Goal: Task Accomplishment & Management: Manage account settings

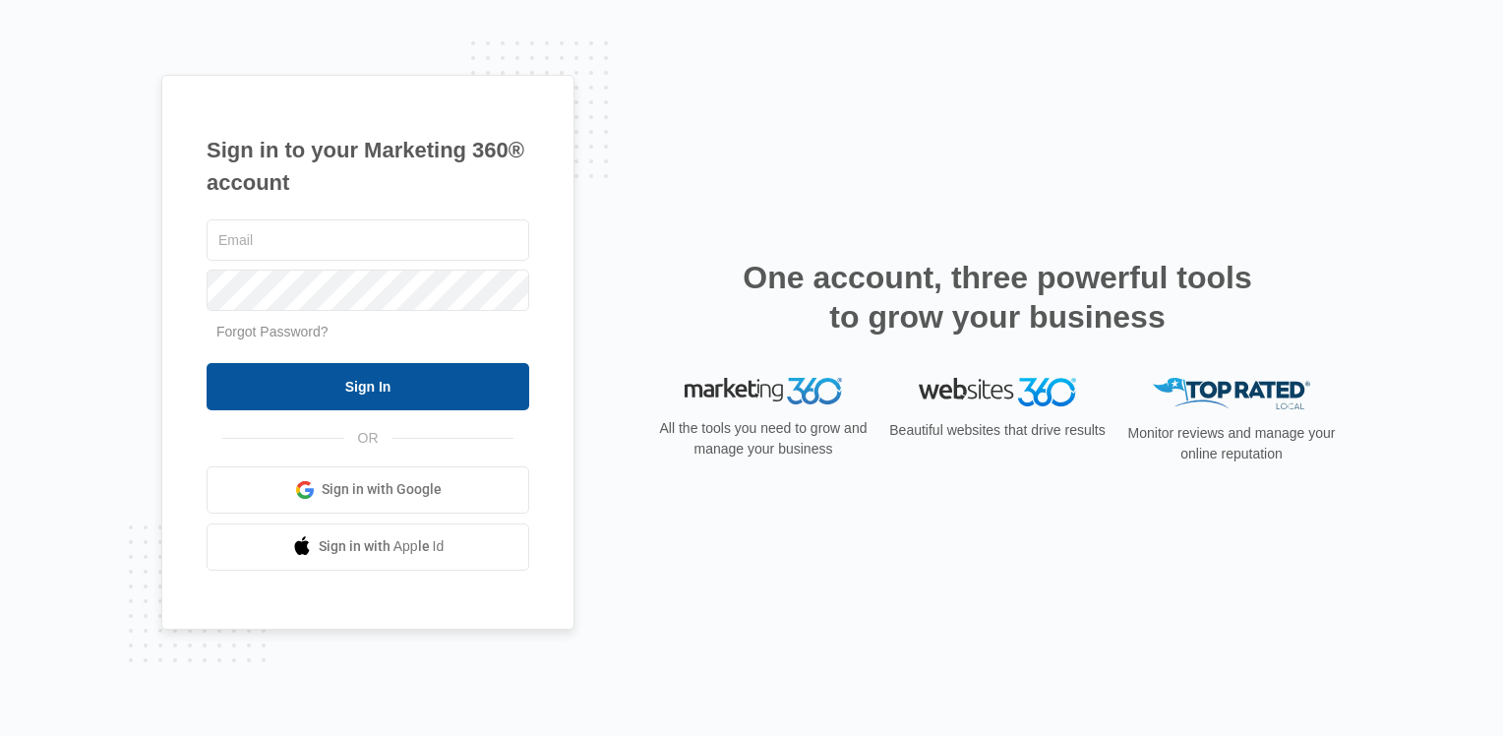
type input "[EMAIL_ADDRESS][DOMAIN_NAME]"
click at [357, 366] on input "Sign In" at bounding box center [368, 386] width 323 height 47
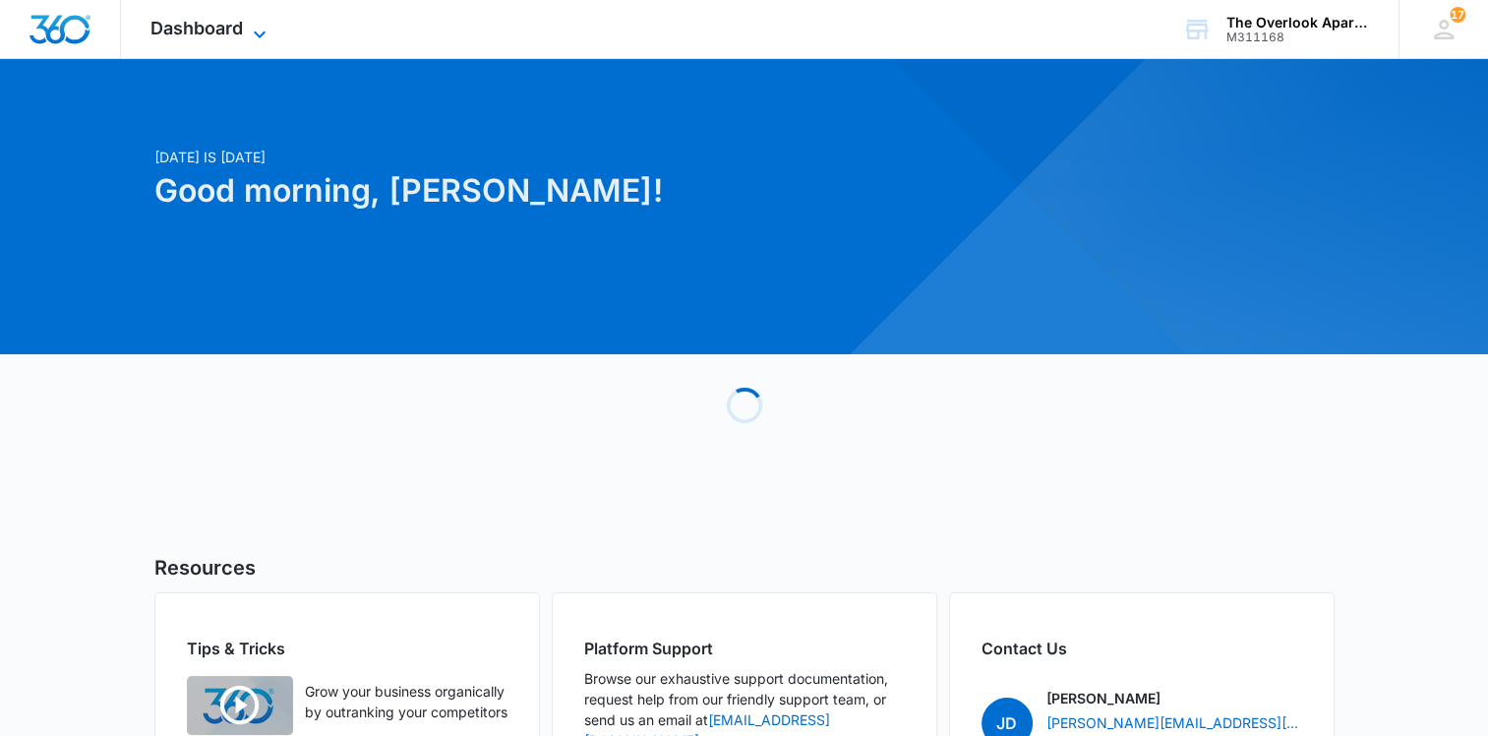
click at [254, 26] on icon at bounding box center [260, 35] width 24 height 24
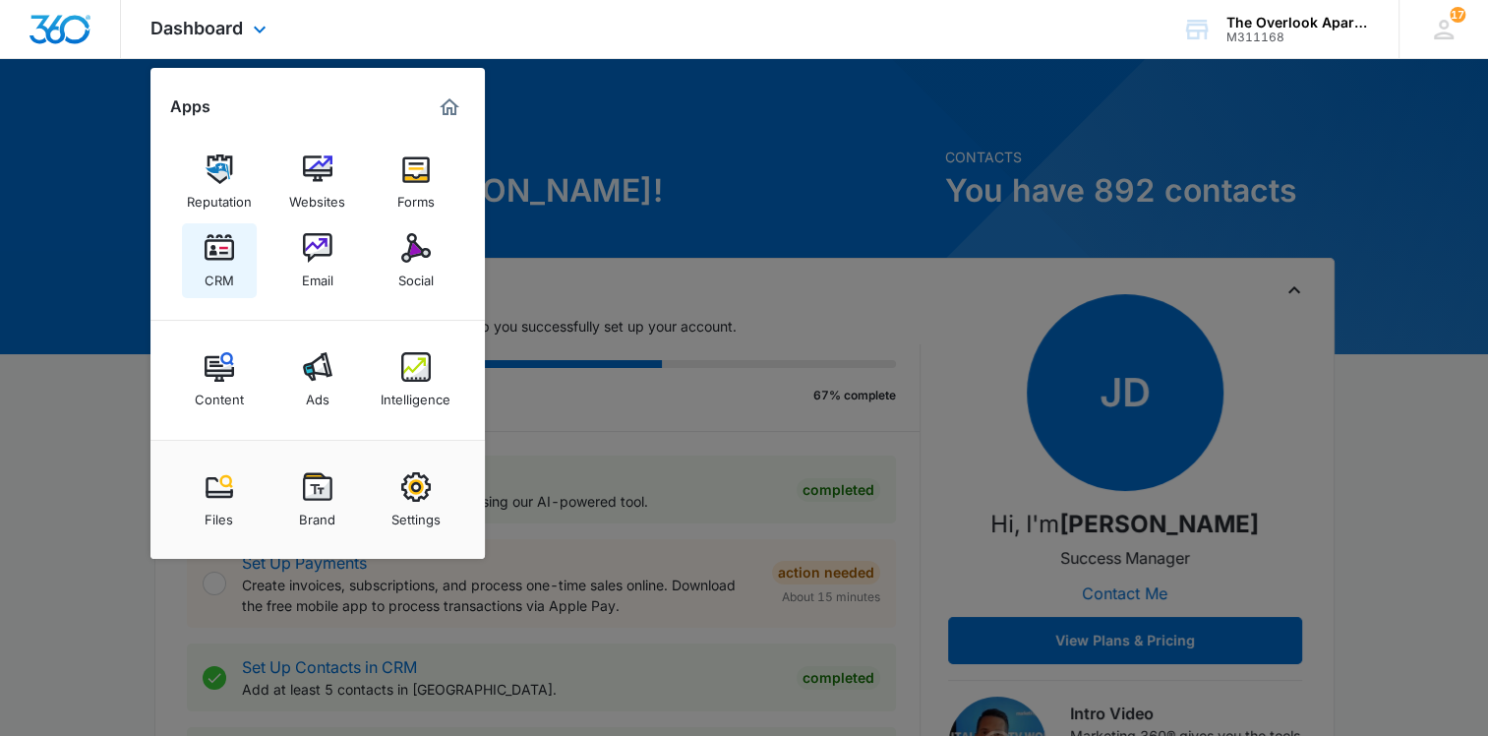
click at [208, 263] on div "CRM" at bounding box center [220, 276] width 30 height 26
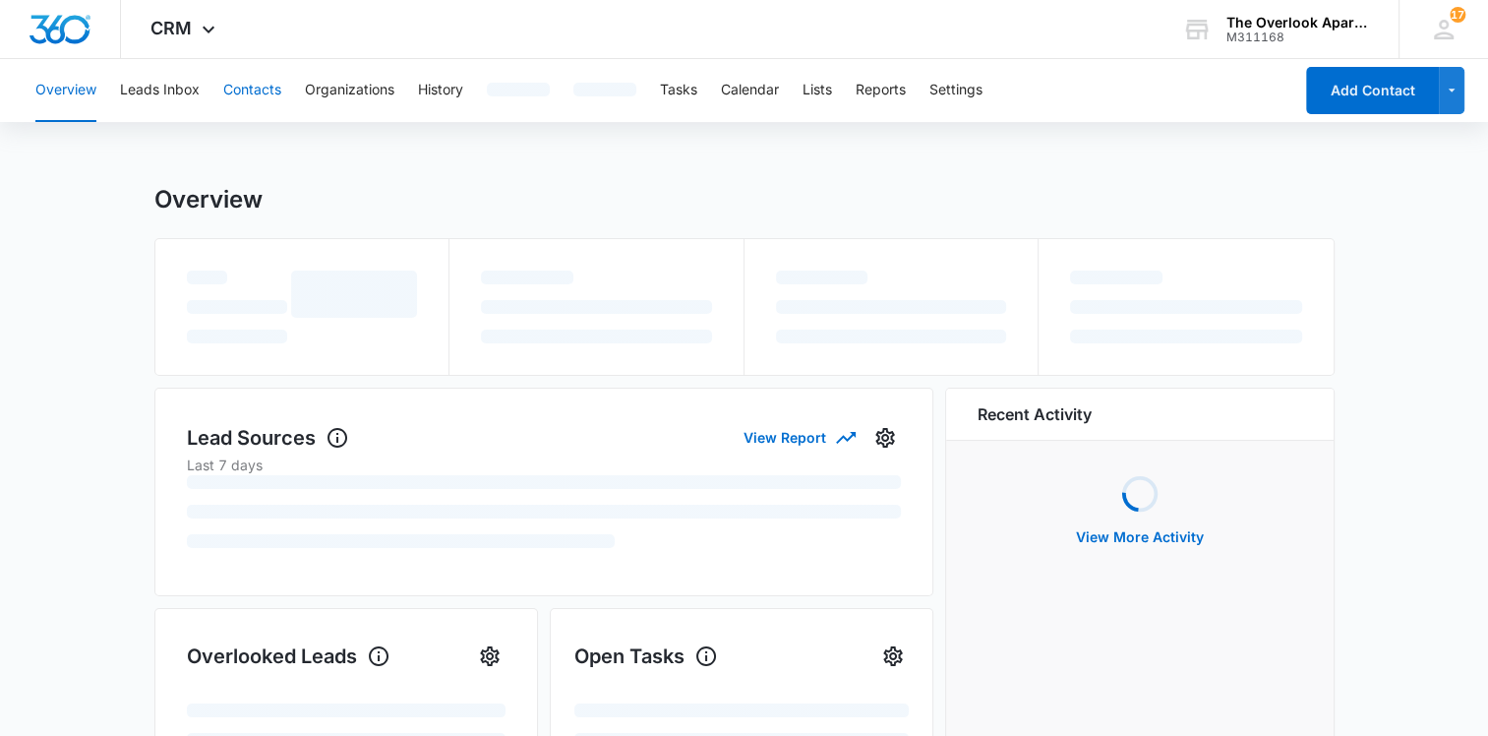
click at [258, 89] on button "Contacts" at bounding box center [252, 90] width 58 height 63
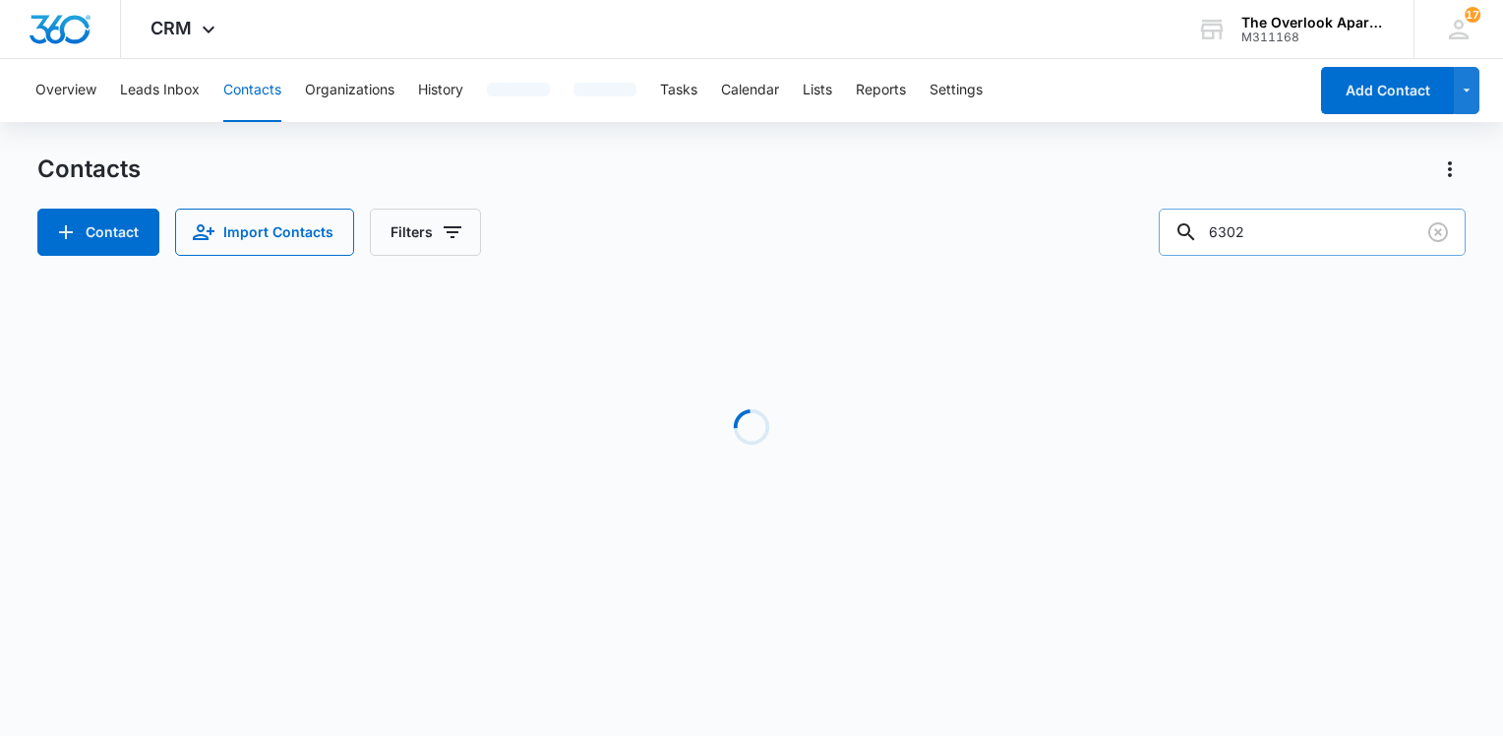
click at [1341, 242] on input "6302" at bounding box center [1312, 231] width 307 height 47
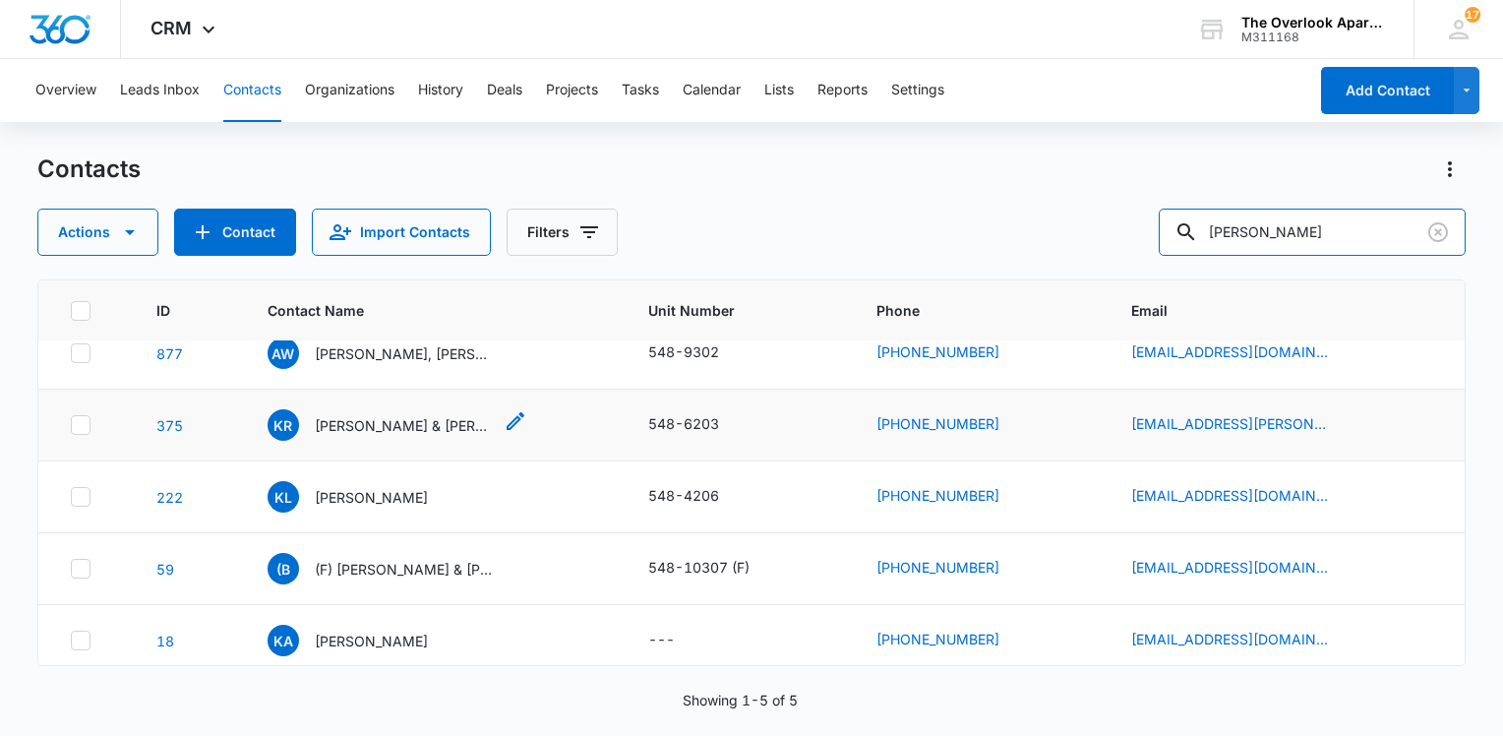
scroll to position [32, 0]
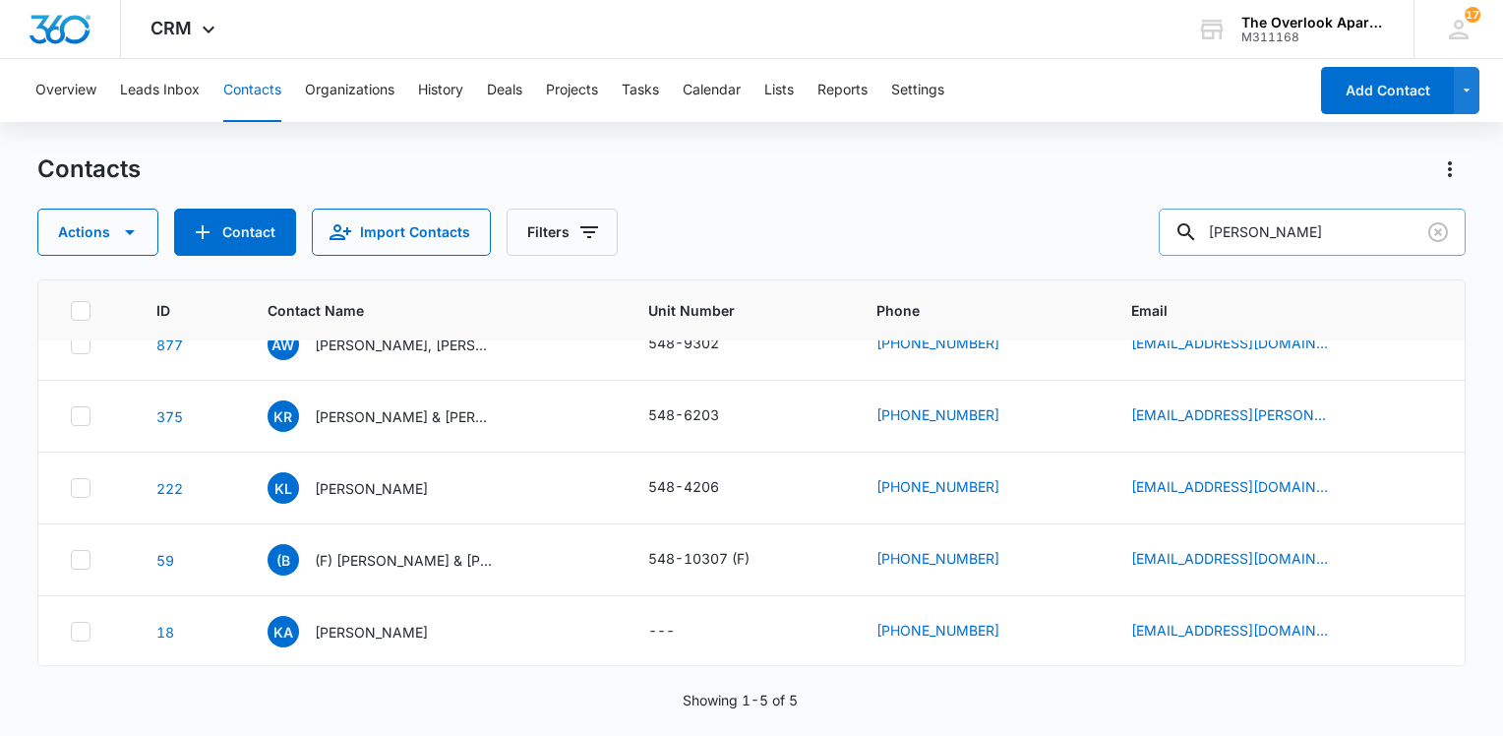
click at [1306, 230] on input "kyle" at bounding box center [1312, 231] width 307 height 47
type input "6104"
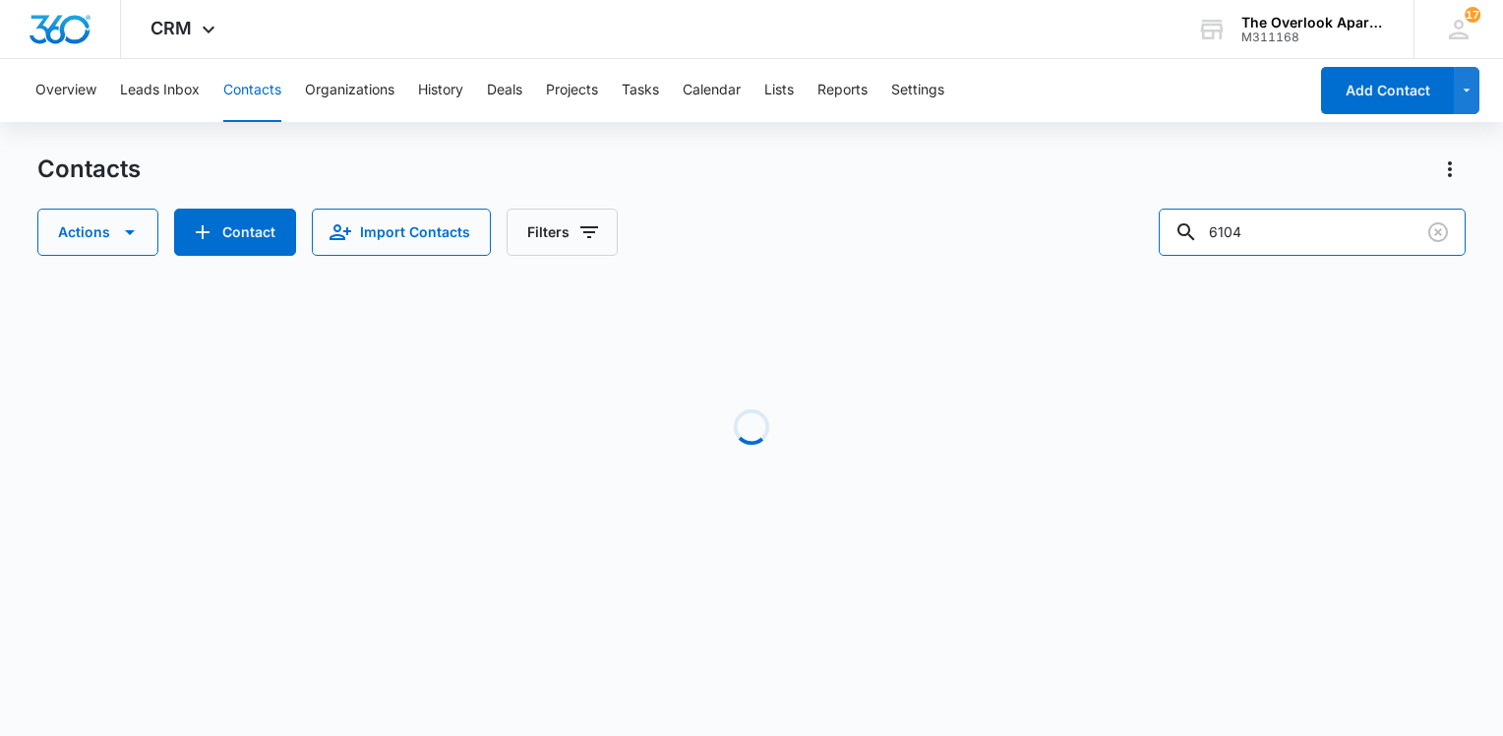
scroll to position [0, 0]
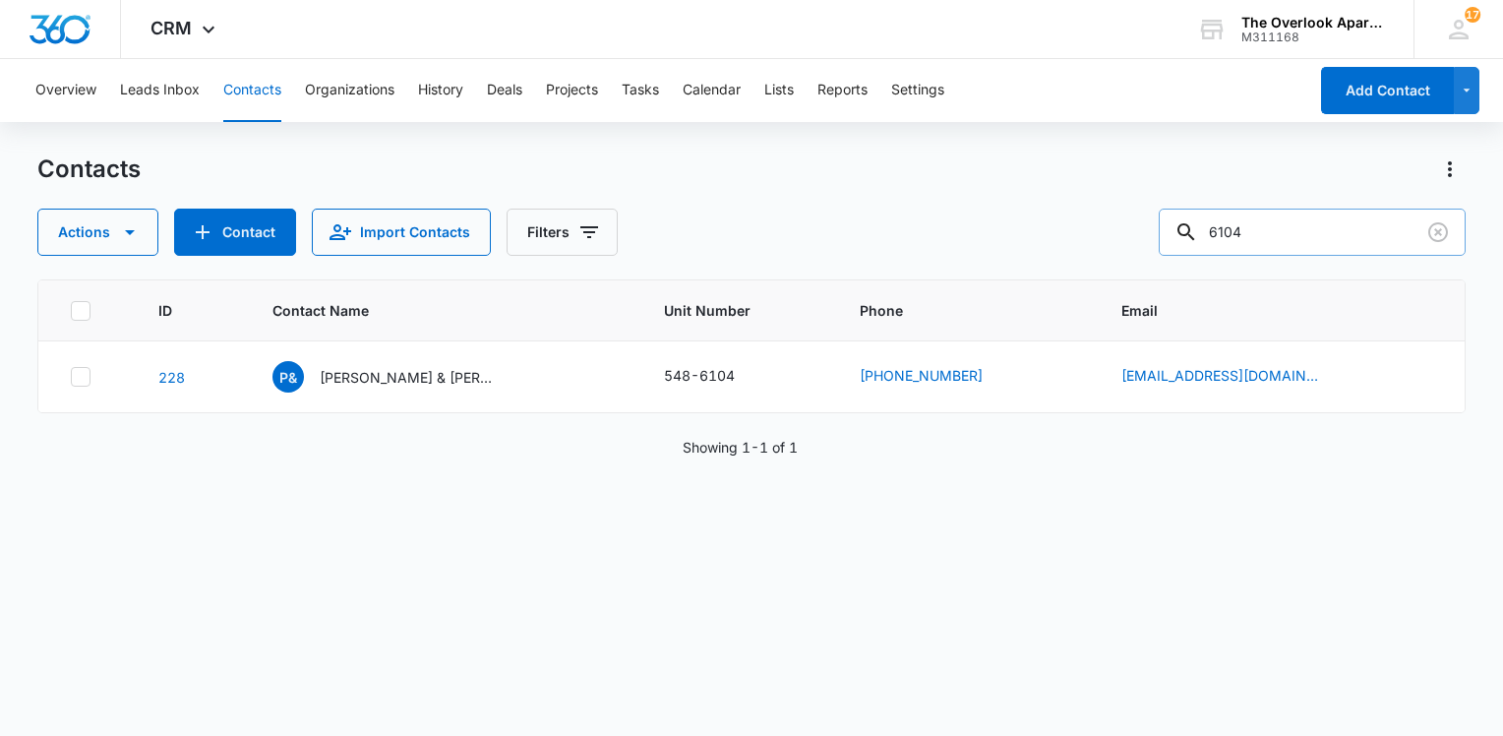
click at [1353, 245] on input "6104" at bounding box center [1312, 231] width 307 height 47
click at [1385, 99] on button "Add Contact" at bounding box center [1387, 90] width 133 height 47
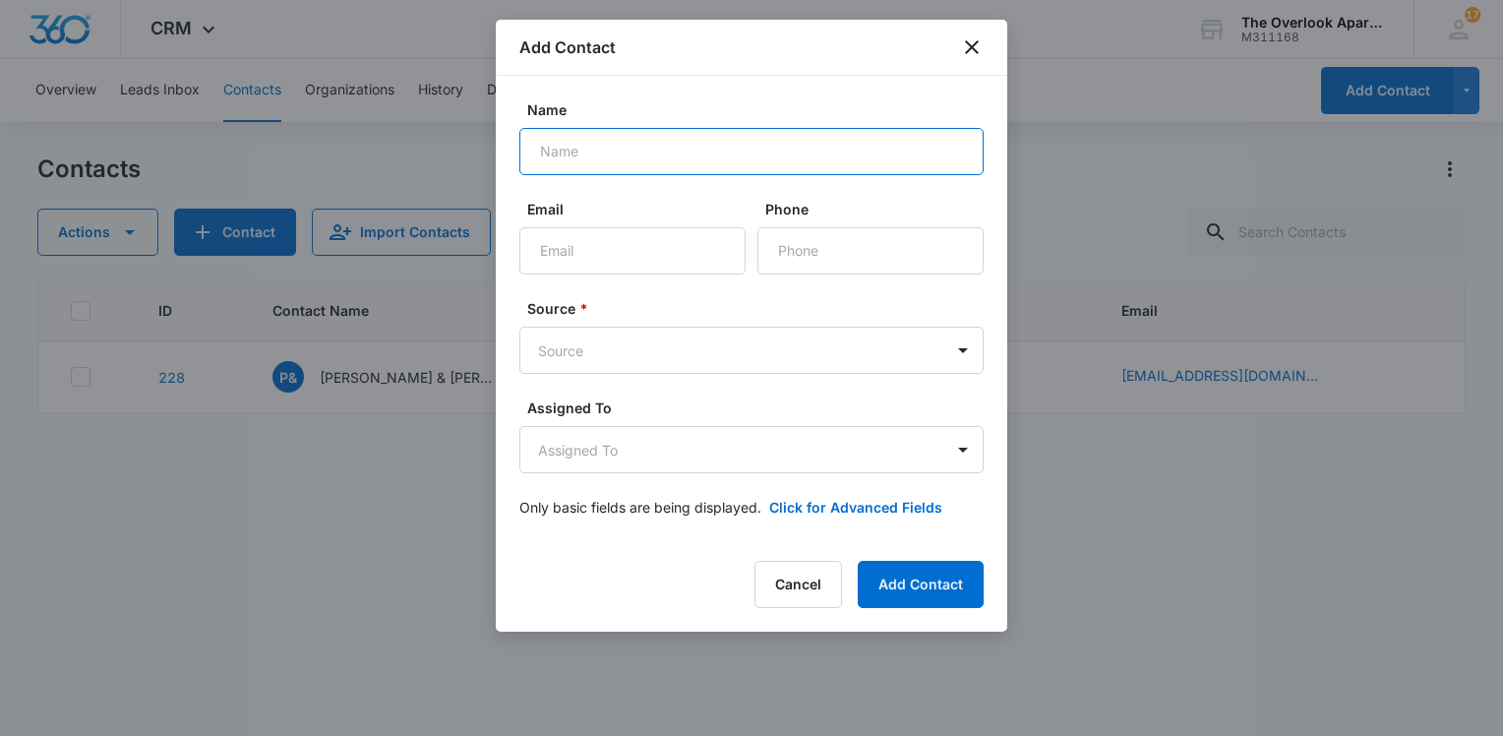
click at [661, 151] on input "Name" at bounding box center [751, 151] width 464 height 47
type input "Kyle Dubeau"
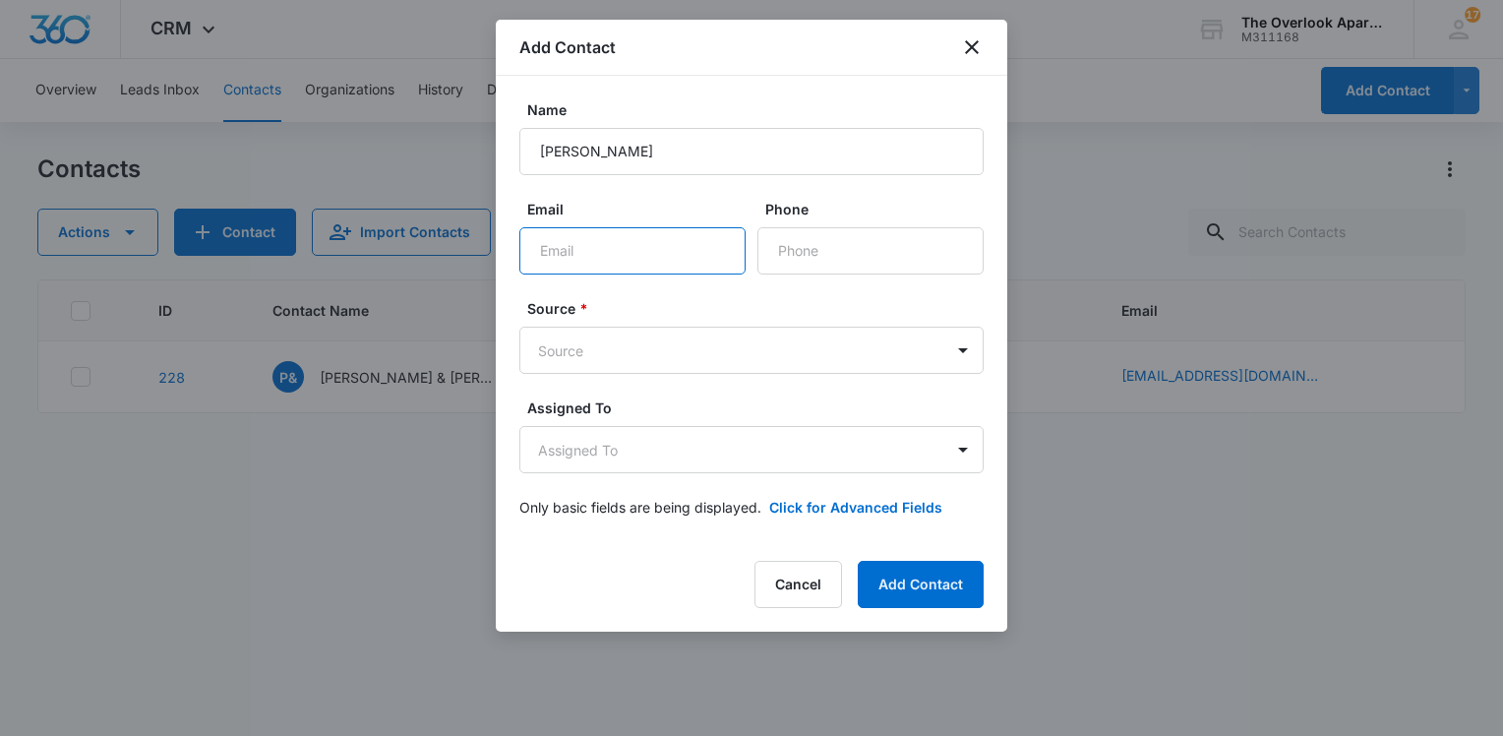
click at [681, 237] on input "Email" at bounding box center [632, 250] width 226 height 47
click at [671, 261] on input "Email" at bounding box center [632, 250] width 226 height 47
type input "dubkyle@aol.com"
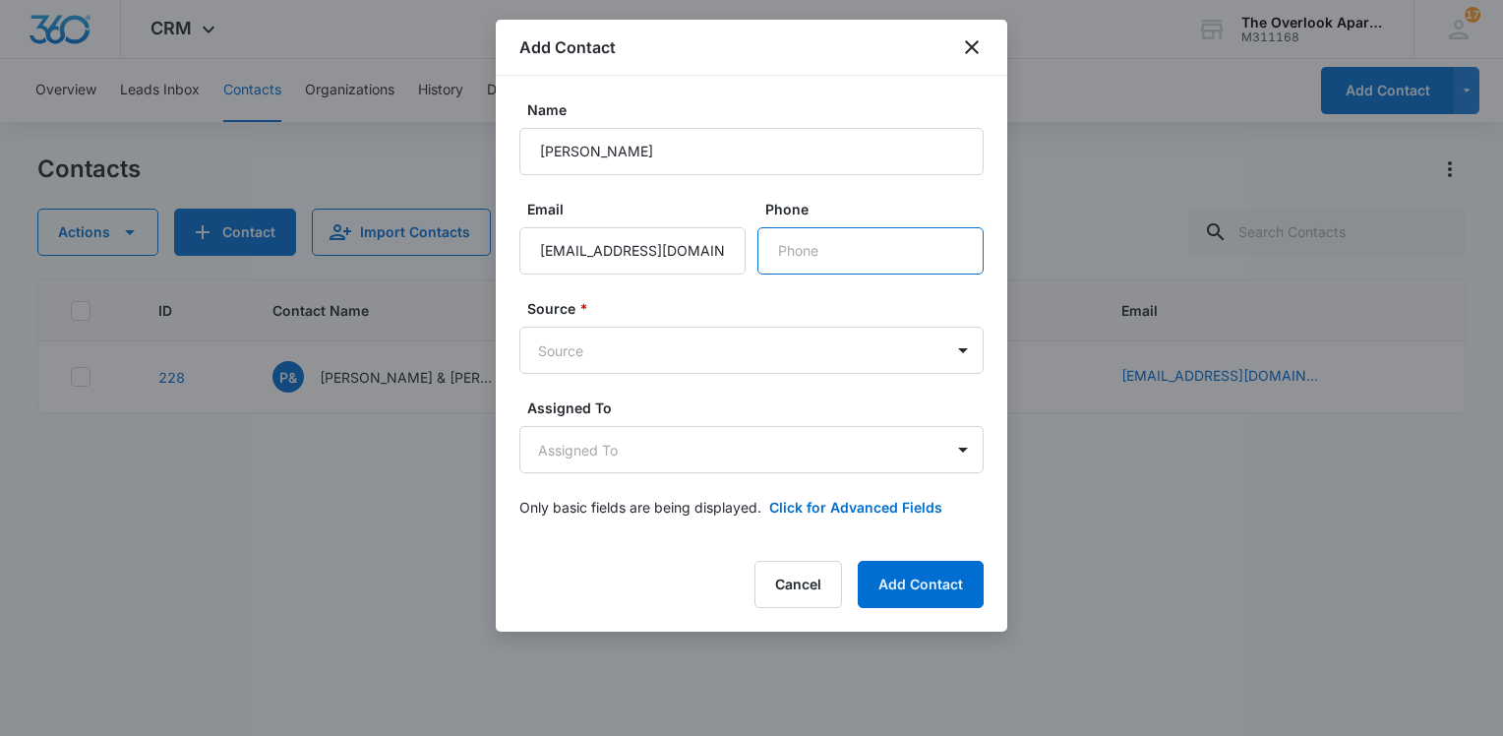
click at [841, 256] on input "Phone" at bounding box center [870, 250] width 226 height 47
type input "(714) 400-7254"
click at [669, 344] on body "CRM Apps Reputation Websites Forms CRM Email Social Content Ads Intelligence Fi…" at bounding box center [751, 368] width 1503 height 736
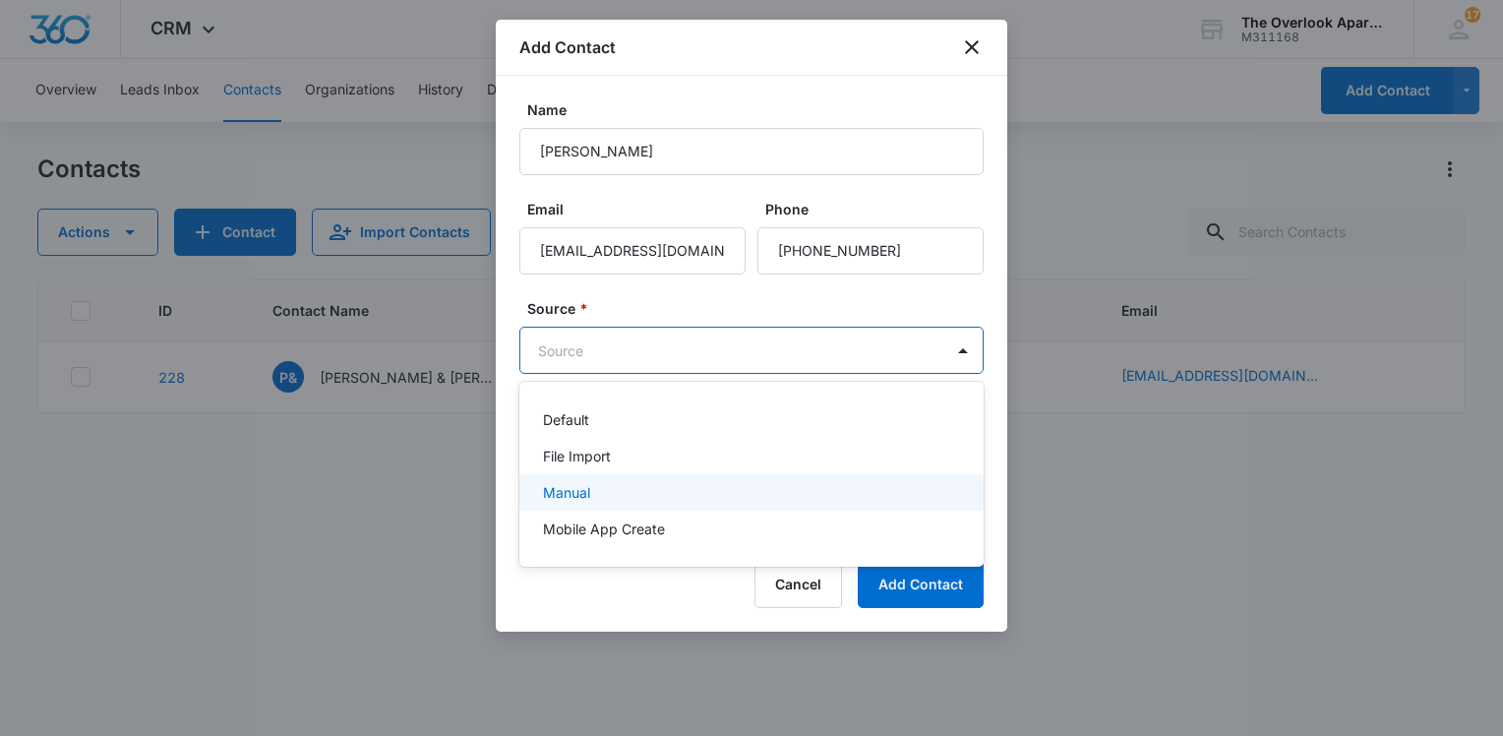
click at [644, 506] on div "Manual" at bounding box center [751, 492] width 464 height 36
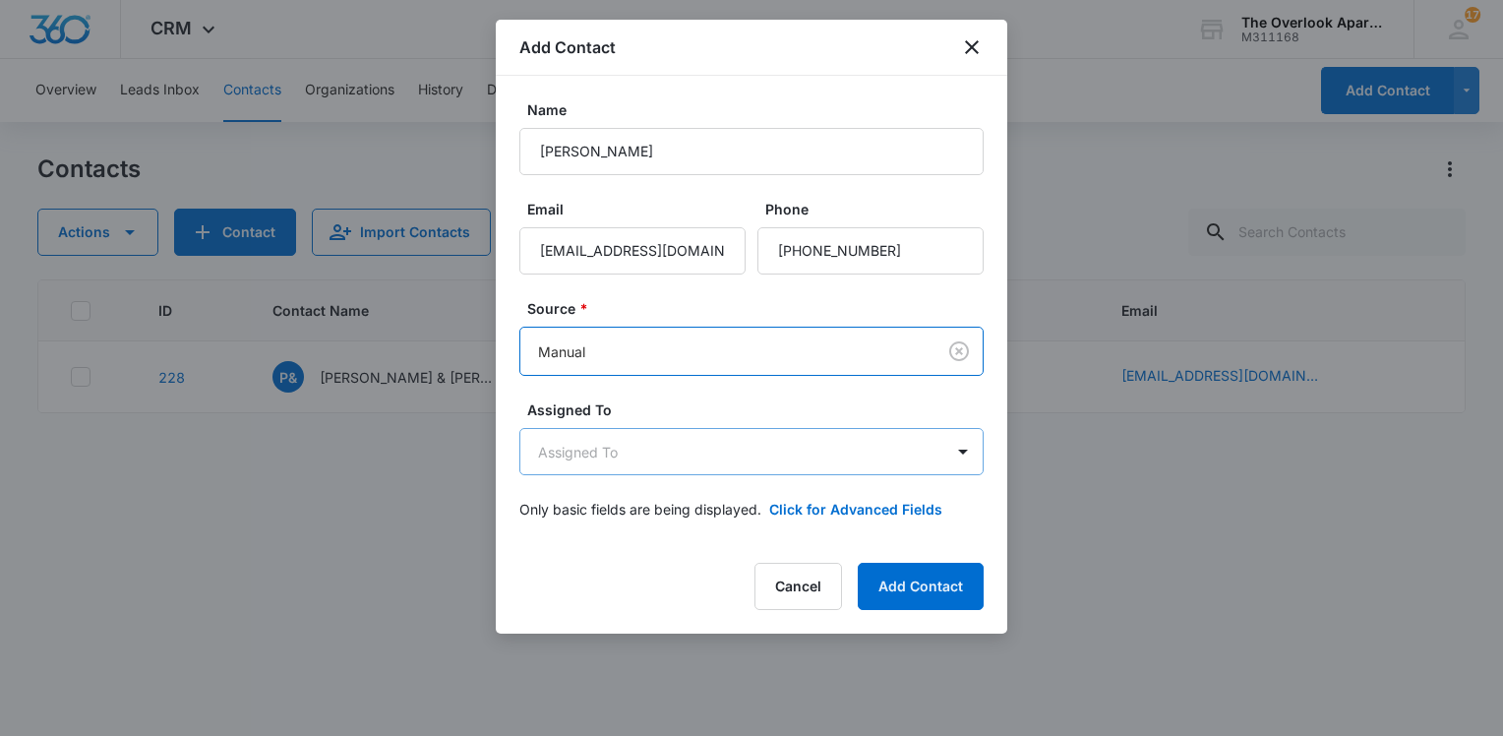
click at [628, 464] on body "CRM Apps Reputation Websites Forms CRM Email Social Content Ads Intelligence Fi…" at bounding box center [751, 368] width 1503 height 736
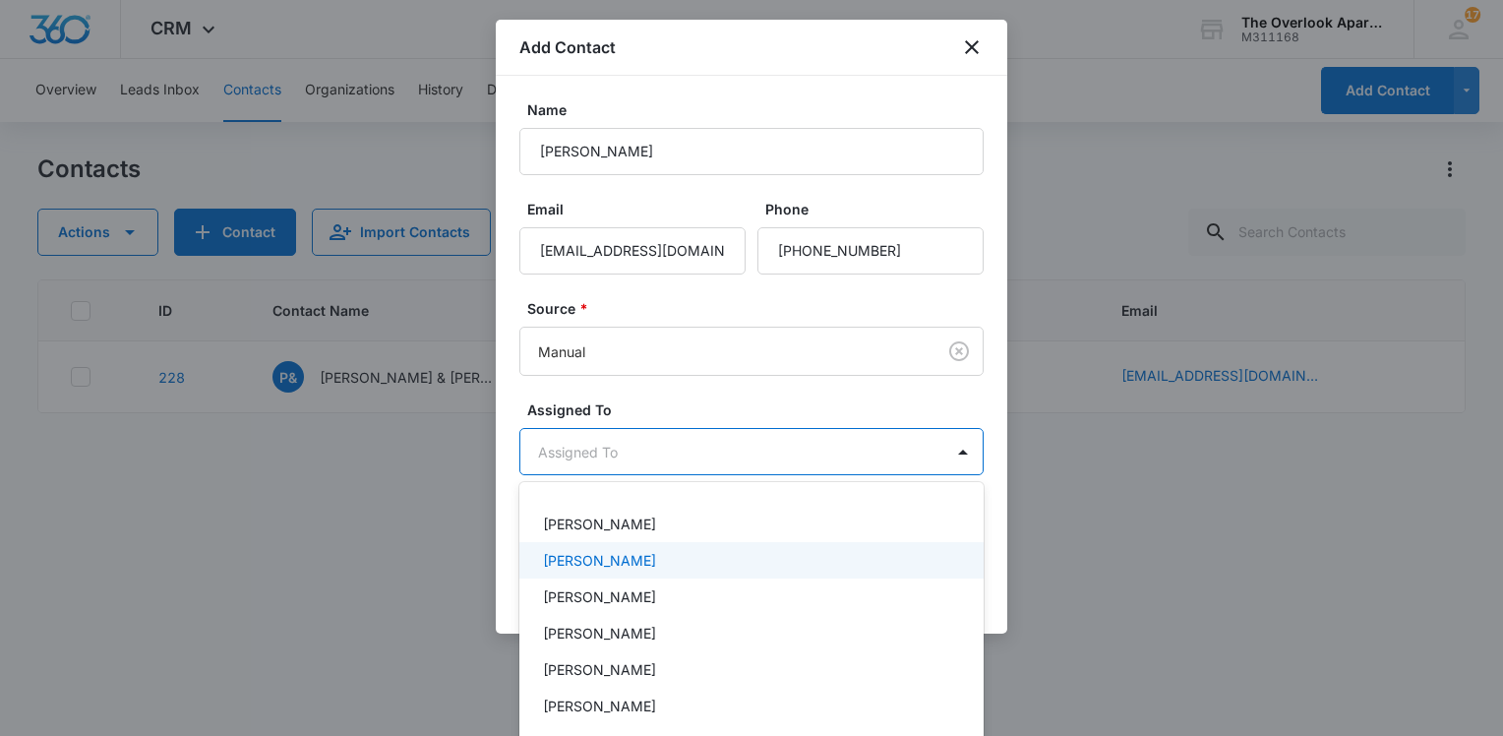
scroll to position [98, 0]
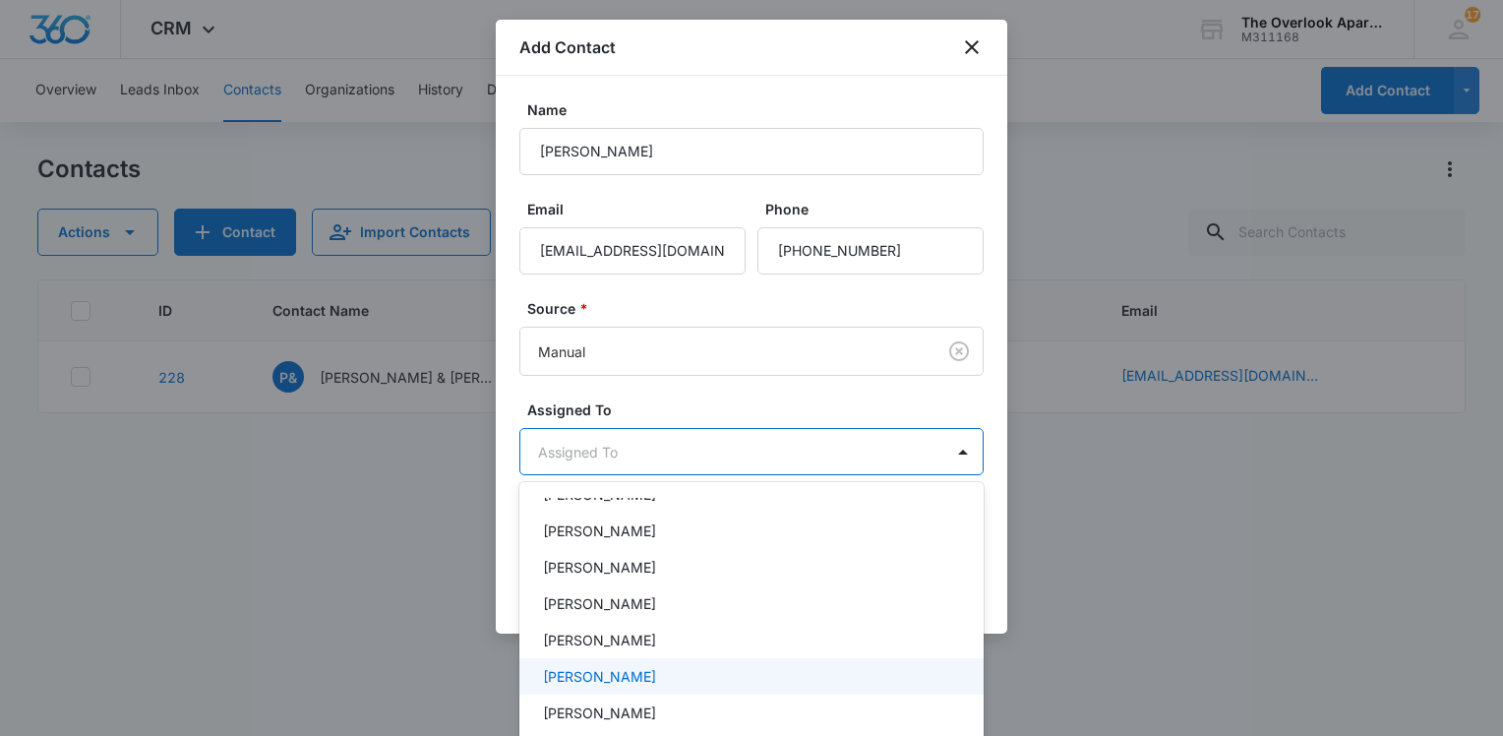
click at [606, 668] on p "Desirea Archuleta" at bounding box center [599, 676] width 113 height 21
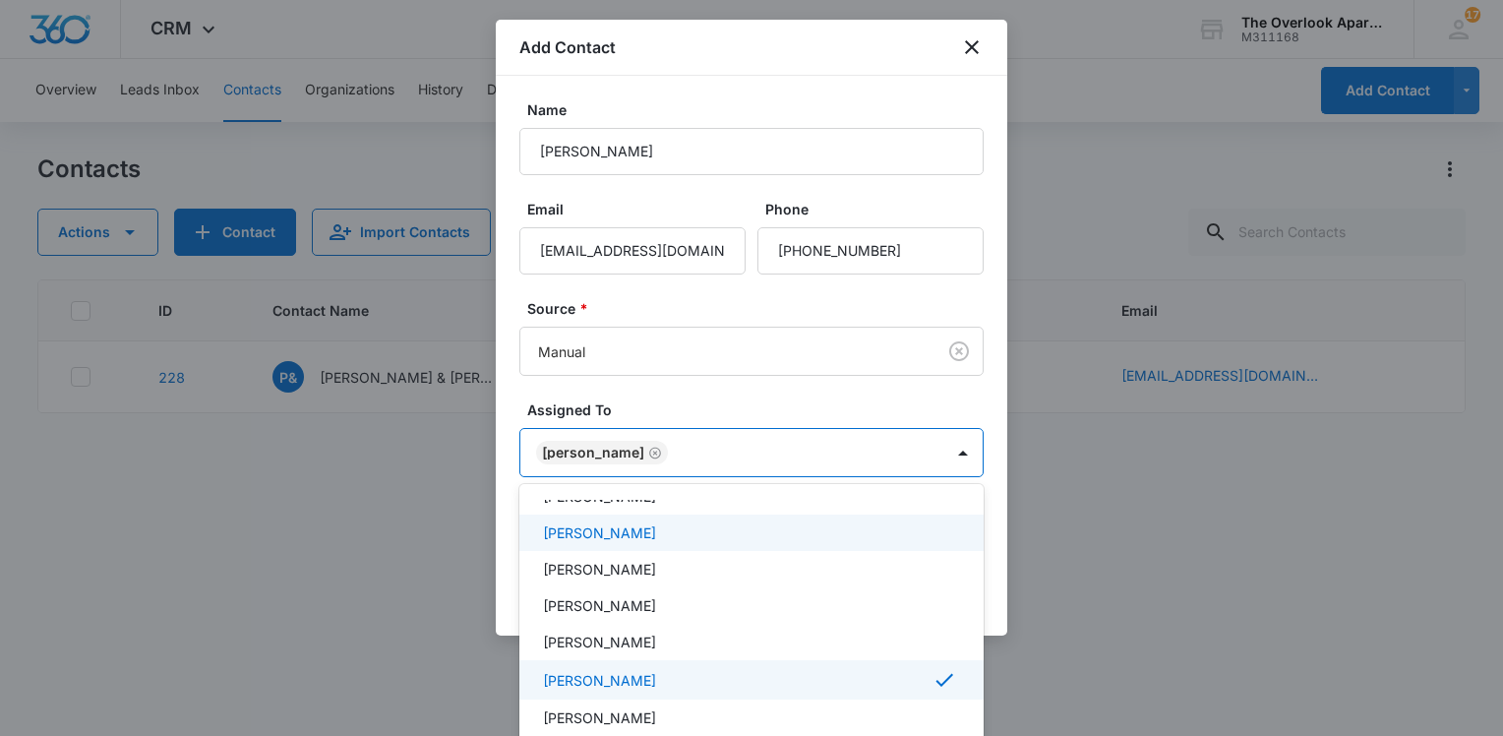
click at [1076, 551] on div at bounding box center [751, 368] width 1503 height 736
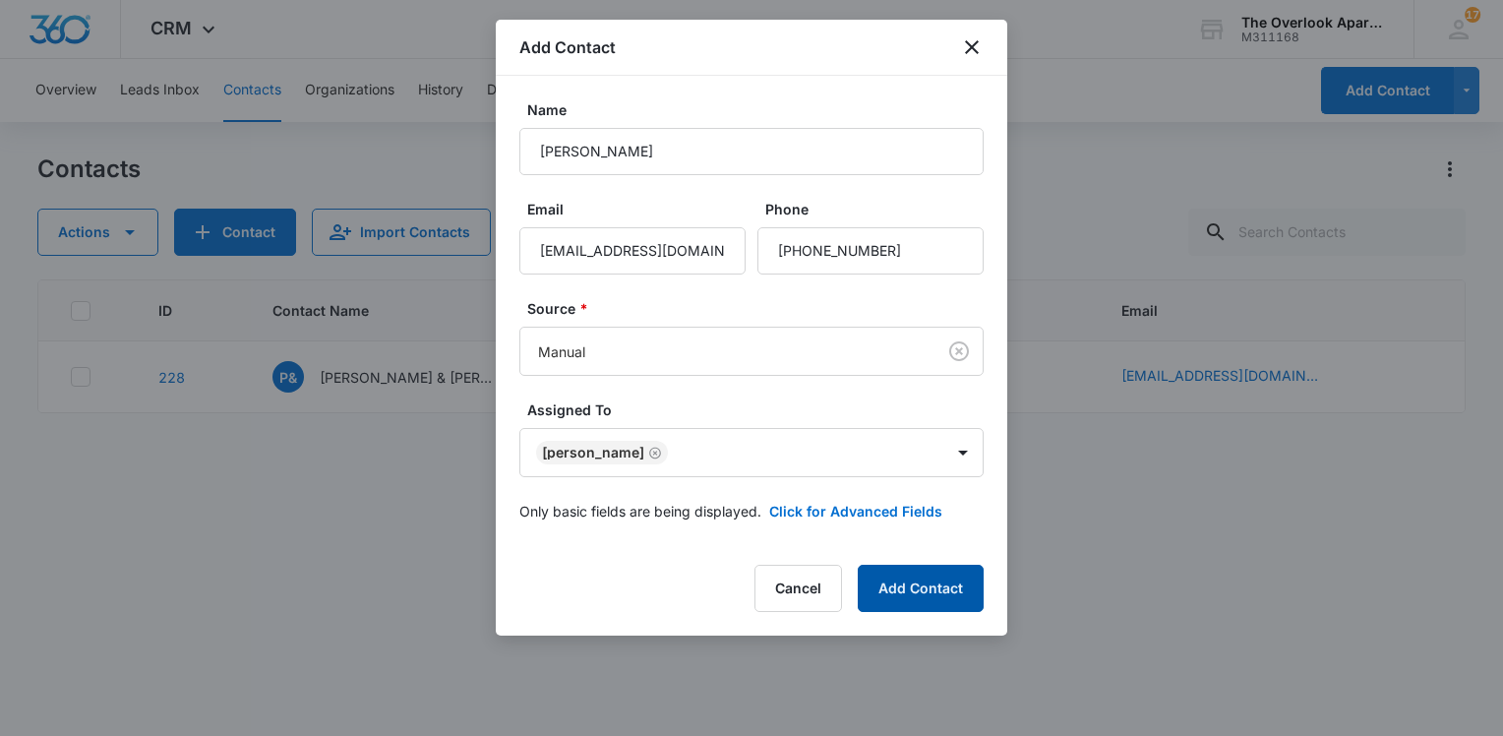
click at [926, 592] on button "Add Contact" at bounding box center [921, 588] width 126 height 47
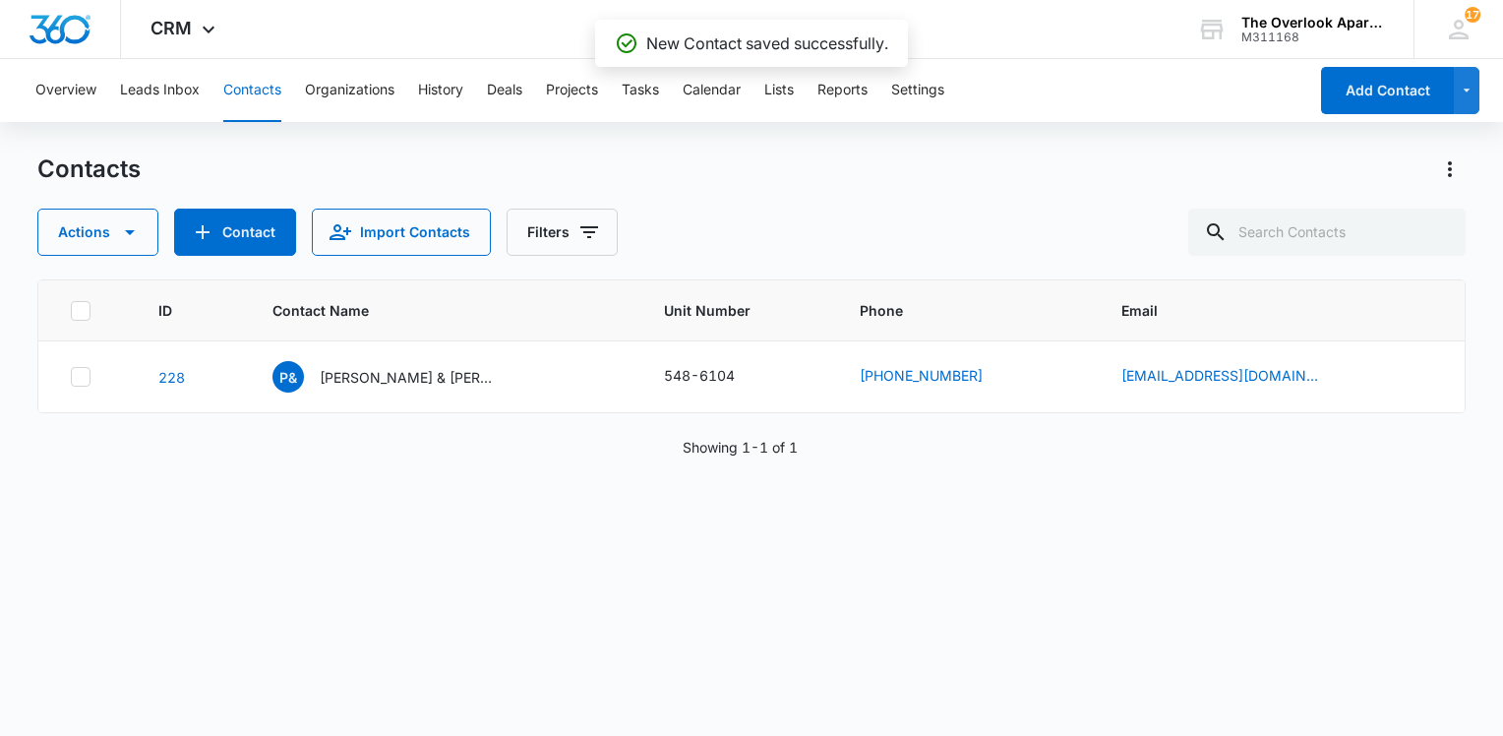
click at [904, 439] on div "Showing 1-1 of 1" at bounding box center [751, 447] width 1428 height 21
click at [905, 439] on div "Showing 1-1 of 1" at bounding box center [751, 447] width 1428 height 21
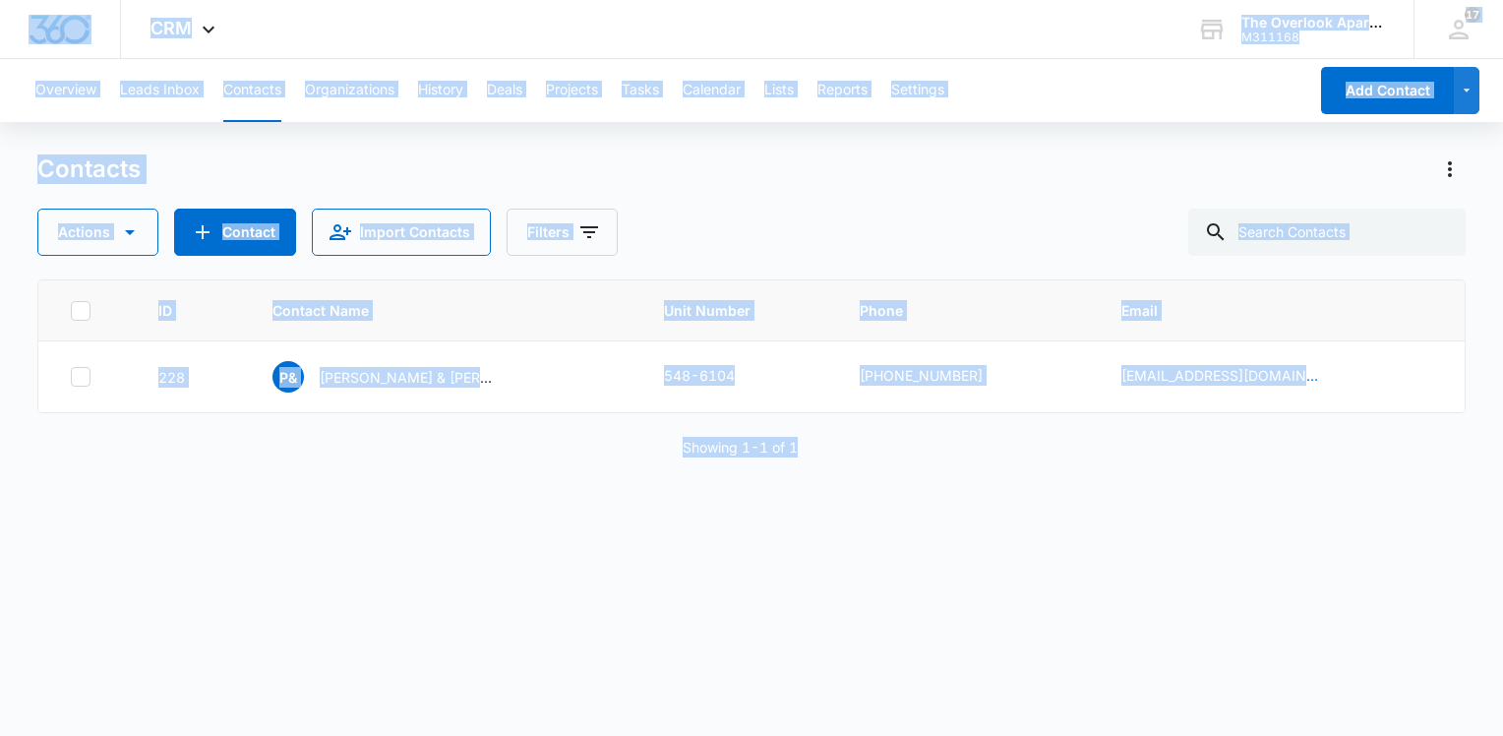
click at [917, 430] on div "ID Contact Name Unit Number Phone Email 228 P& Paul & Vicky Mikusa 548-6104 (93…" at bounding box center [751, 494] width 1428 height 431
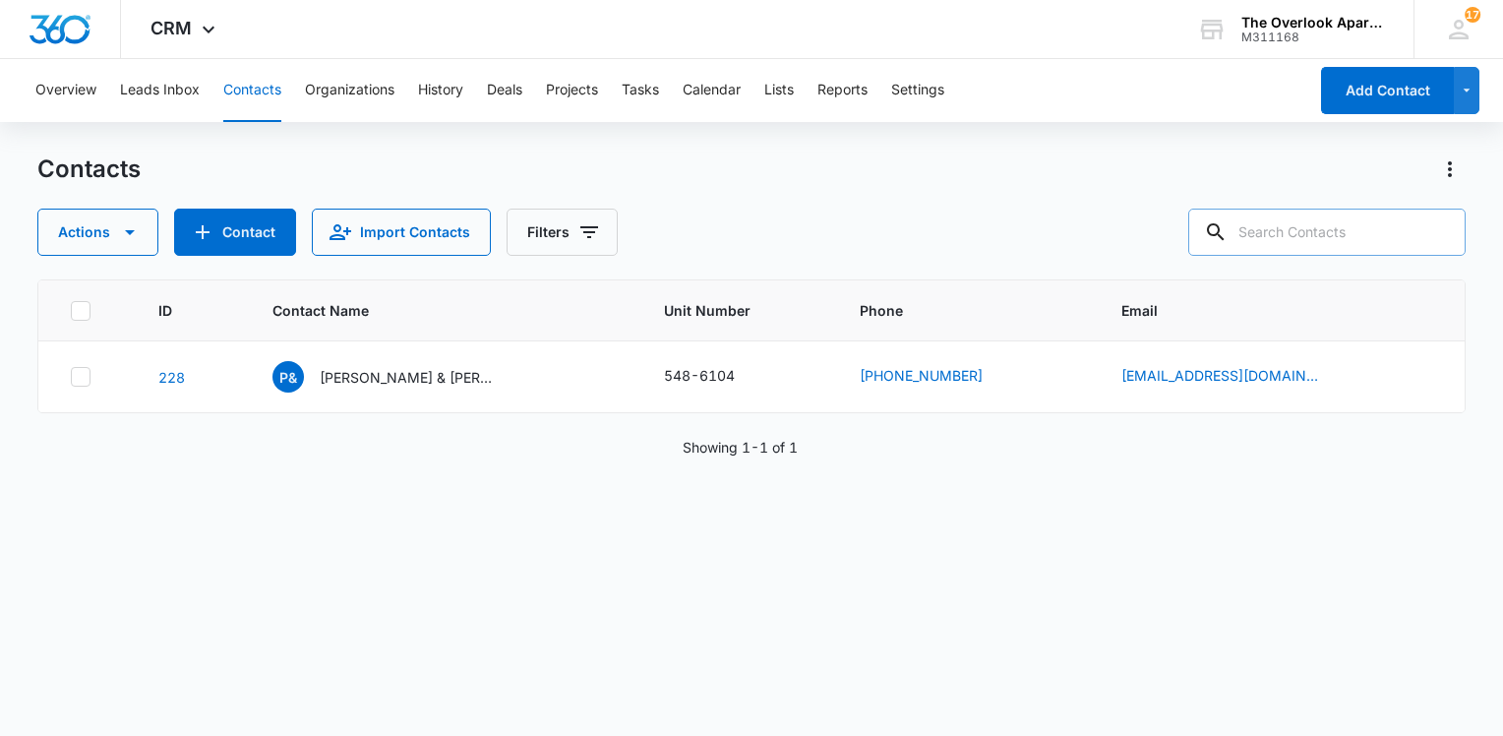
click at [1321, 229] on input "text" at bounding box center [1326, 231] width 277 height 47
type input "kyle"
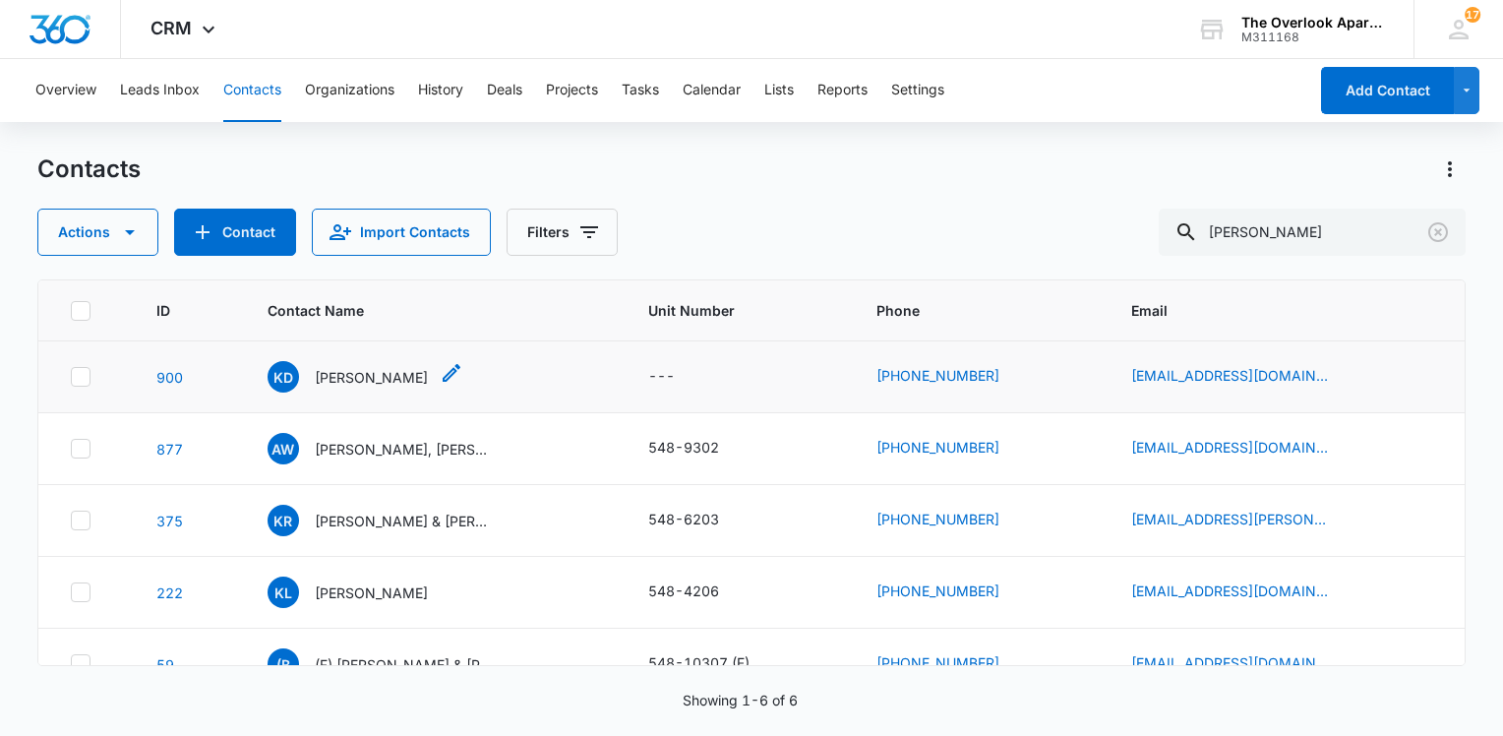
click at [387, 380] on p "Kyle Dubeau" at bounding box center [371, 377] width 113 height 21
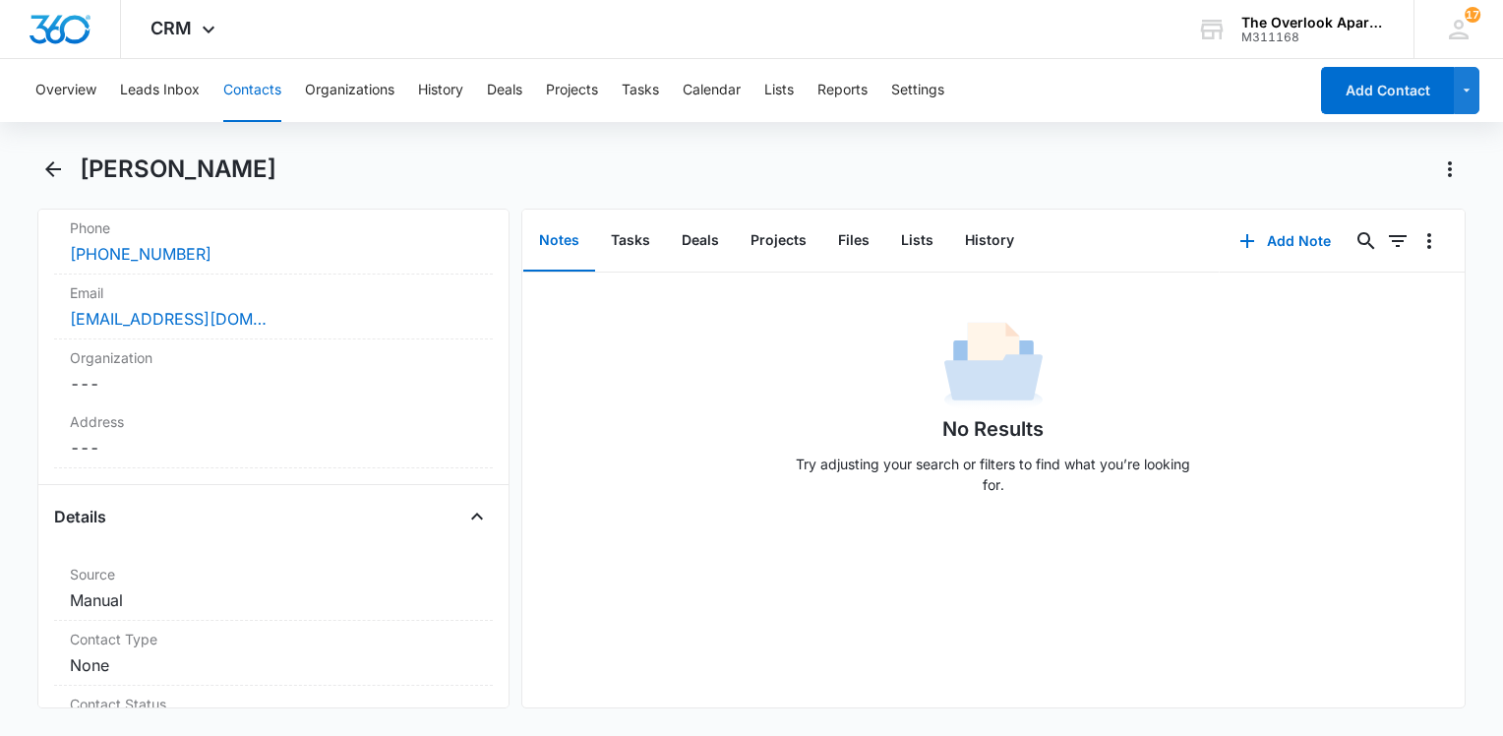
scroll to position [590, 0]
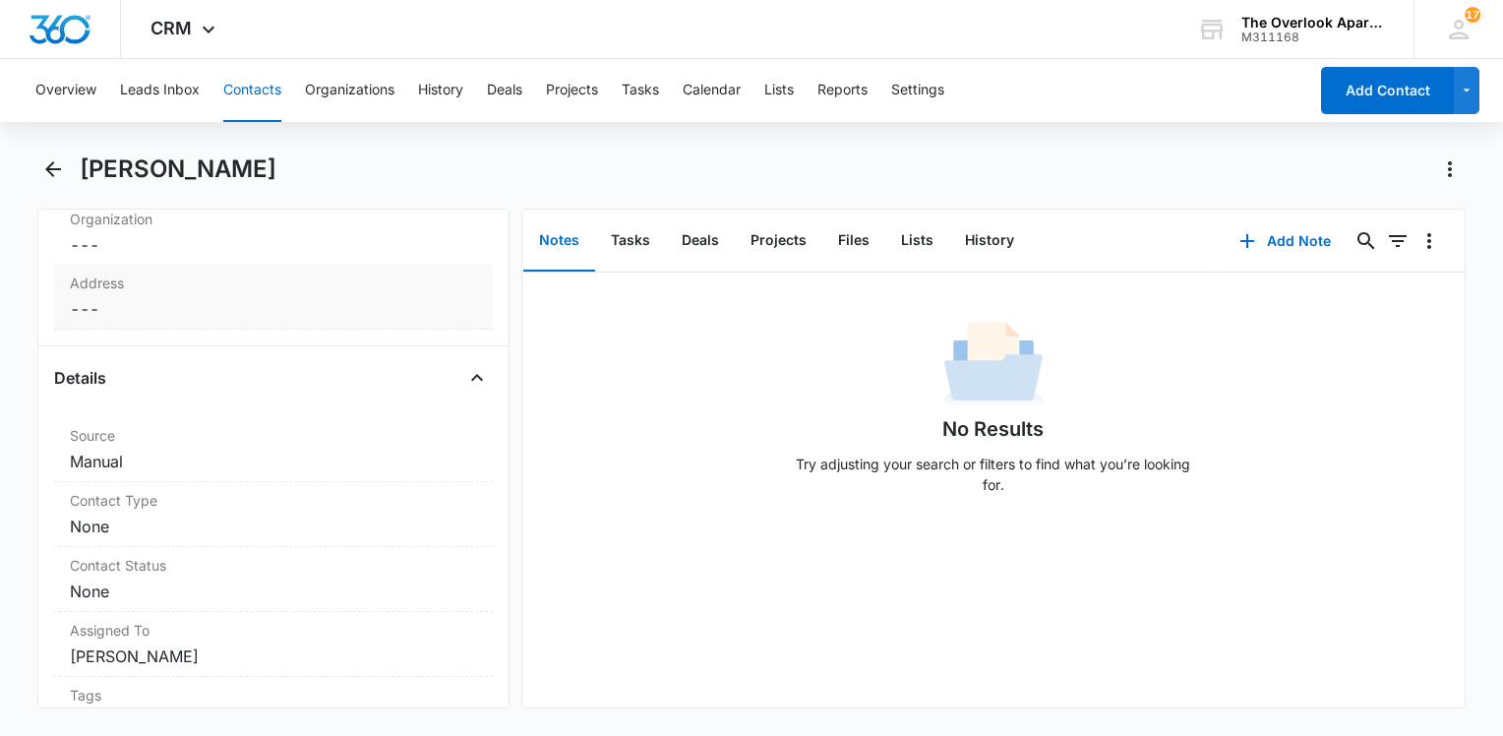
click at [112, 304] on dd "Cancel Save Changes ---" at bounding box center [273, 309] width 407 height 24
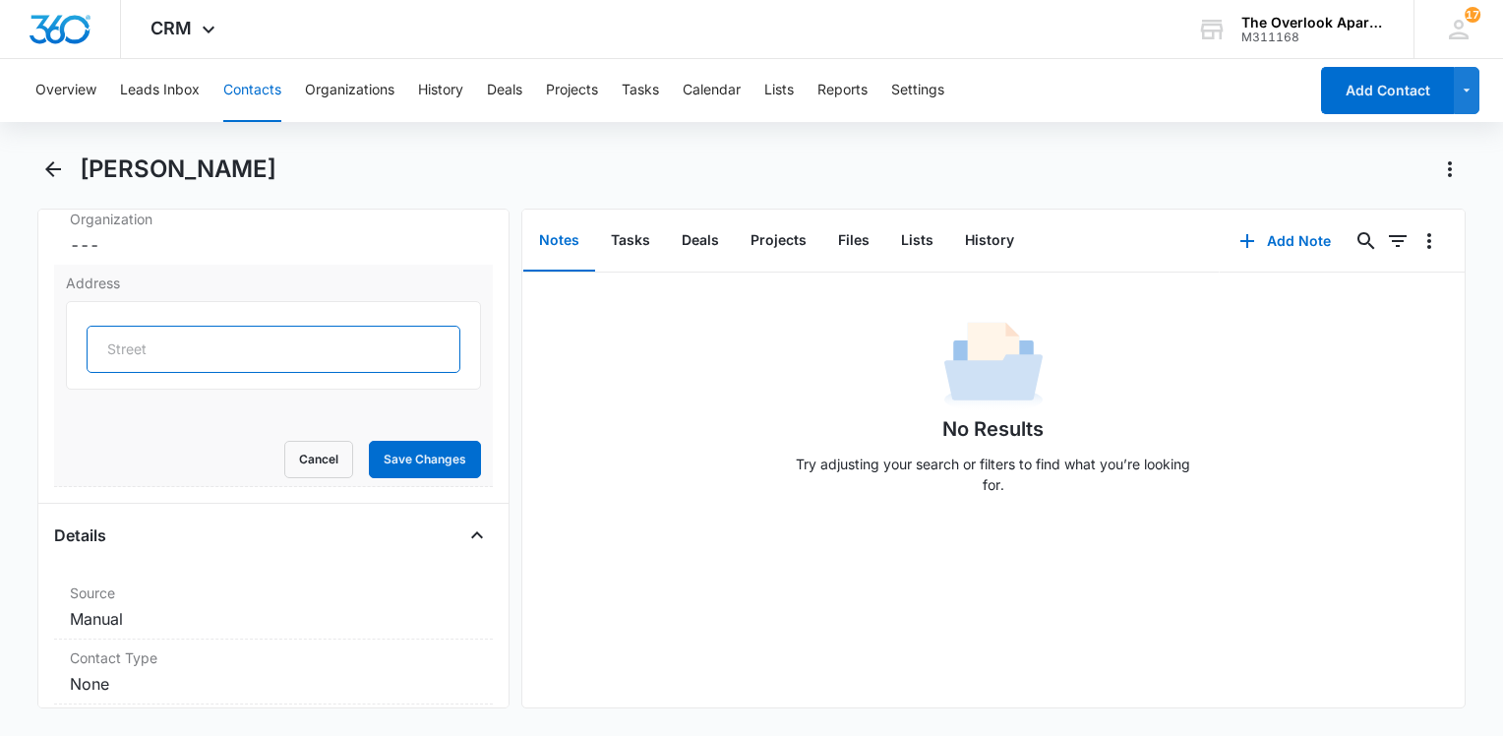
click at [131, 340] on input "text" at bounding box center [274, 349] width 374 height 47
click at [324, 343] on input "2530 Bearberry Lane, Unit 2-304, Johnstown, CO 80534" at bounding box center [274, 349] width 374 height 47
type input "2530 Bearberry Lane, Unit 6-104, Johnstown, CO 80534"
click at [431, 454] on button "Save Changes" at bounding box center [425, 459] width 112 height 37
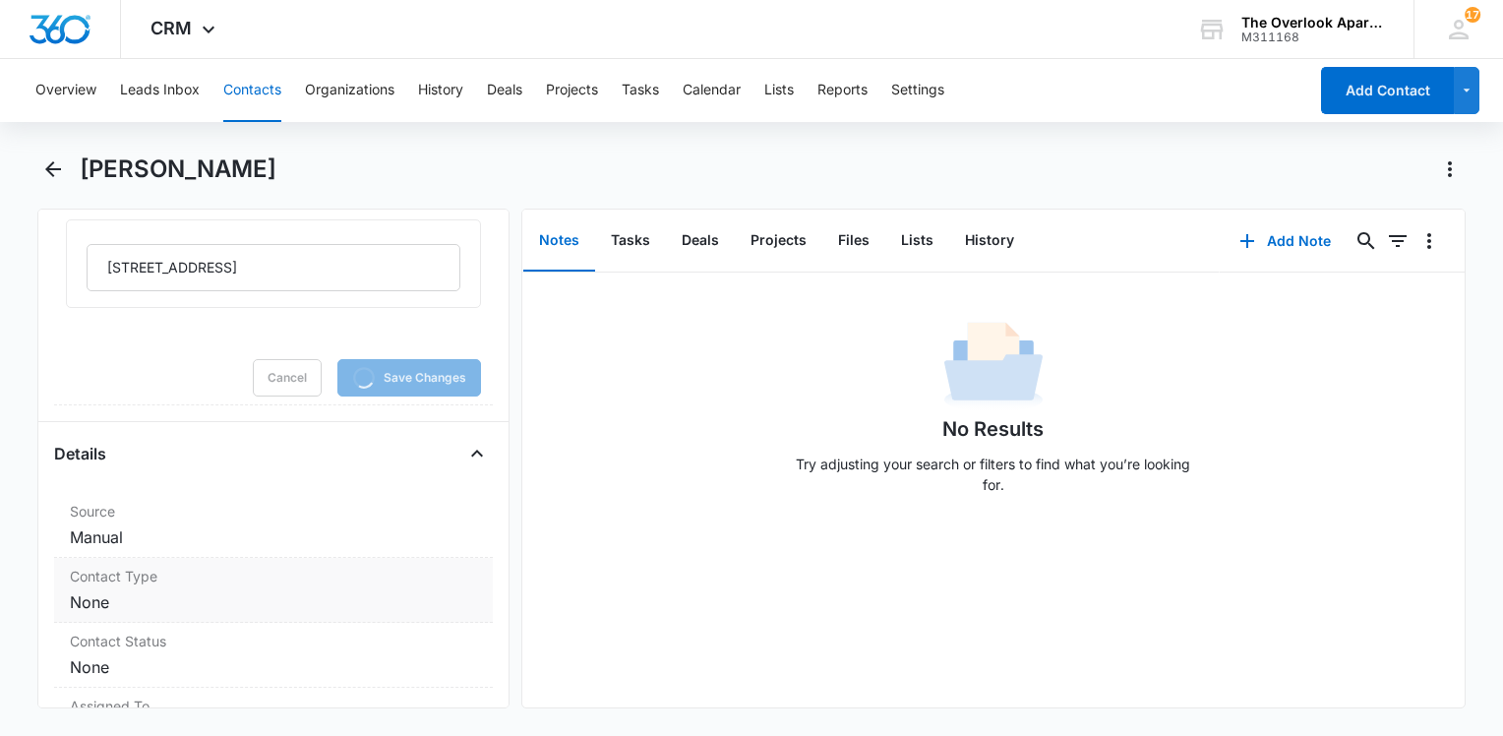
scroll to position [787, 0]
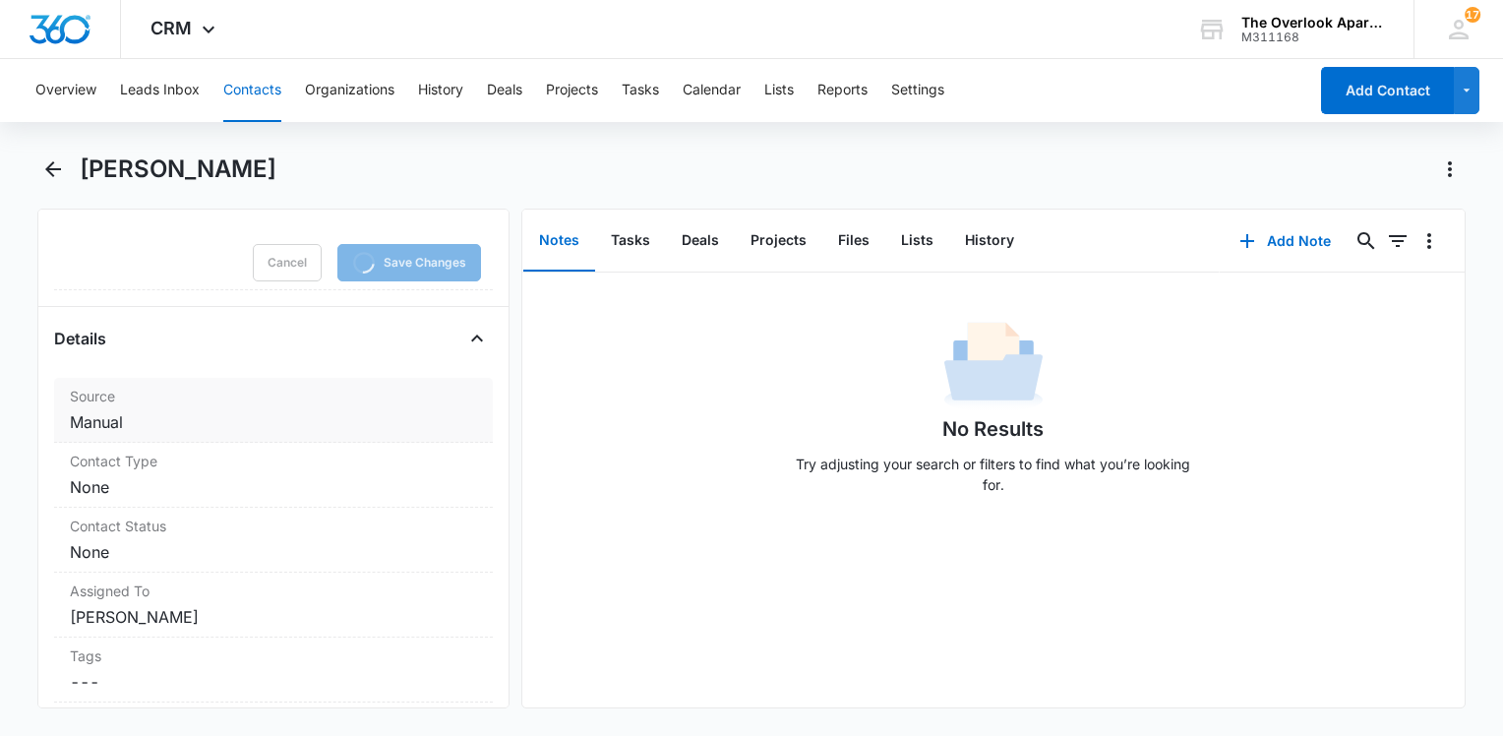
click at [139, 431] on dd "Cancel Save Changes Manual" at bounding box center [273, 422] width 407 height 24
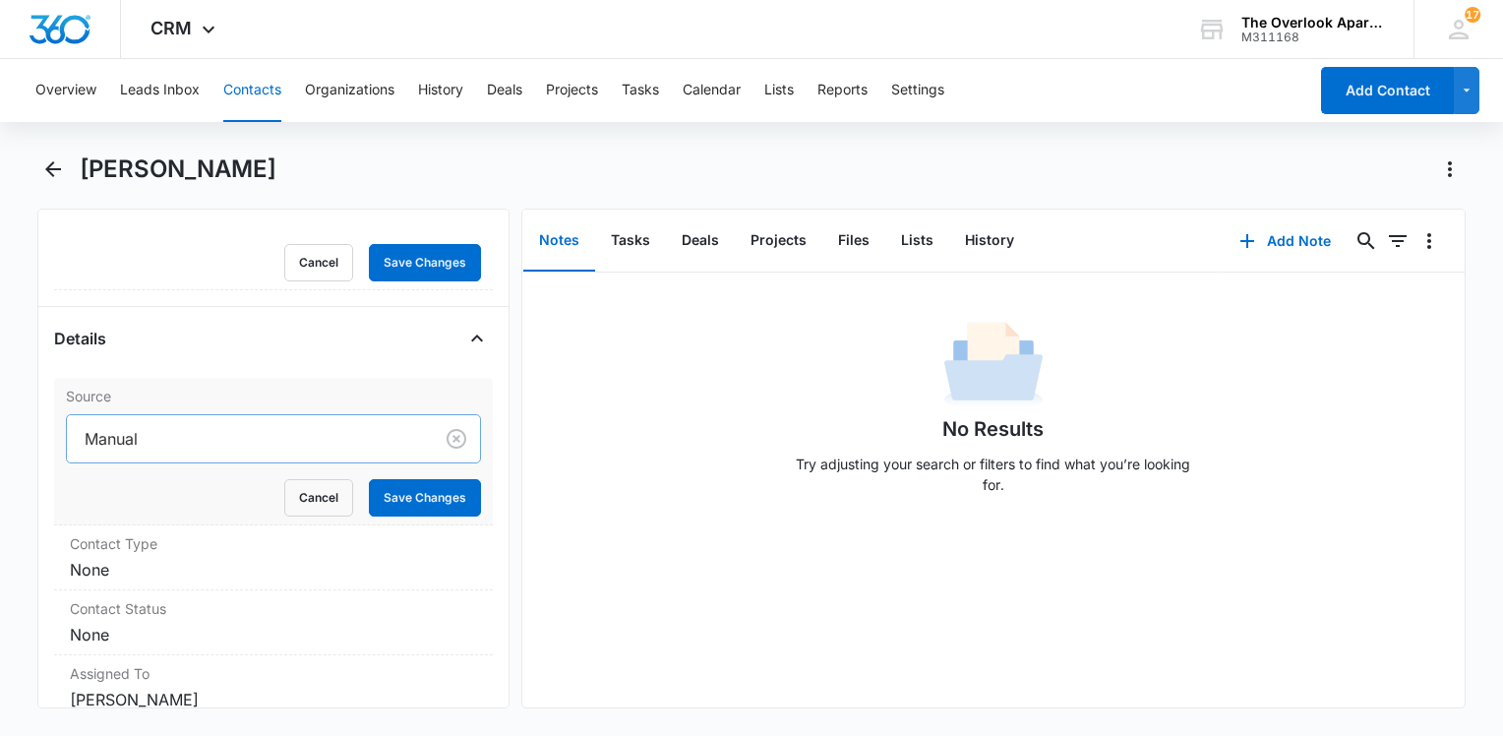
click at [150, 437] on div at bounding box center [246, 439] width 323 height 28
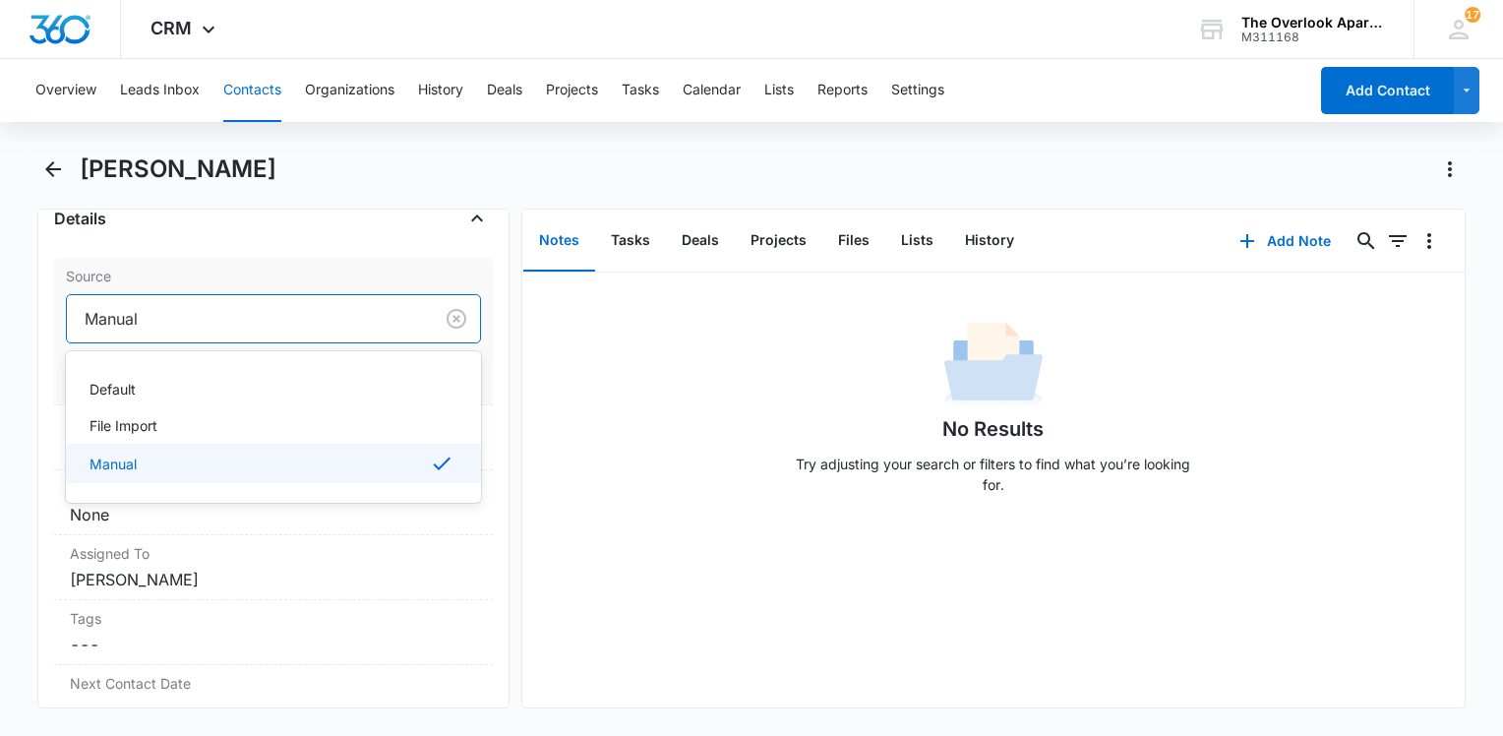
scroll to position [773, 0]
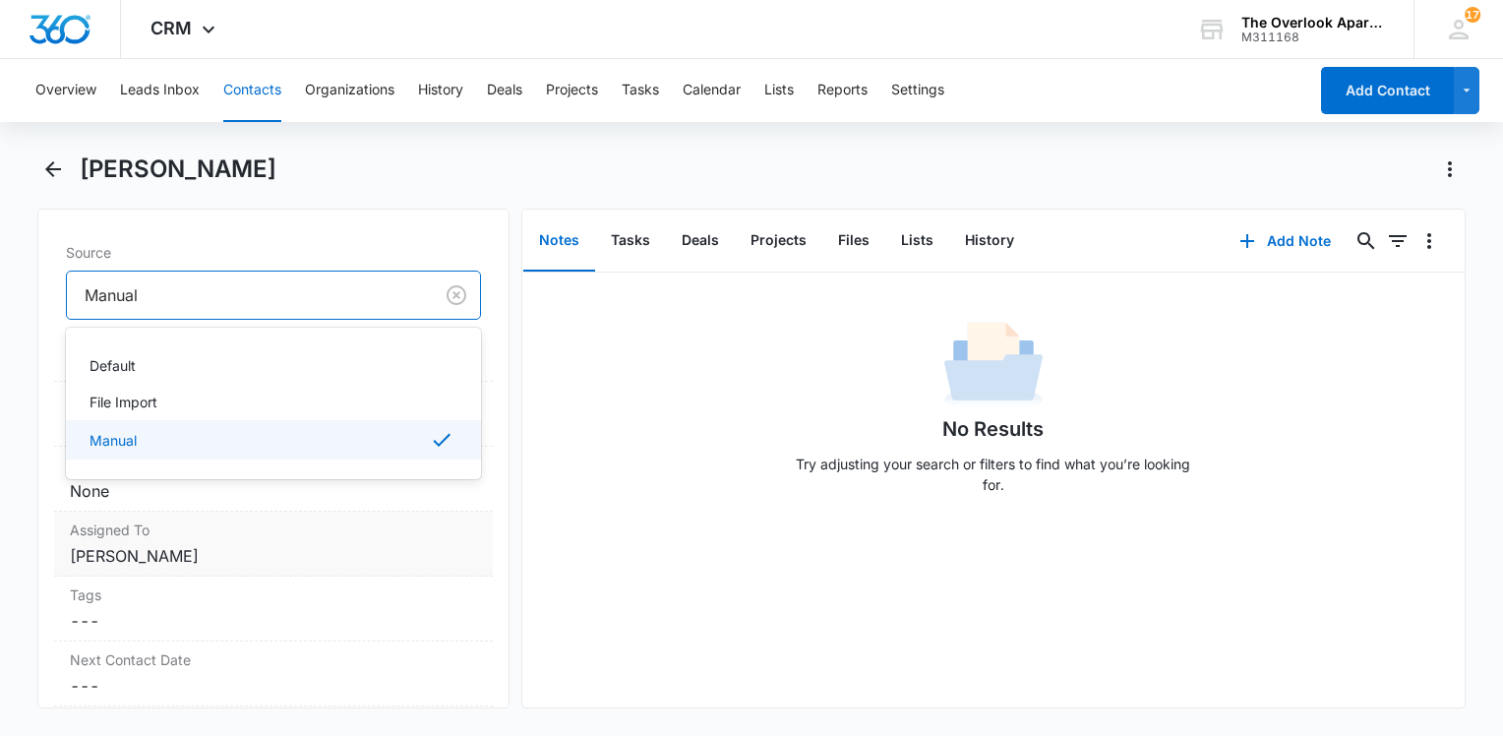
click at [197, 540] on label "Assigned To" at bounding box center [273, 529] width 407 height 21
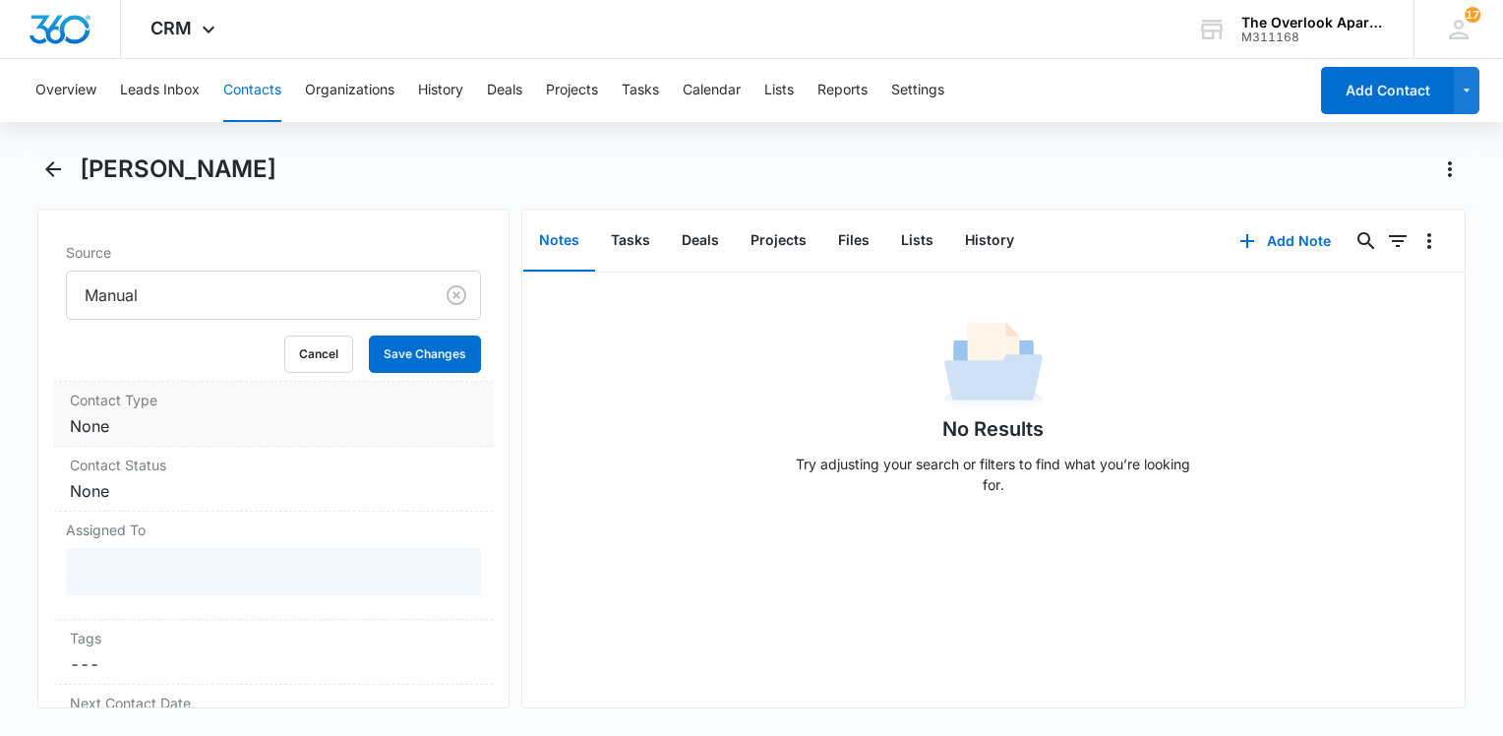
click at [169, 438] on dd "Cancel Save Changes None" at bounding box center [273, 426] width 407 height 24
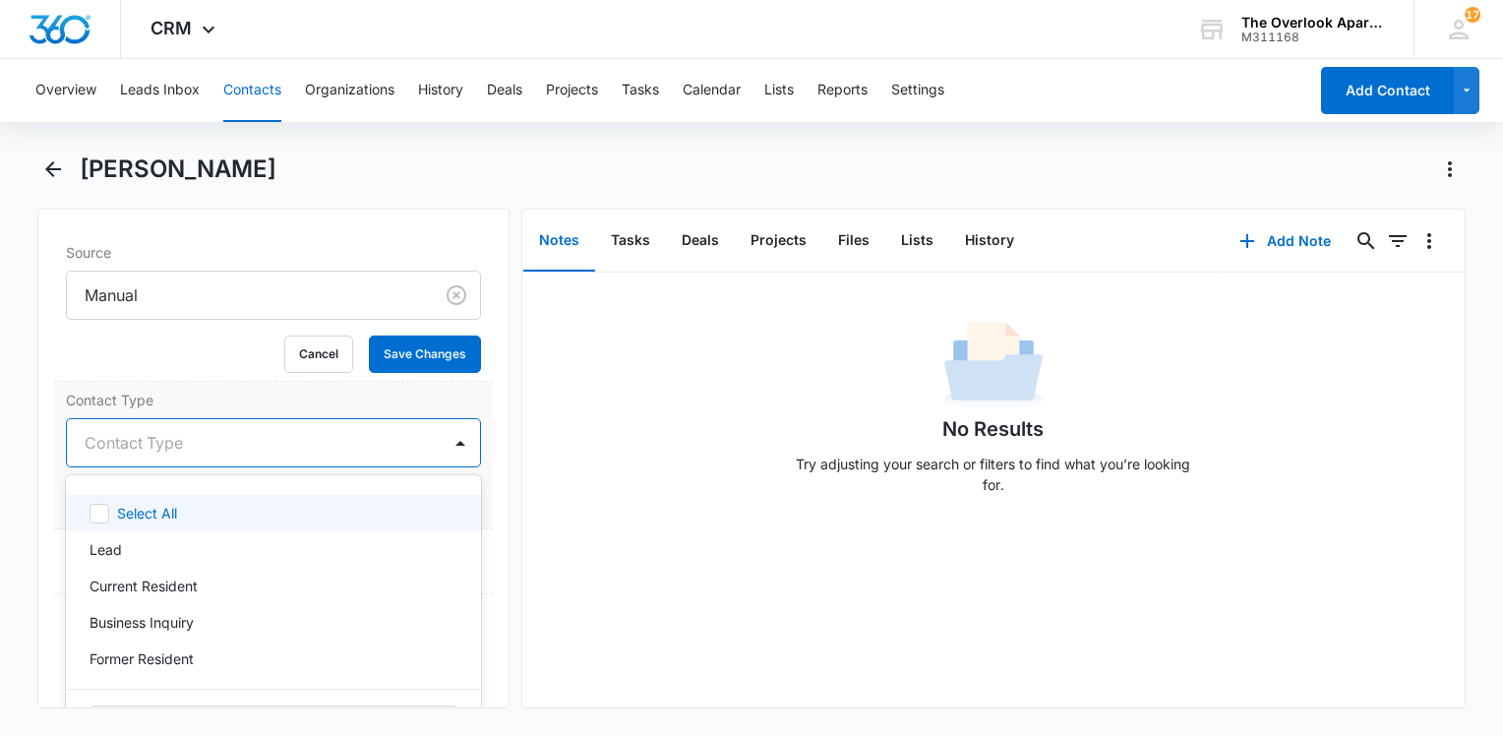
click at [152, 455] on div at bounding box center [250, 443] width 330 height 28
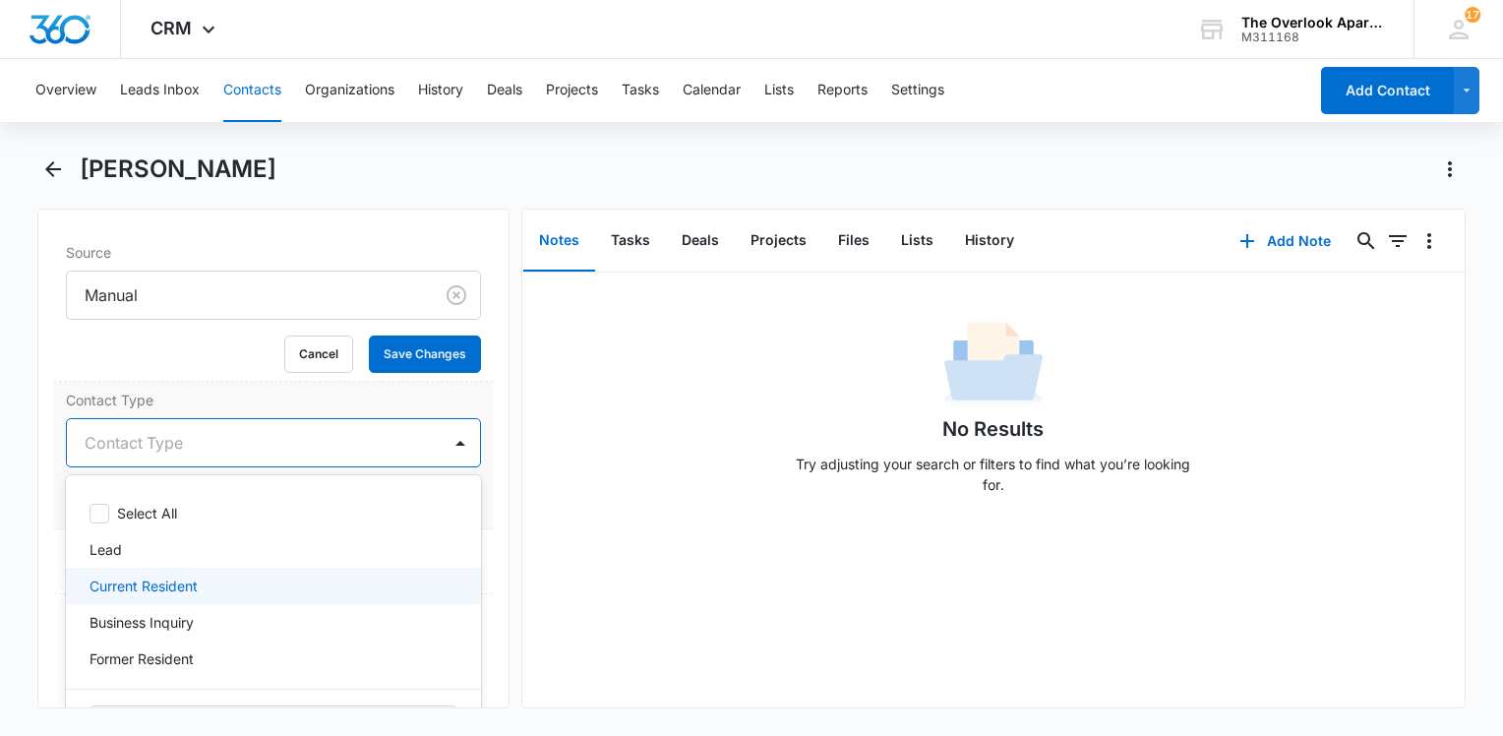
click at [160, 596] on p "Current Resident" at bounding box center [143, 585] width 108 height 21
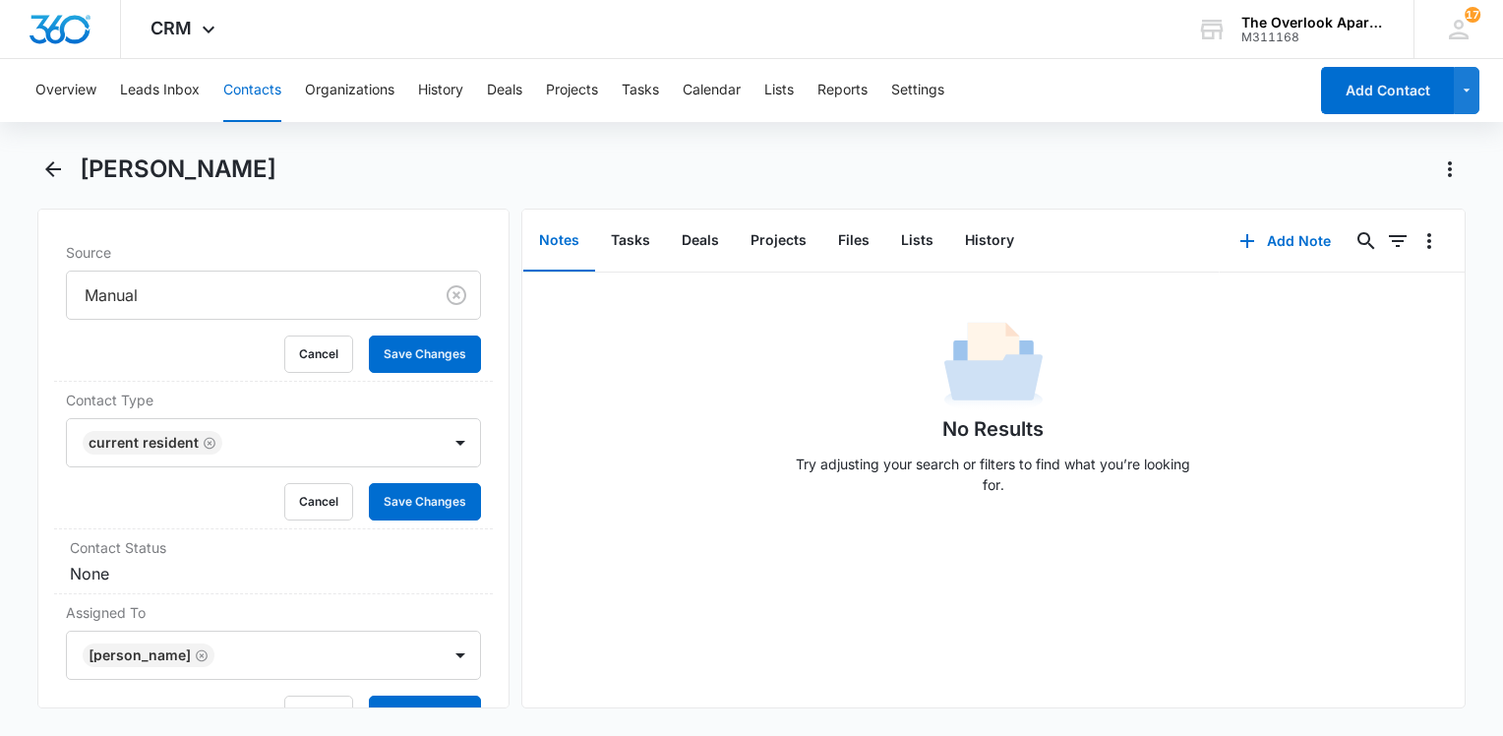
click at [542, 526] on div "No Results Try adjusting your search or filters to find what you’re looking for." at bounding box center [993, 489] width 942 height 435
click at [414, 519] on button "Save Changes" at bounding box center [425, 501] width 112 height 37
click at [402, 373] on button "Save Changes" at bounding box center [425, 353] width 112 height 37
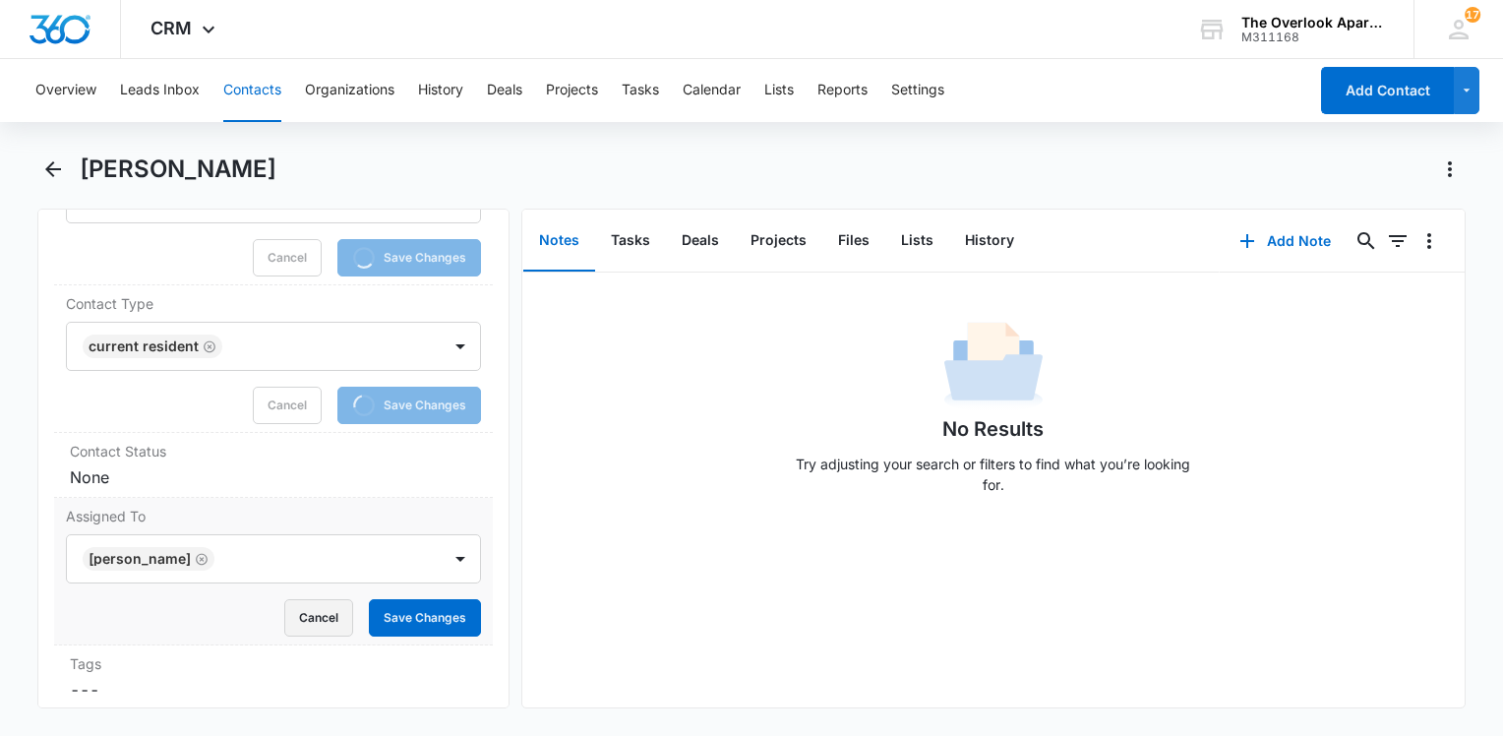
scroll to position [970, 0]
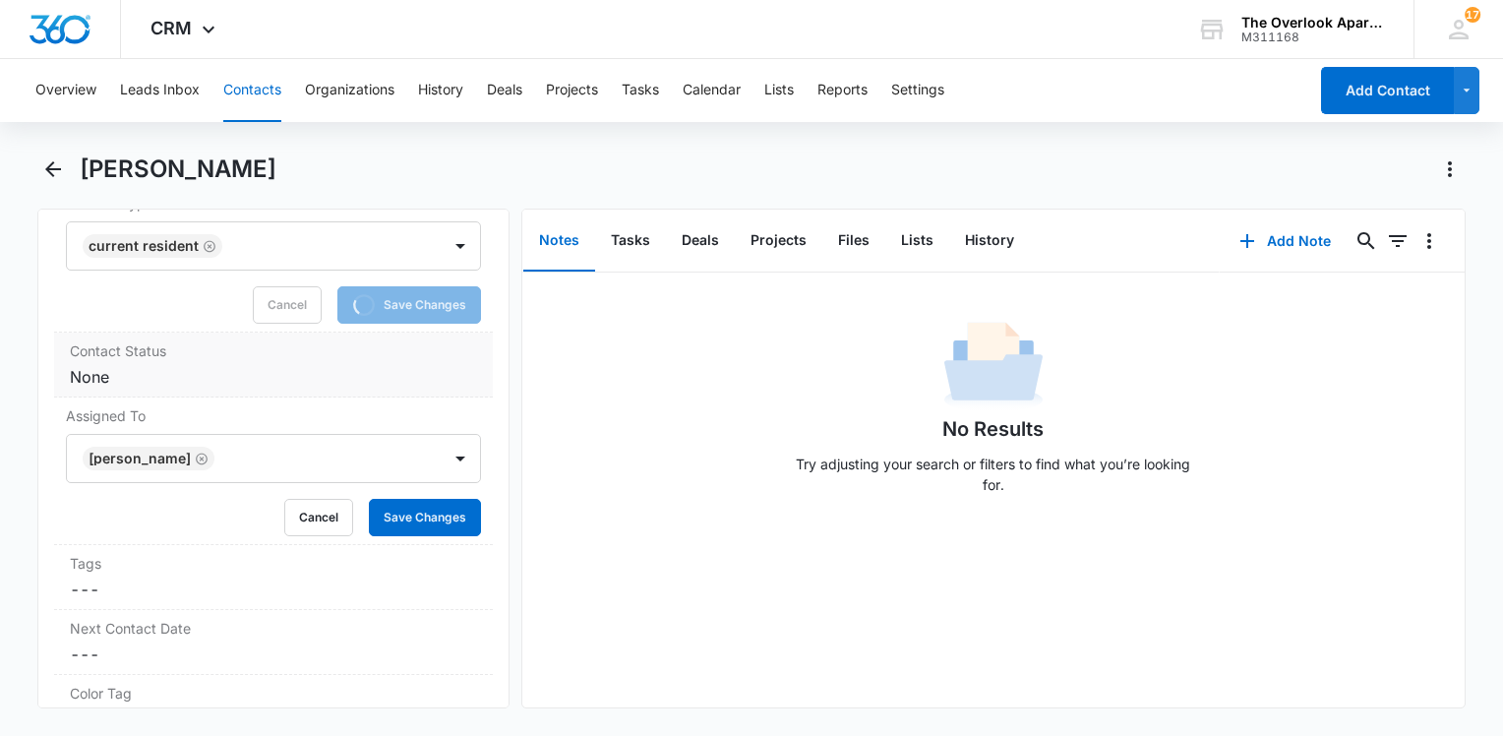
click at [256, 385] on dd "Cancel Save Changes None" at bounding box center [273, 377] width 407 height 24
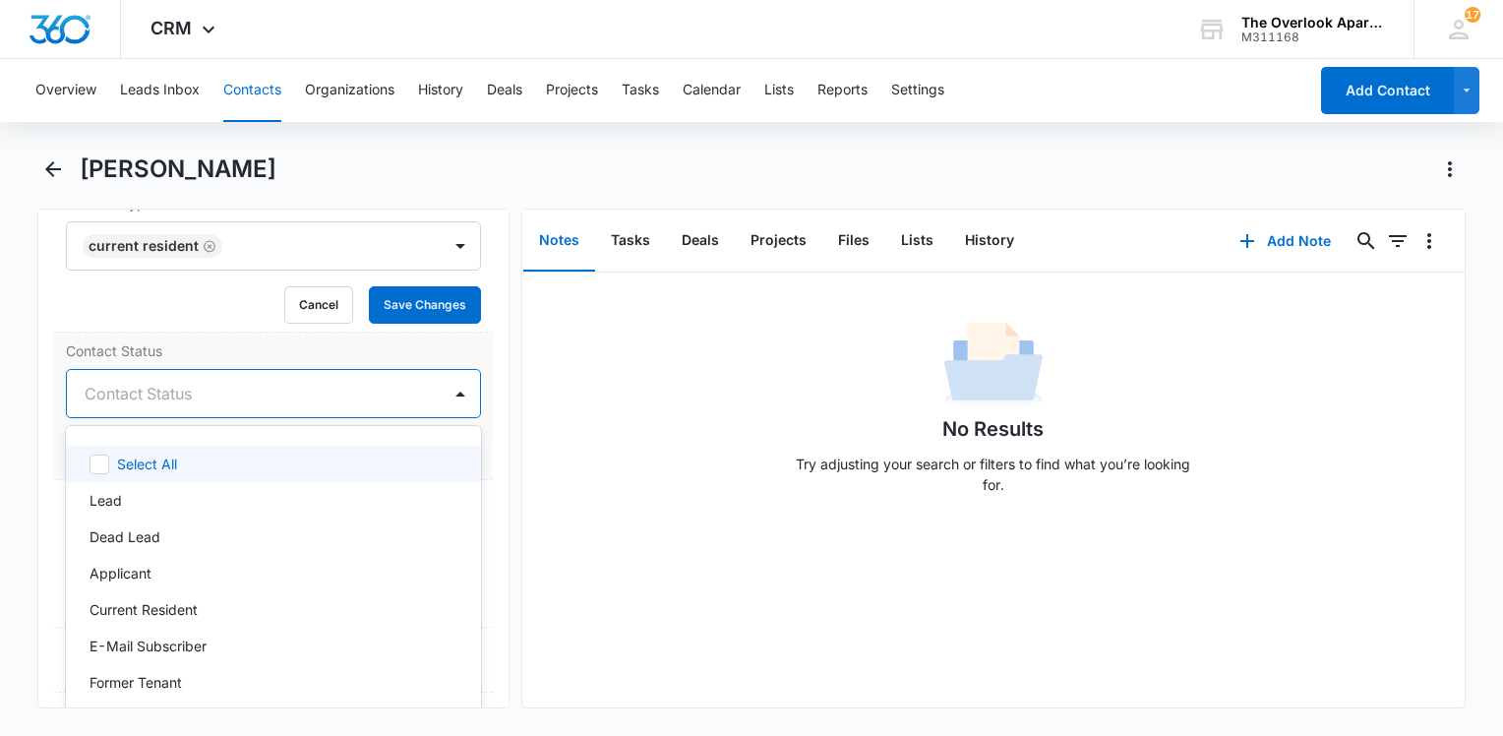
click at [196, 407] on div at bounding box center [250, 394] width 330 height 28
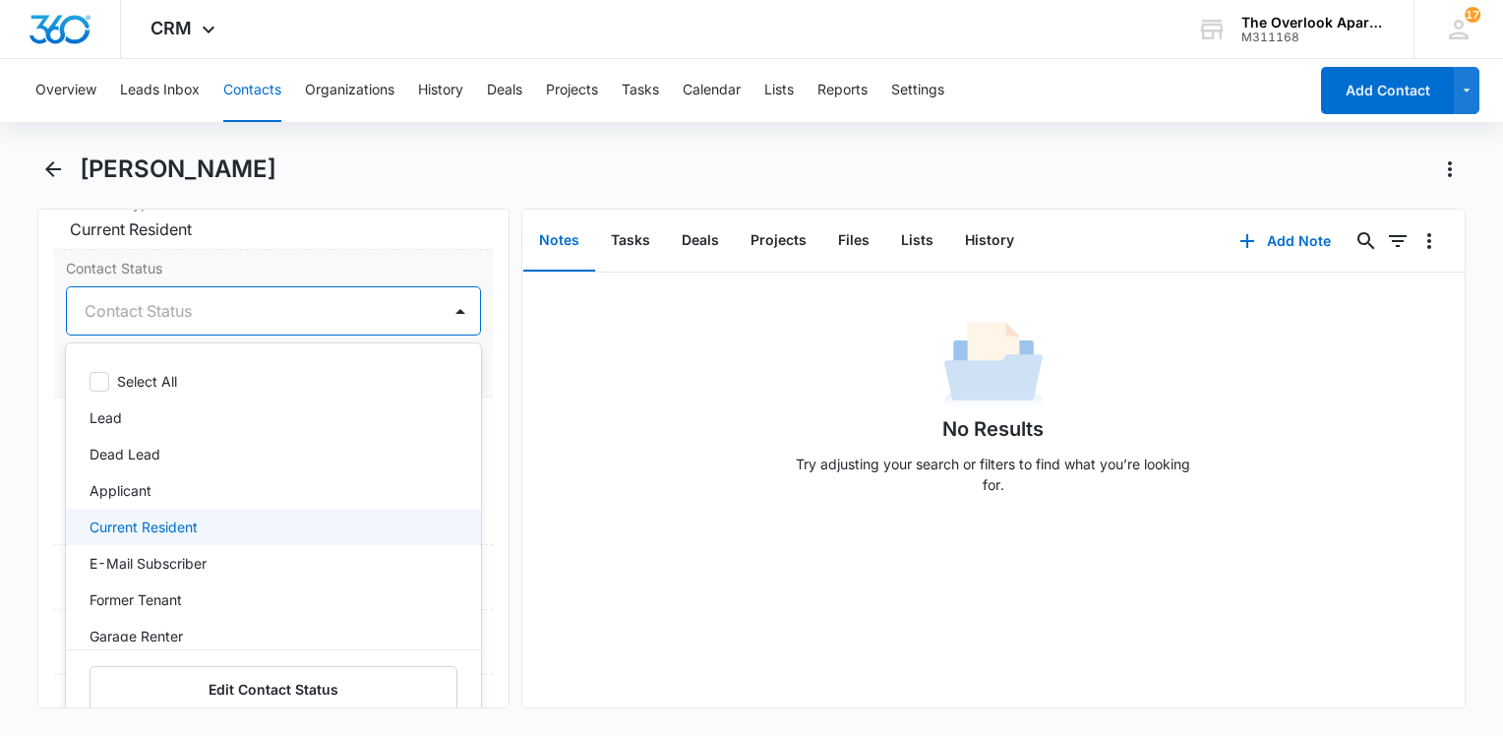
scroll to position [887, 0]
click at [193, 537] on p "Current Resident" at bounding box center [143, 526] width 108 height 21
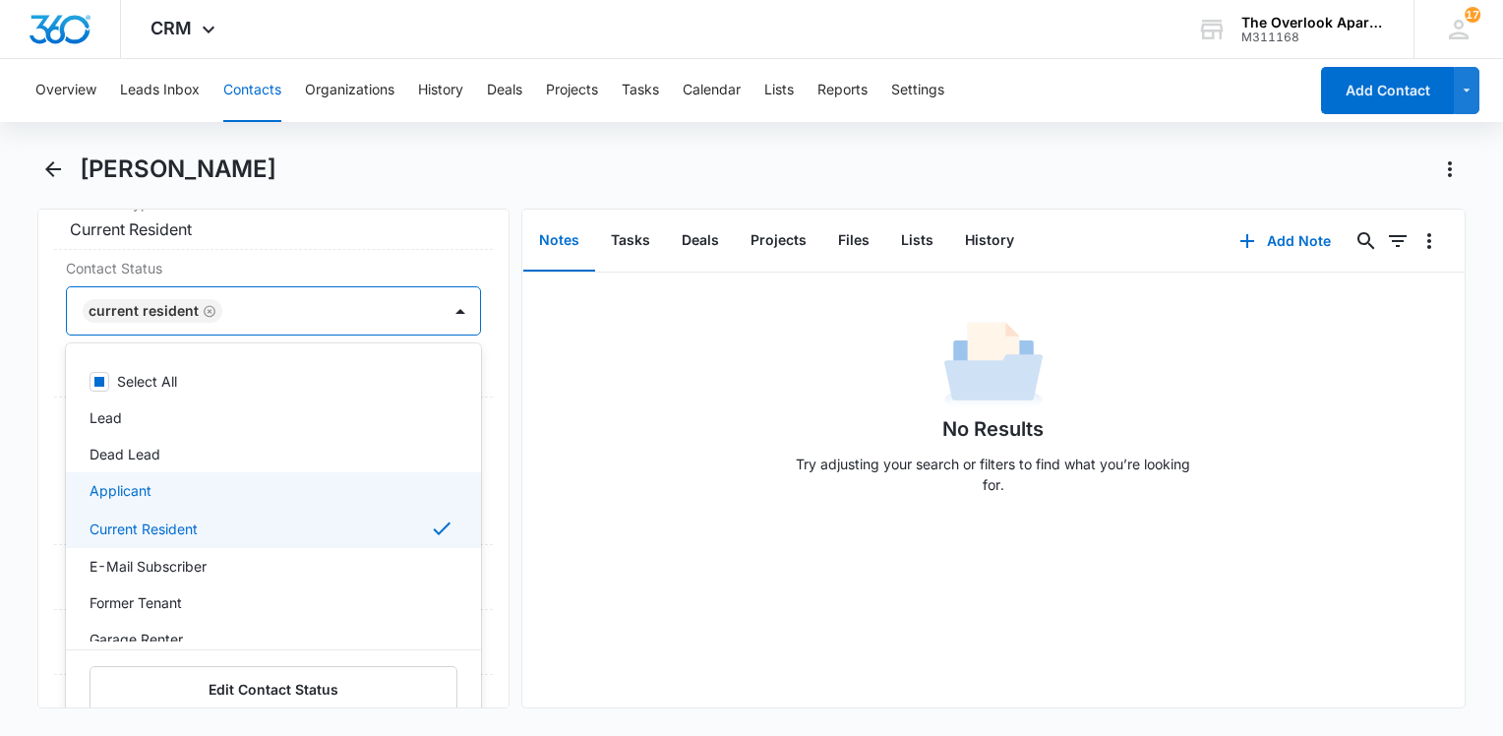
drag, startPoint x: 589, startPoint y: 499, endPoint x: 533, endPoint y: 482, distance: 58.5
click at [582, 497] on div "No Results Try adjusting your search or filters to find what you’re looking for." at bounding box center [993, 413] width 942 height 195
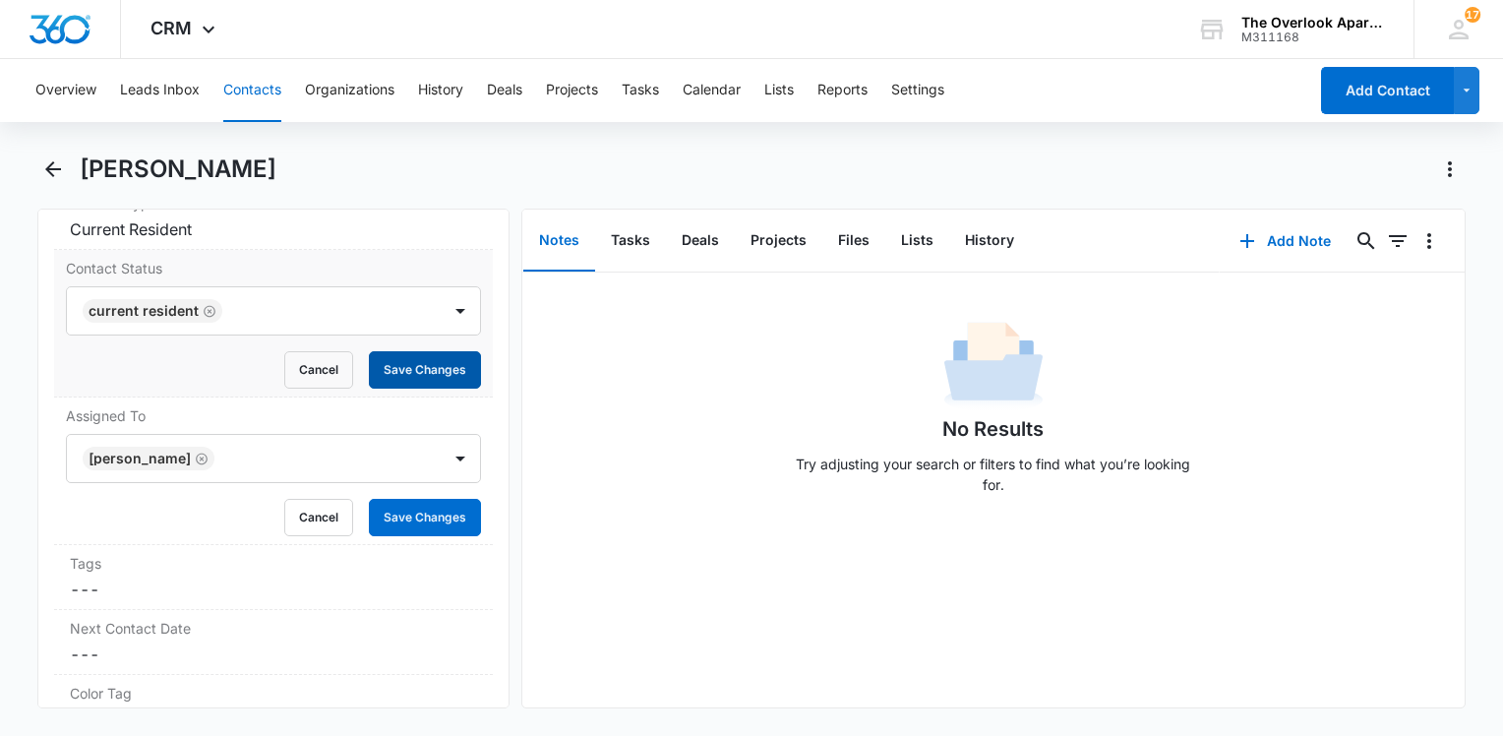
click at [425, 388] on button "Save Changes" at bounding box center [425, 369] width 112 height 37
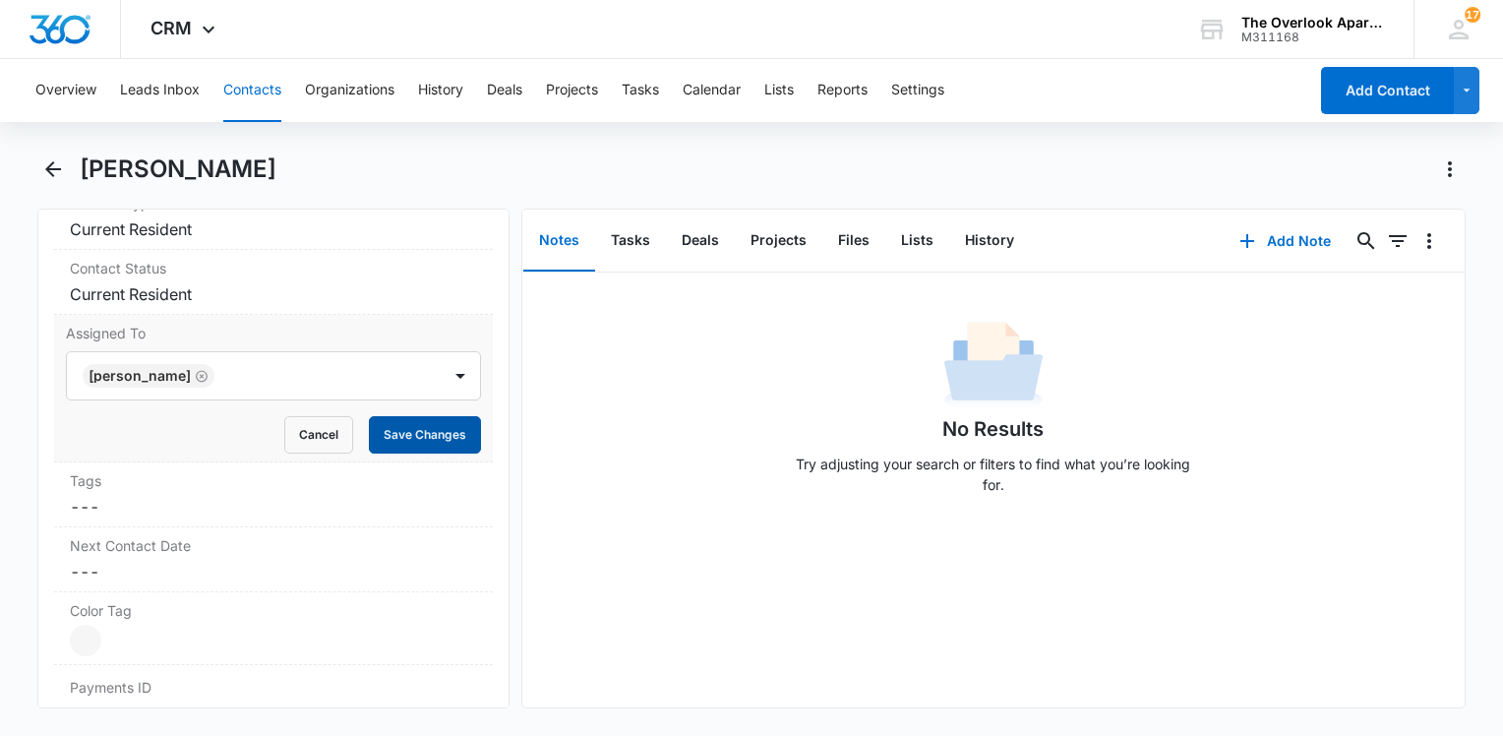
click at [388, 448] on button "Save Changes" at bounding box center [425, 434] width 112 height 37
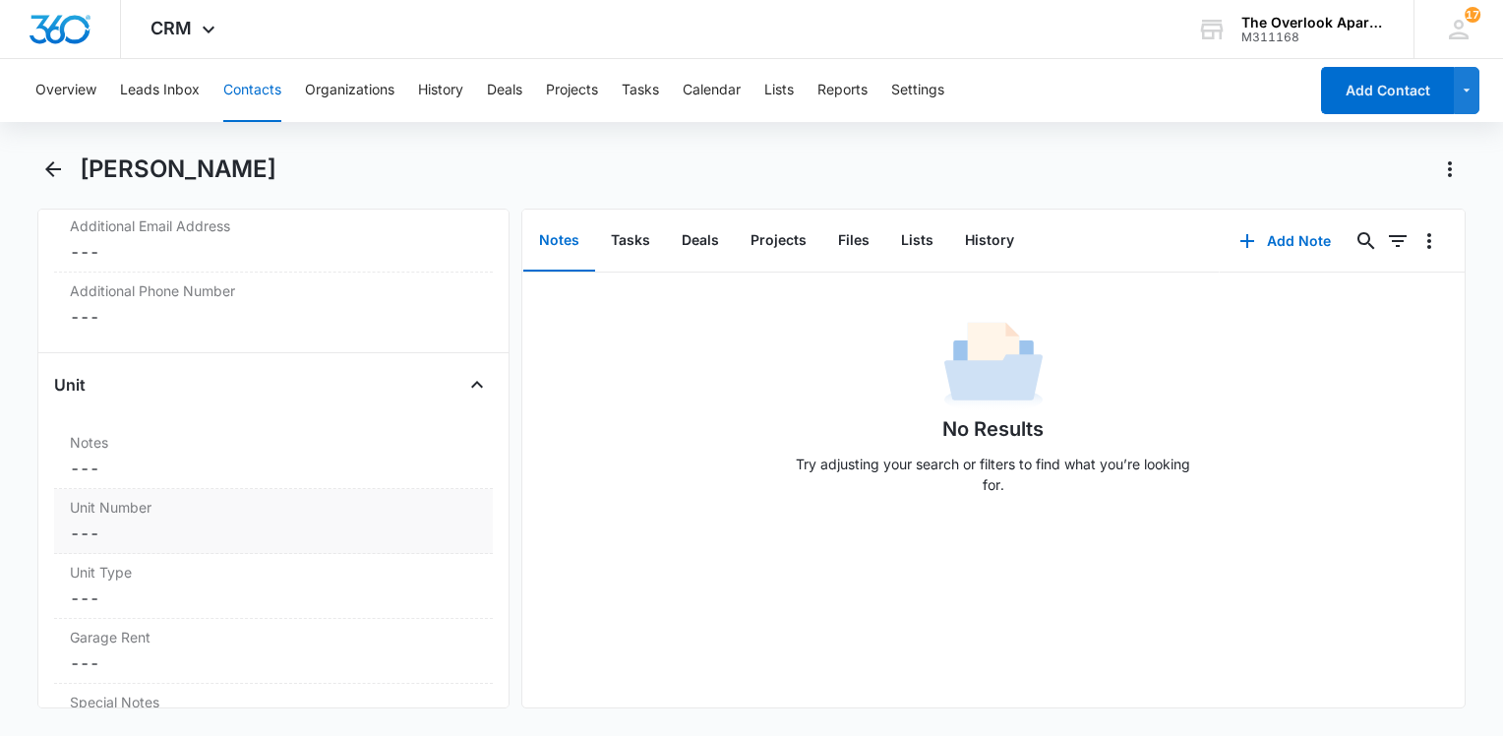
scroll to position [1674, 0]
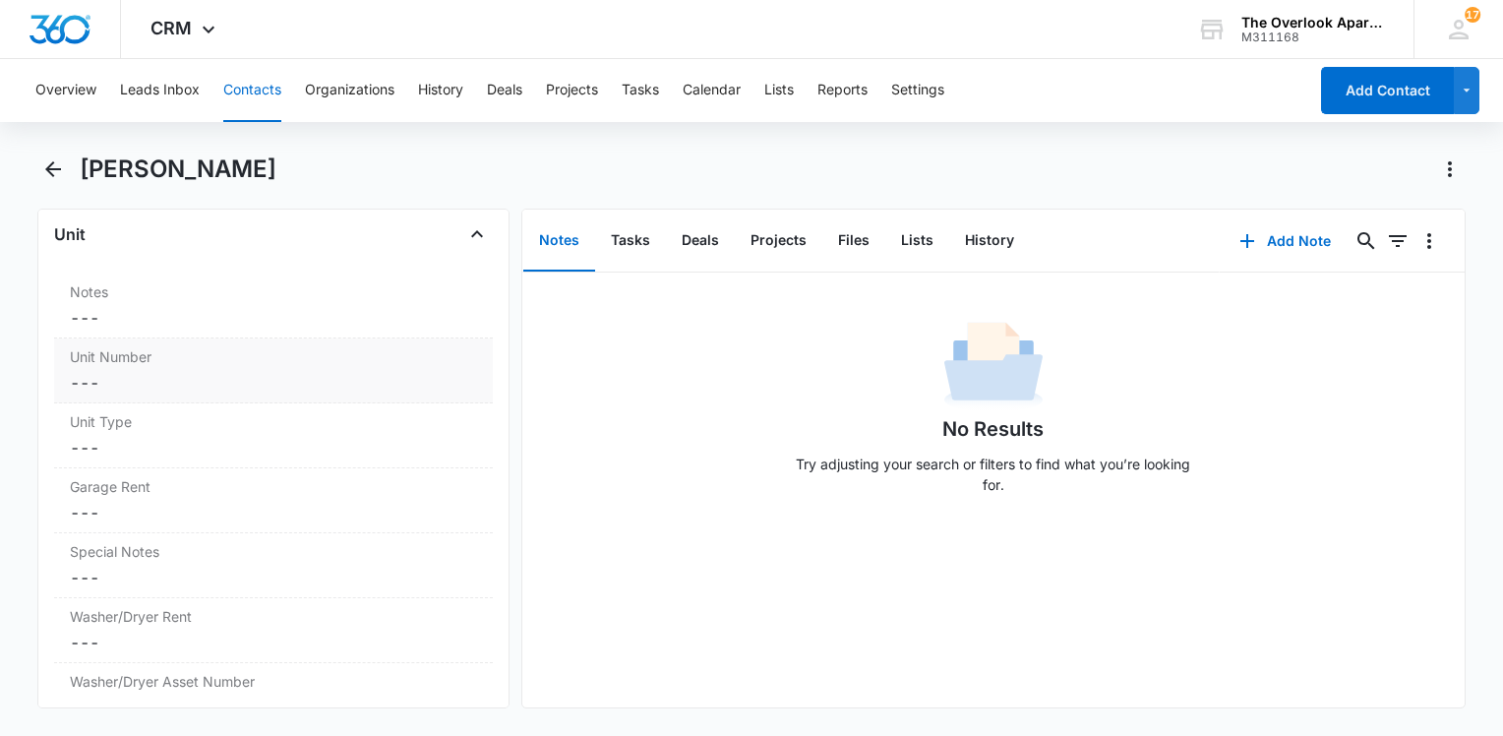
click at [130, 367] on label "Unit Number" at bounding box center [273, 356] width 407 height 21
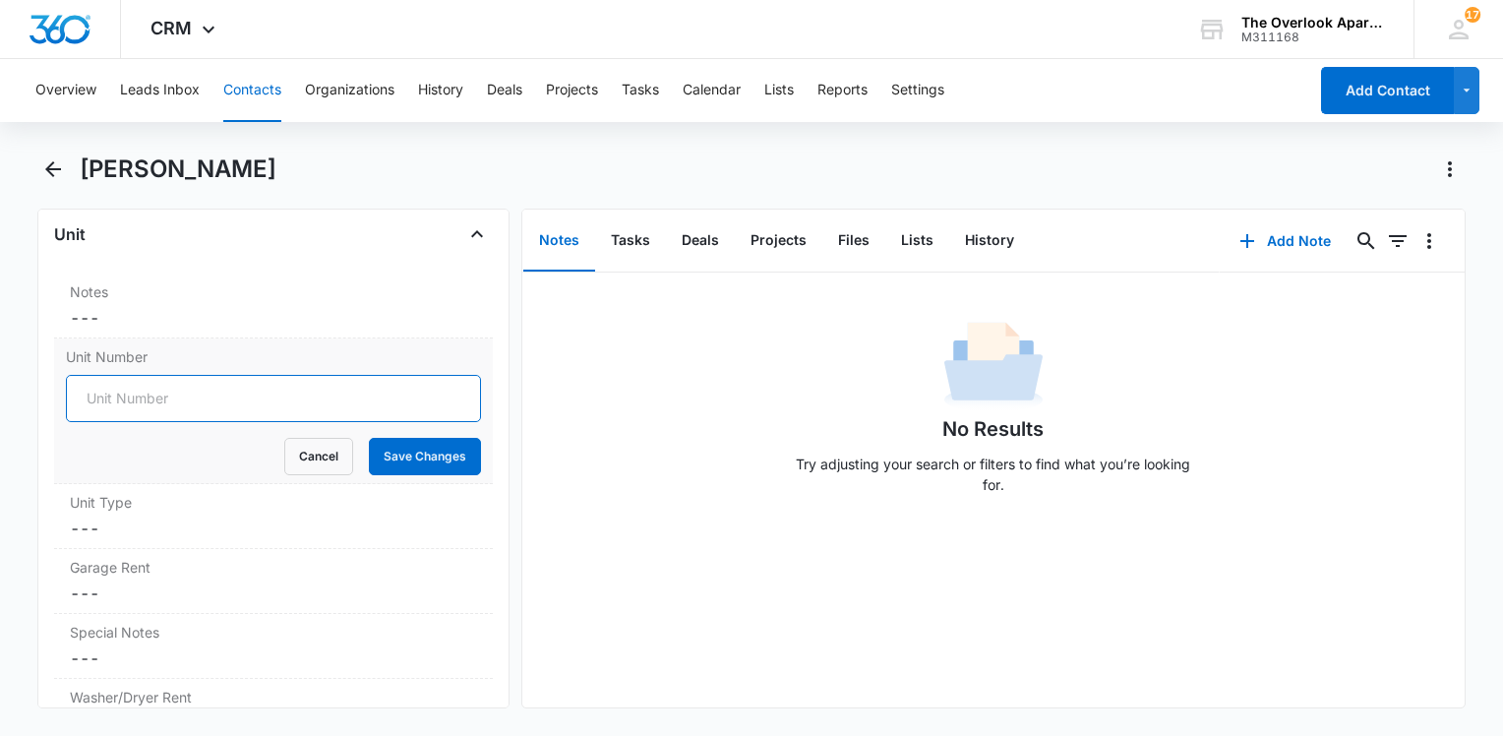
click at [132, 408] on input "Unit Number" at bounding box center [273, 398] width 415 height 47
type input "548-6104"
click at [371, 470] on button "Save Changes" at bounding box center [425, 456] width 112 height 37
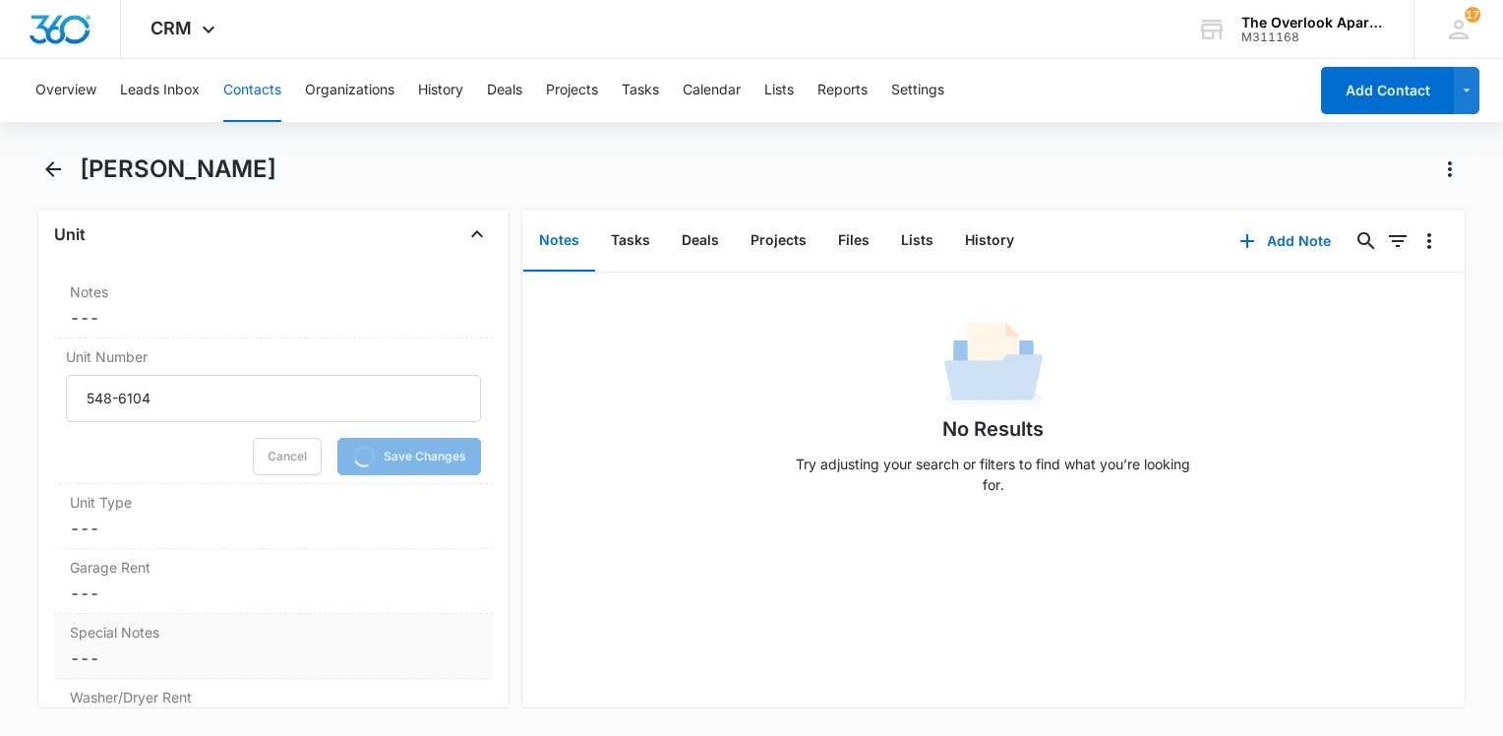
scroll to position [1871, 0]
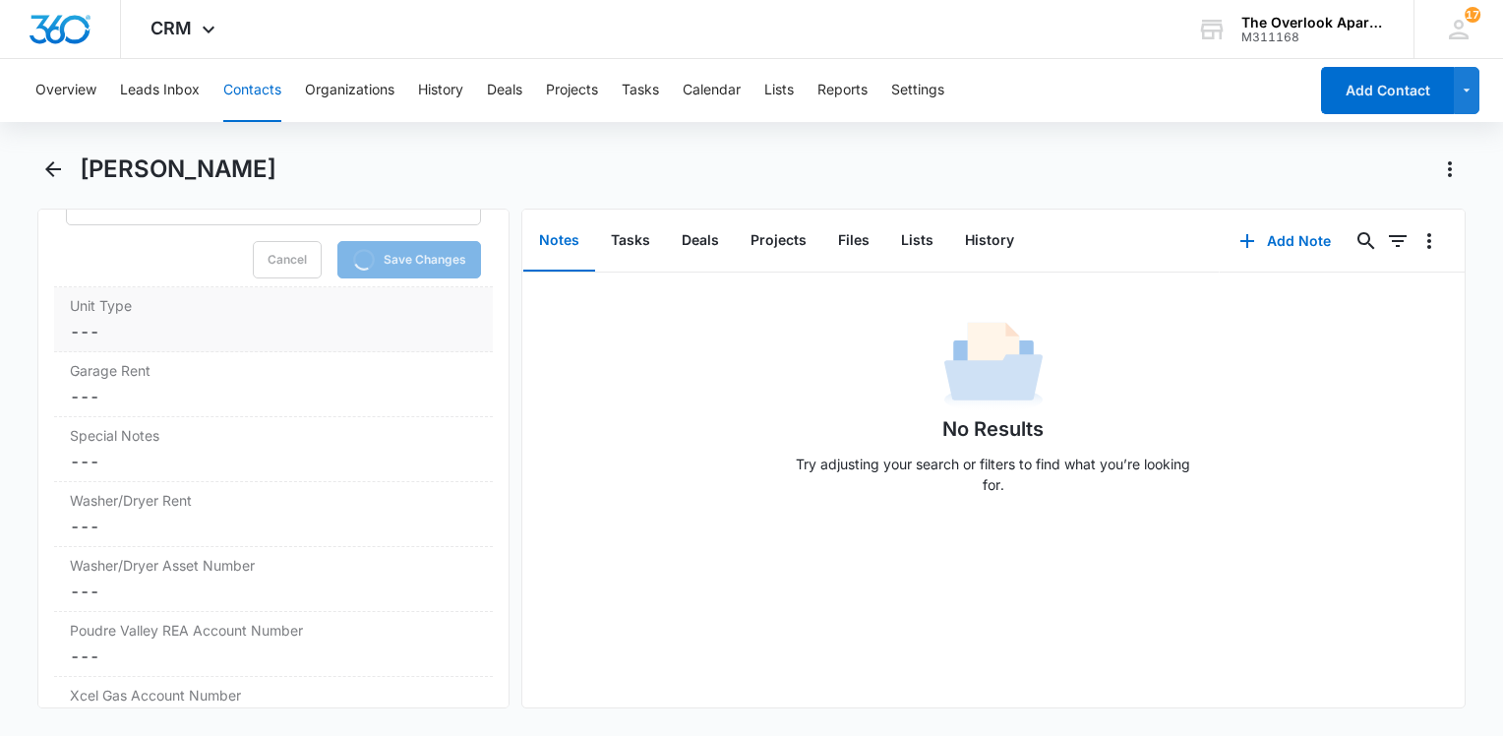
click at [93, 343] on dd "Cancel Save Changes ---" at bounding box center [273, 332] width 407 height 24
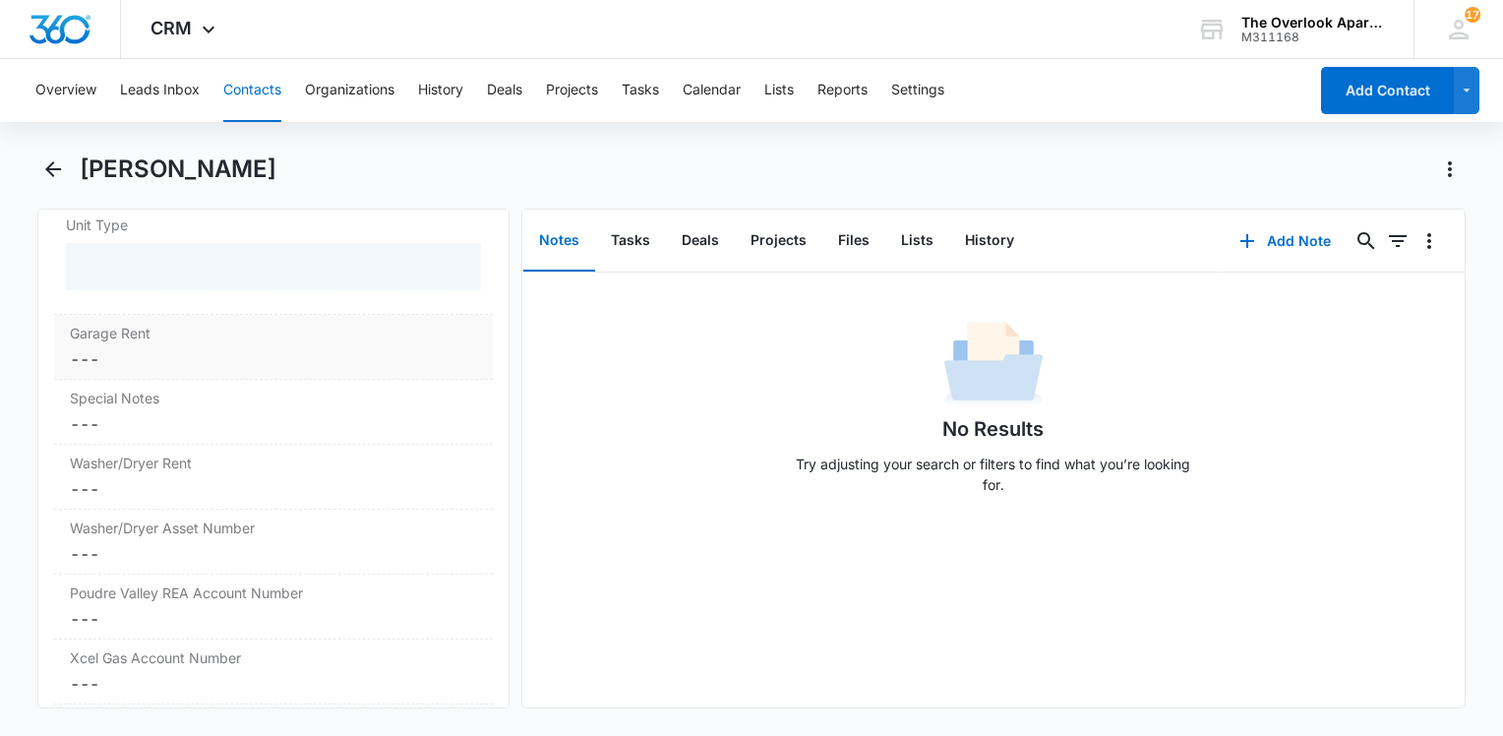
scroll to position [1860, 0]
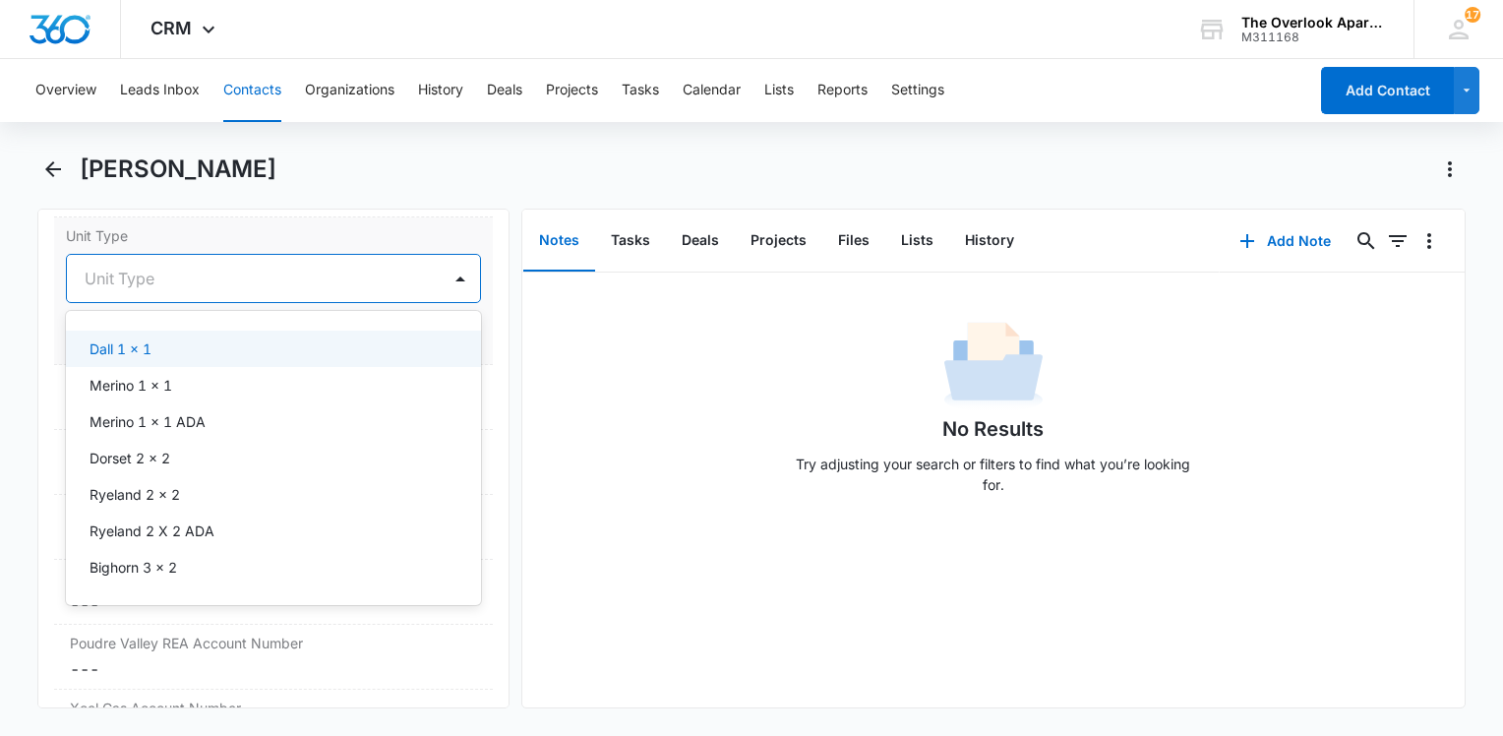
click at [153, 292] on div at bounding box center [250, 279] width 330 height 28
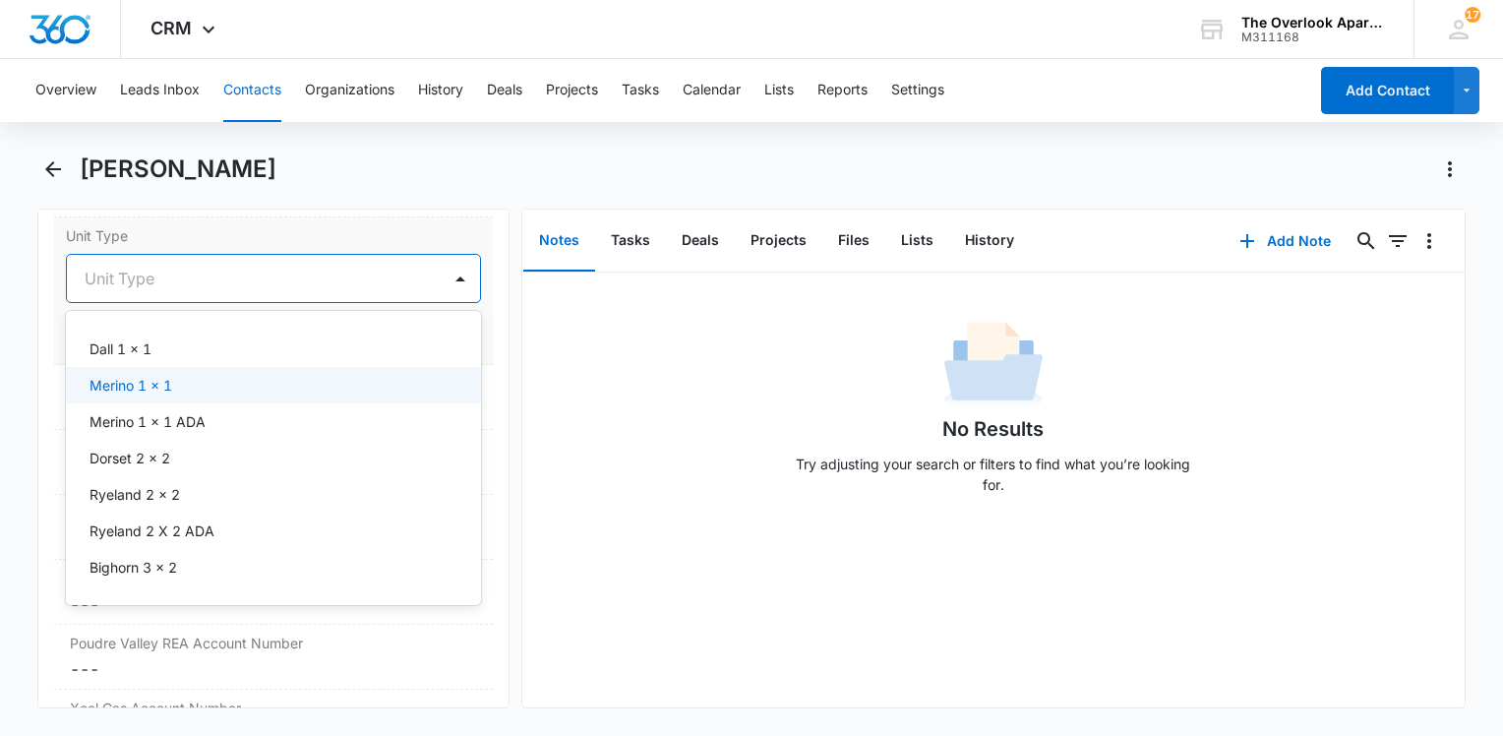
click at [144, 395] on p "Merino 1 x 1" at bounding box center [130, 385] width 83 height 21
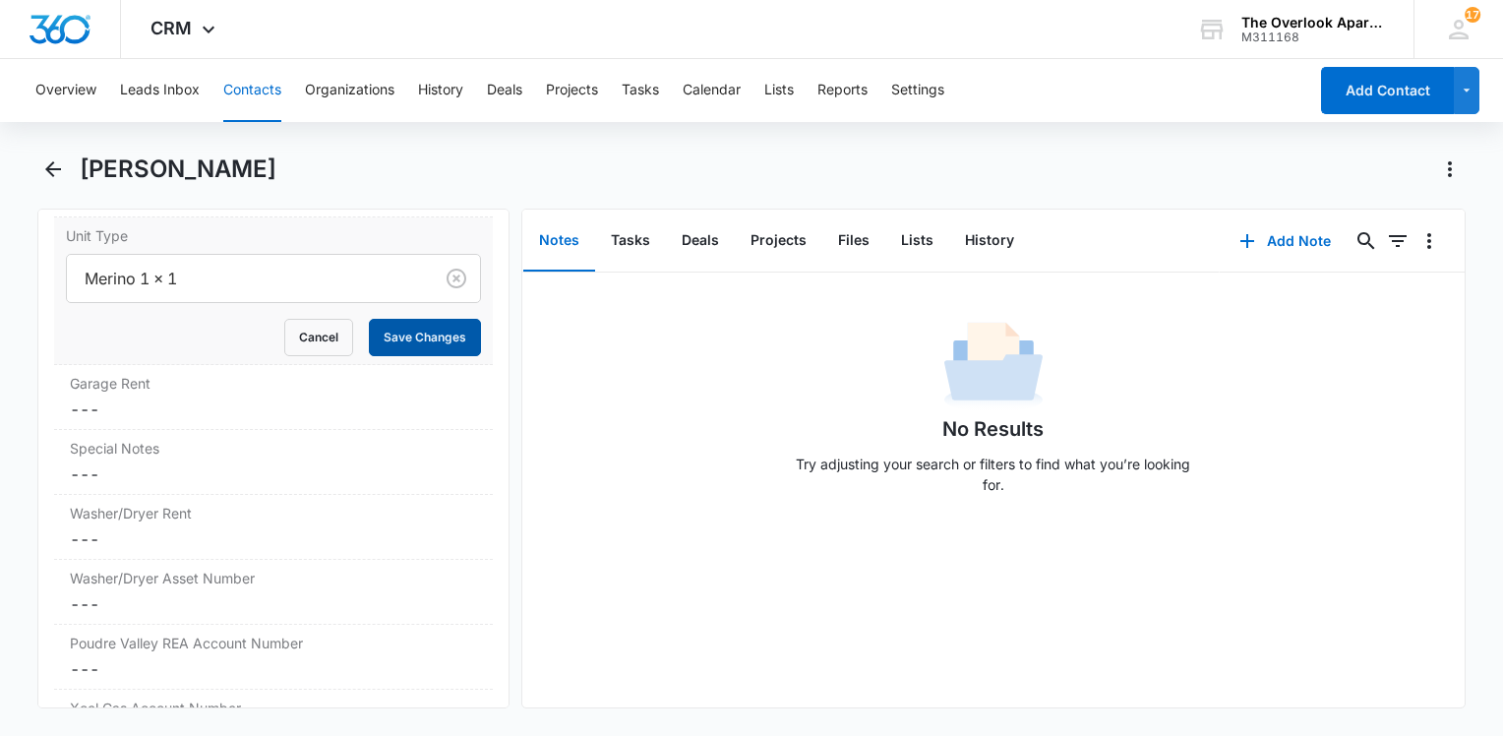
click at [413, 356] on button "Save Changes" at bounding box center [425, 337] width 112 height 37
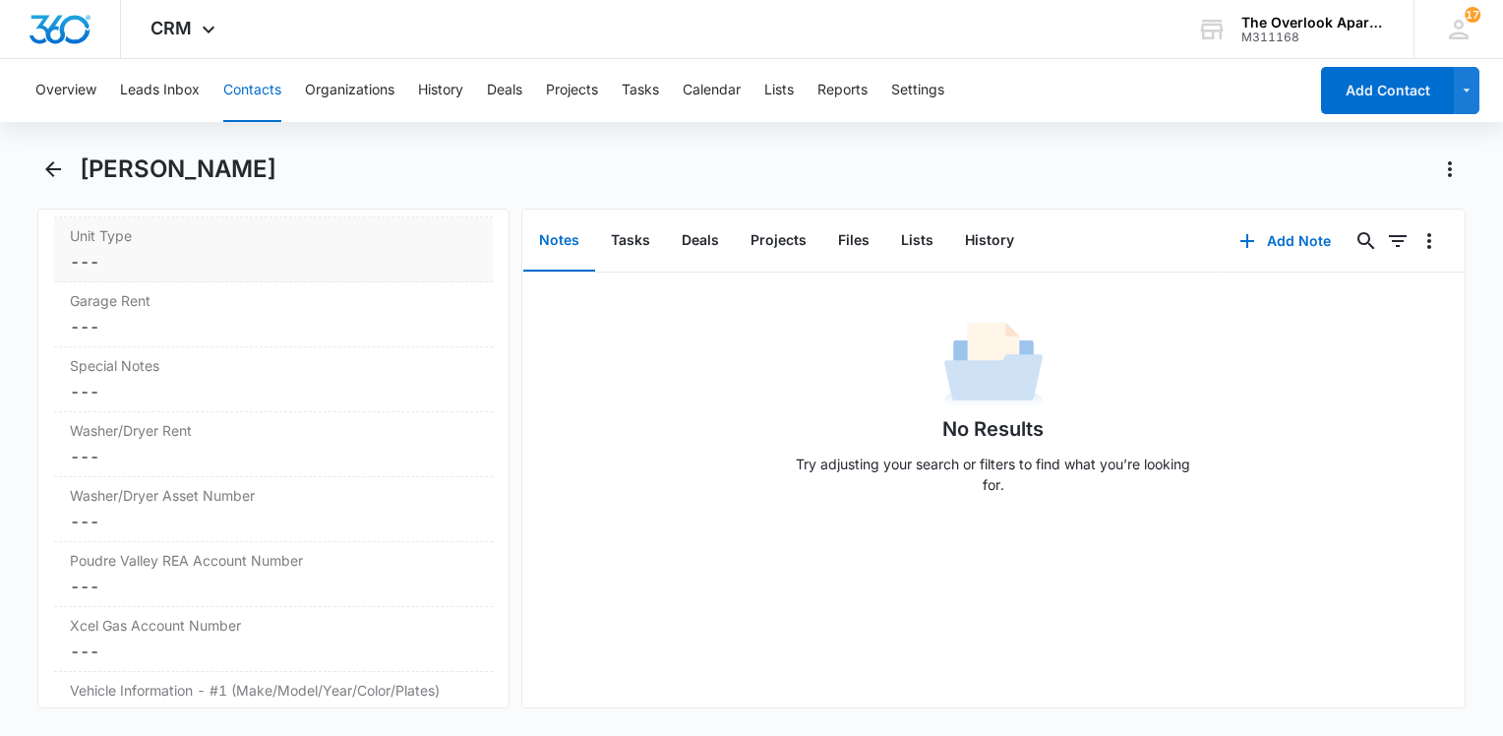
click at [408, 347] on div "Garage Rent Cancel Save Changes ---" at bounding box center [273, 314] width 439 height 65
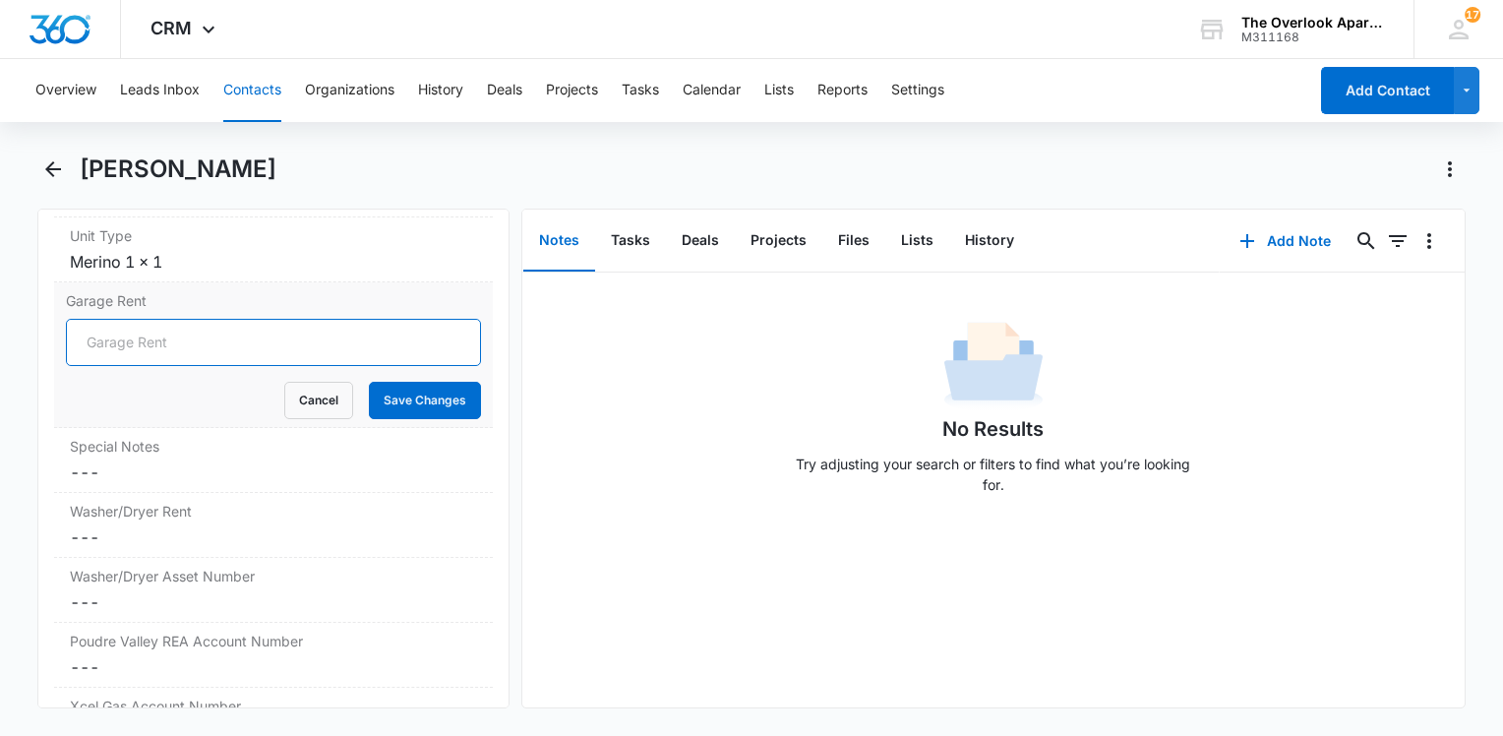
click at [260, 366] on input "Garage Rent" at bounding box center [273, 342] width 415 height 47
type input "N/A"
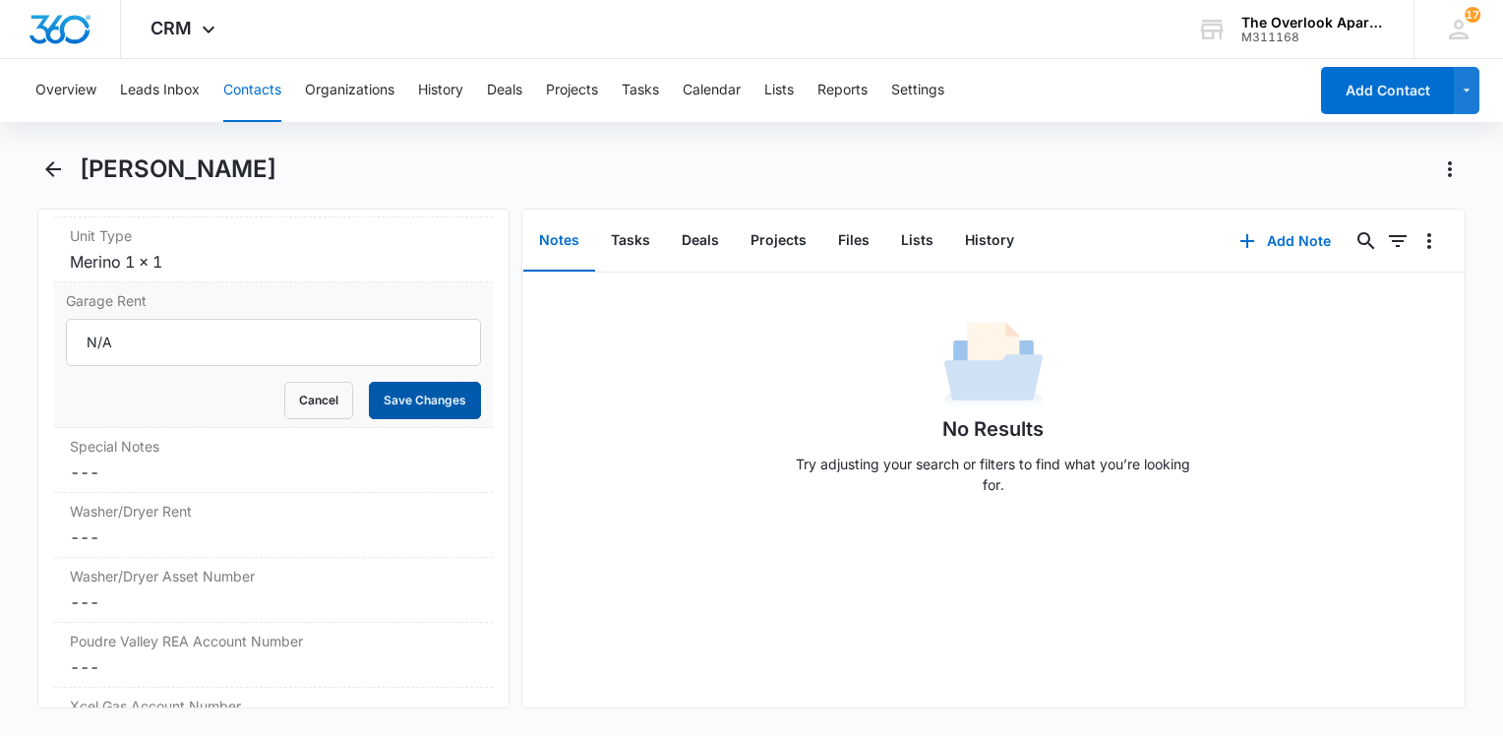
click at [394, 413] on button "Save Changes" at bounding box center [425, 400] width 112 height 37
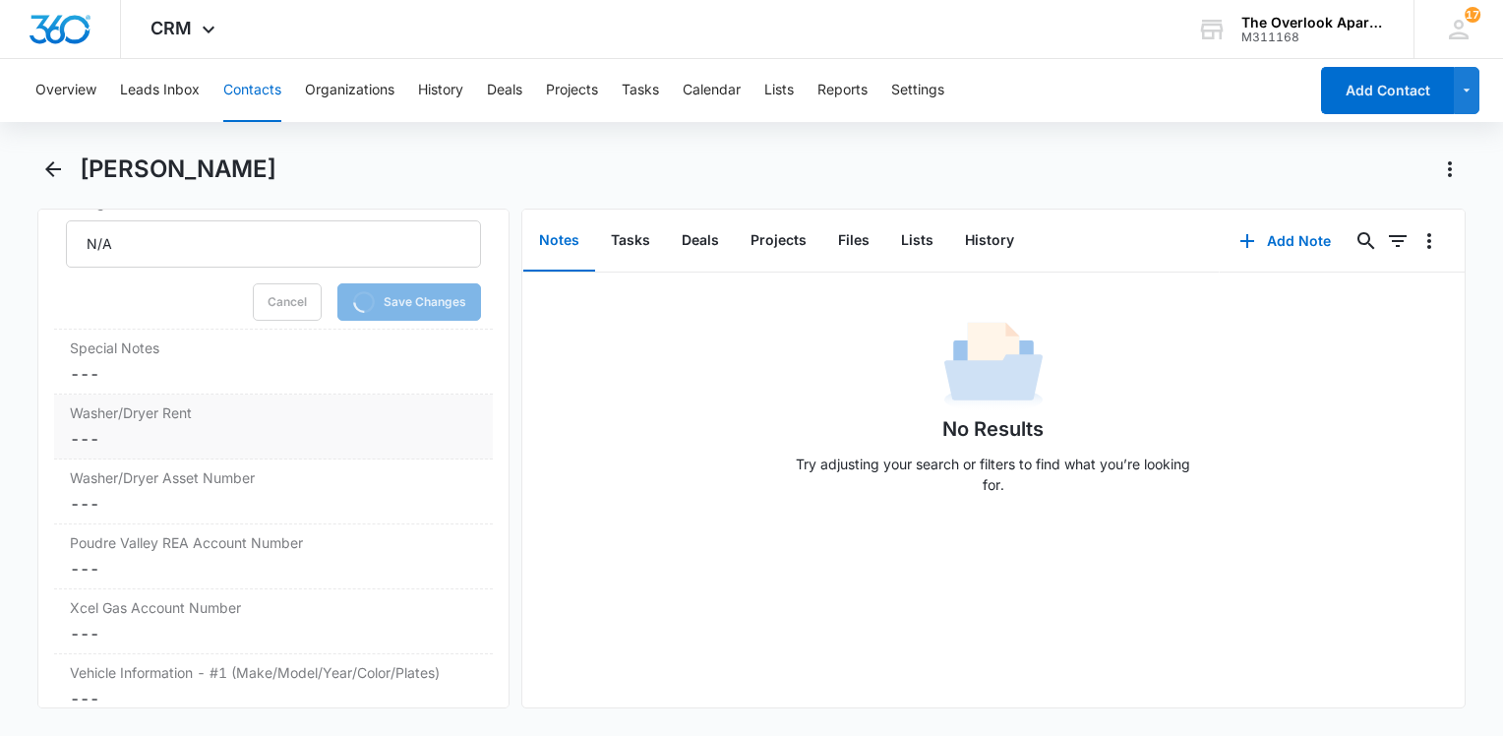
click at [150, 446] on dd "Cancel Save Changes ---" at bounding box center [273, 439] width 407 height 24
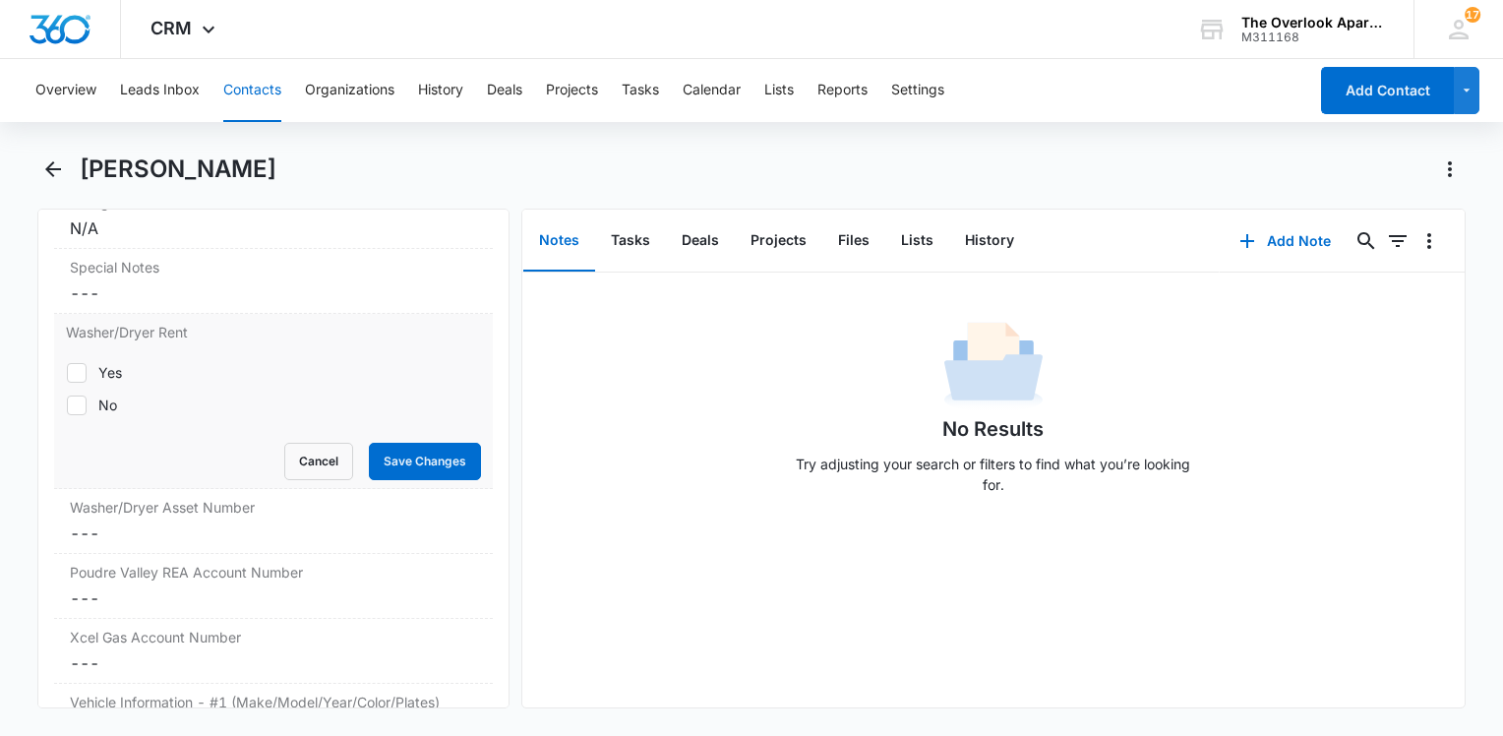
click at [108, 415] on div "No" at bounding box center [107, 404] width 19 height 21
click at [67, 405] on input "No" at bounding box center [66, 404] width 1 height 1
checkbox input "true"
click at [414, 480] on button "Save Changes" at bounding box center [425, 461] width 112 height 37
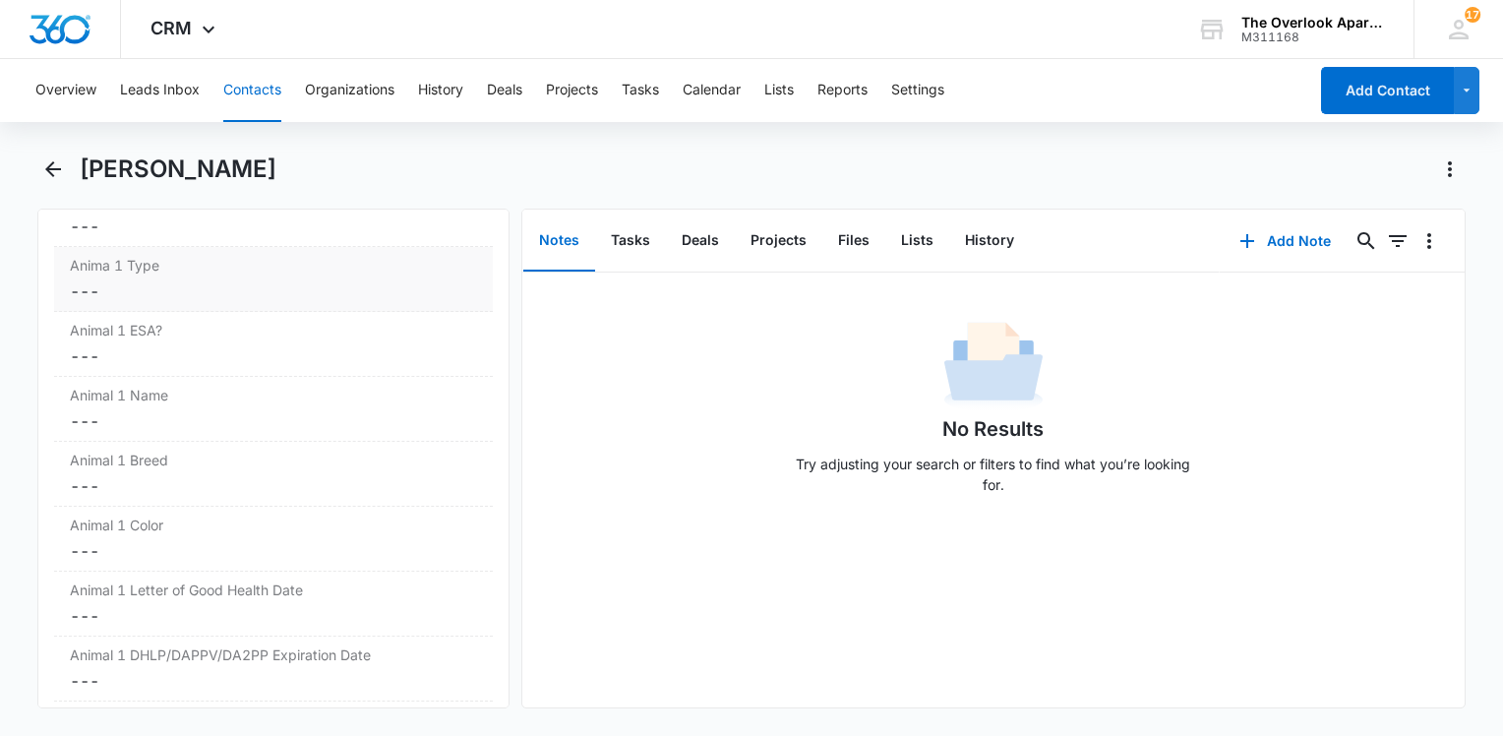
scroll to position [2548, 0]
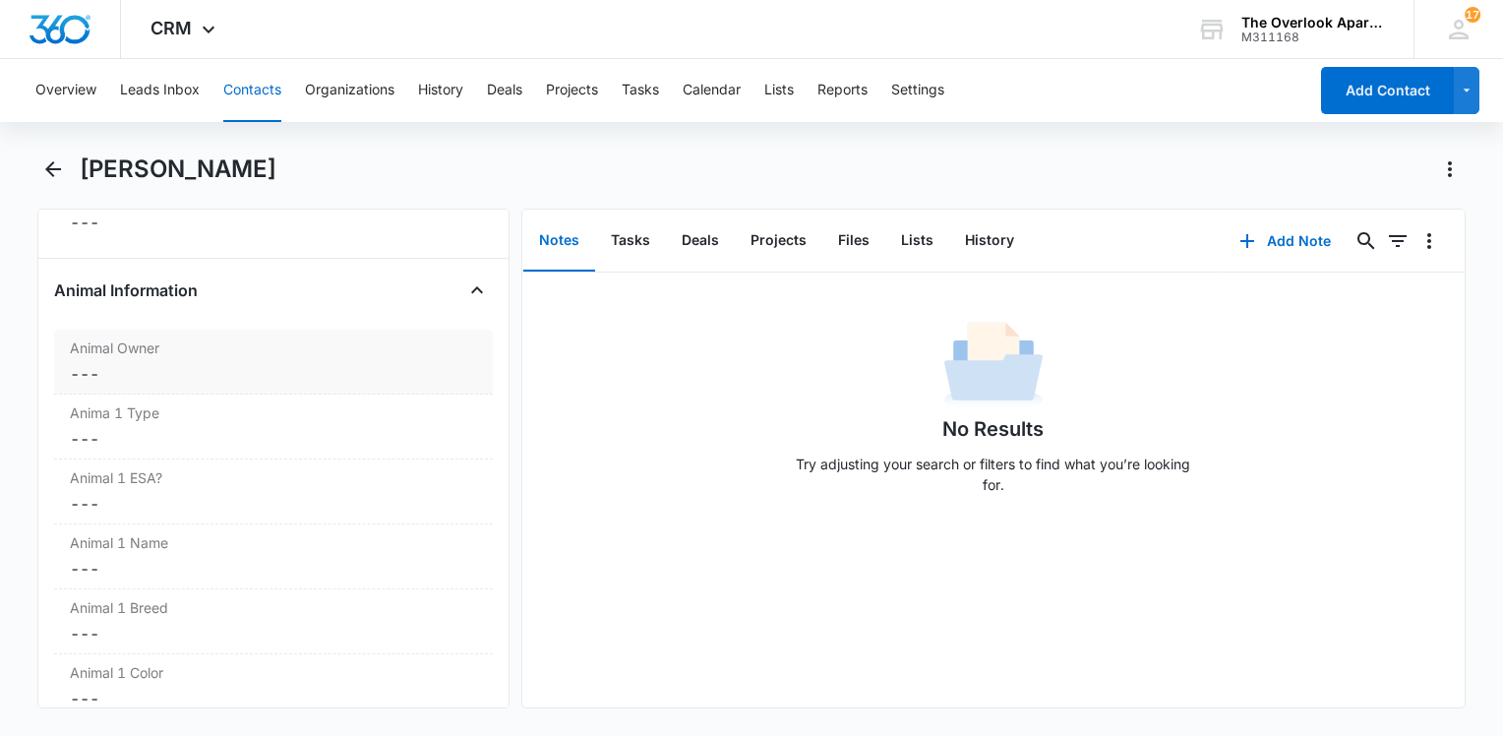
click at [190, 383] on dd "Cancel Save Changes ---" at bounding box center [273, 374] width 407 height 24
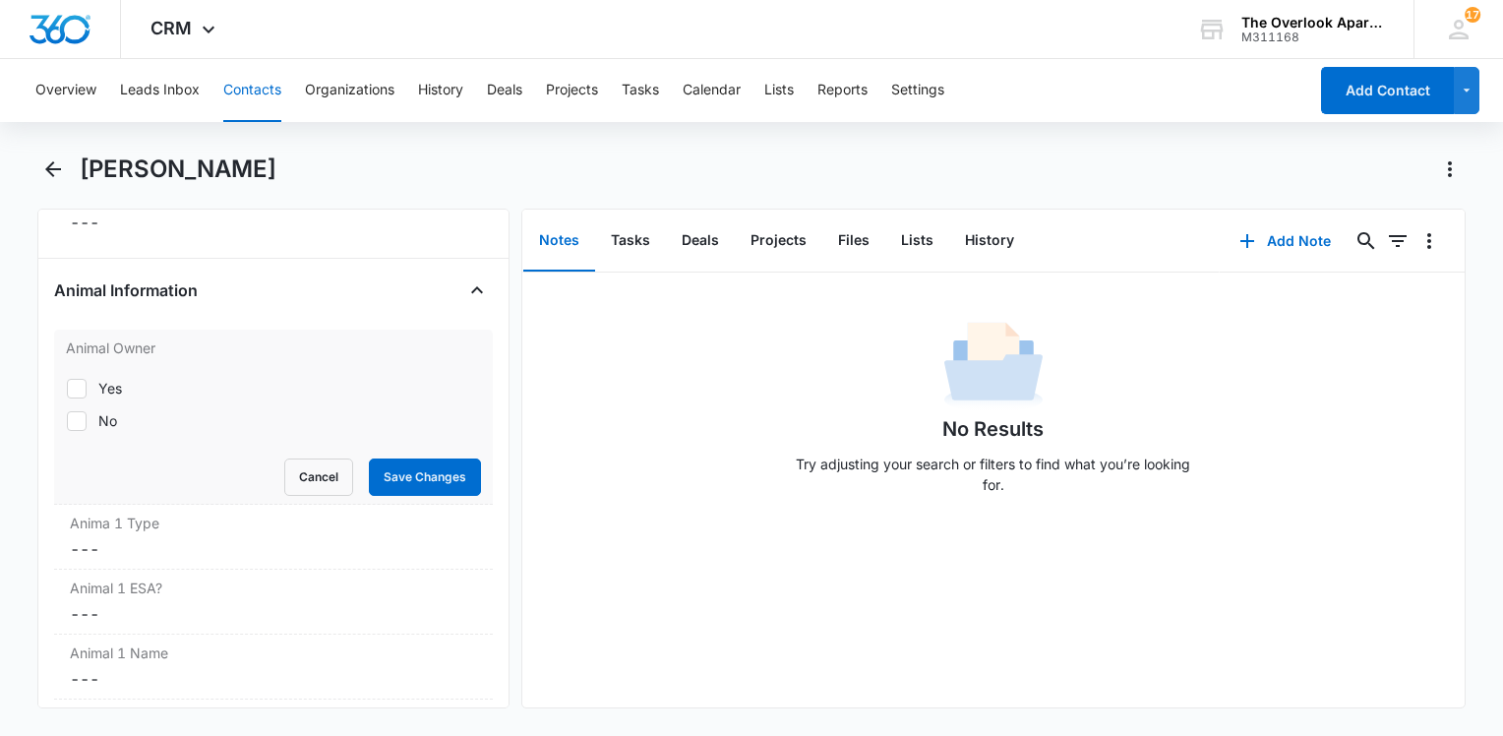
click at [95, 430] on label "No" at bounding box center [273, 420] width 415 height 21
click at [67, 421] on input "No" at bounding box center [66, 420] width 1 height 1
checkbox input "true"
click at [379, 490] on button "Save Changes" at bounding box center [425, 476] width 112 height 37
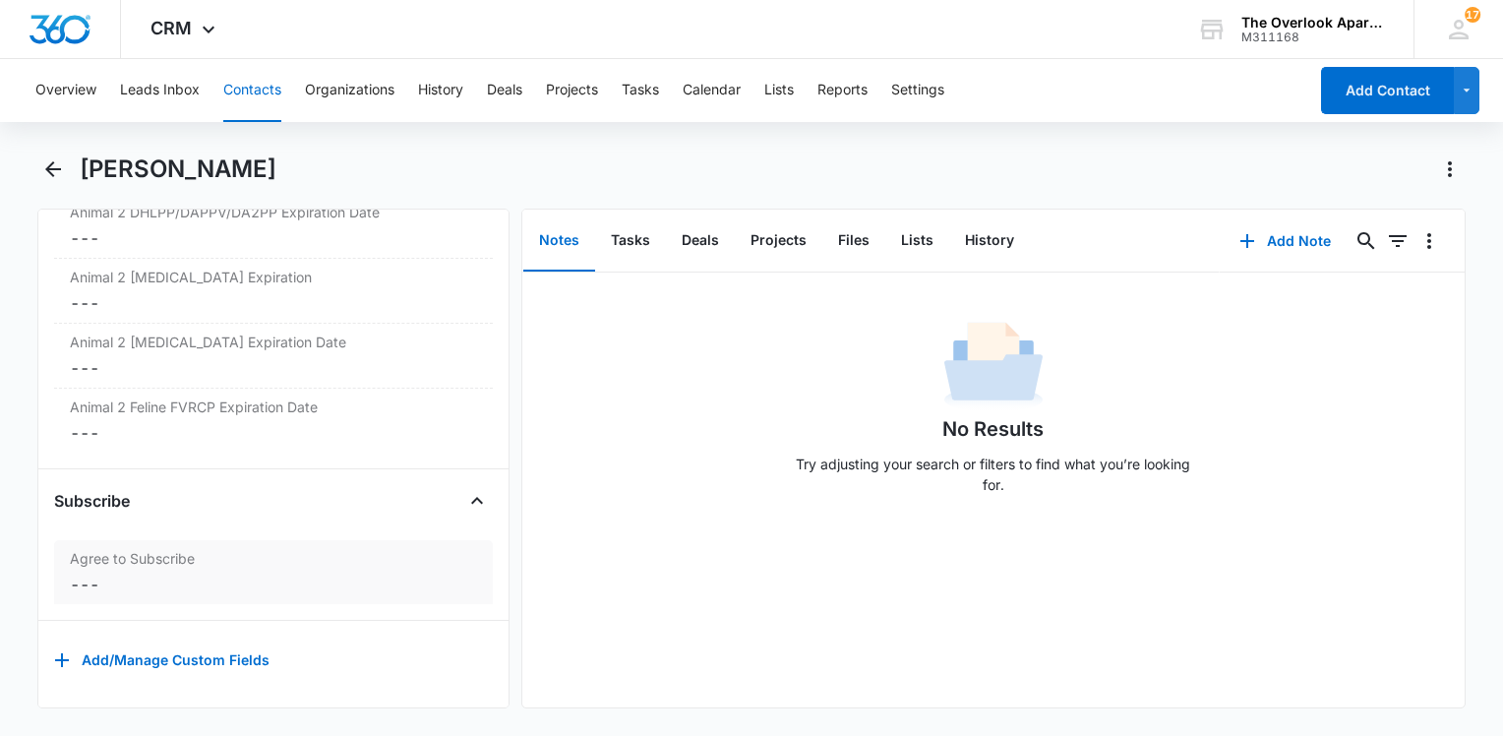
click at [159, 572] on dd "Cancel Save Changes ---" at bounding box center [273, 584] width 407 height 24
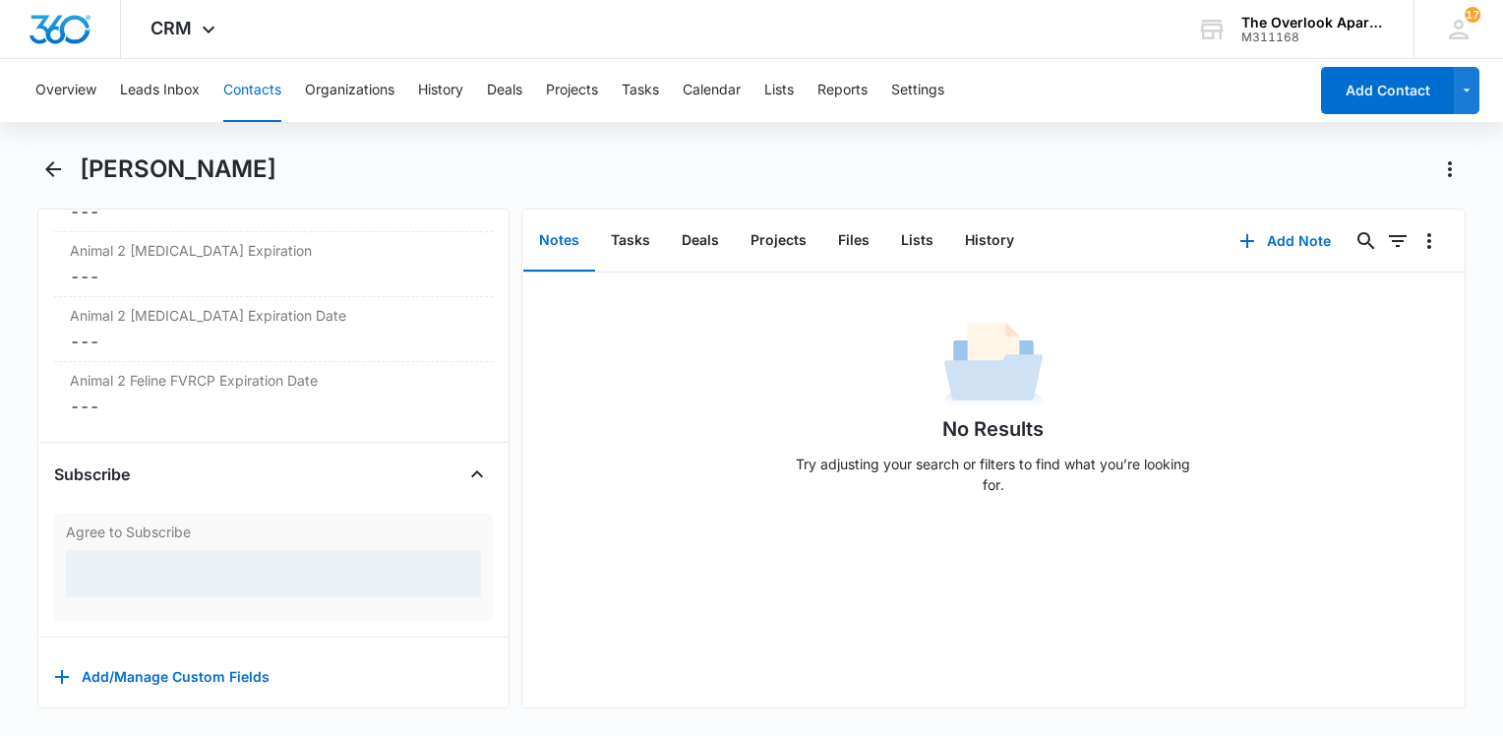
scroll to position [3749, 0]
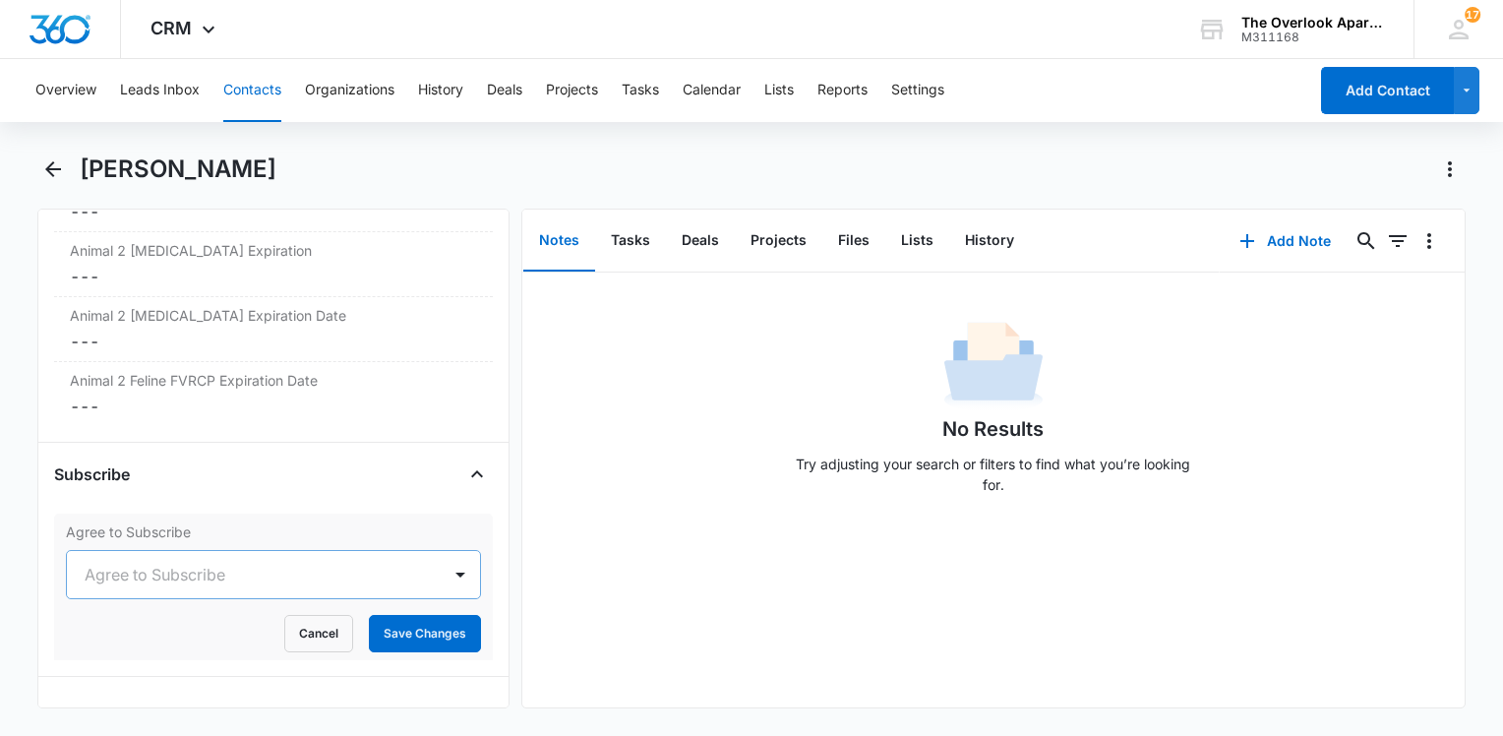
click at [113, 584] on div at bounding box center [250, 575] width 330 height 28
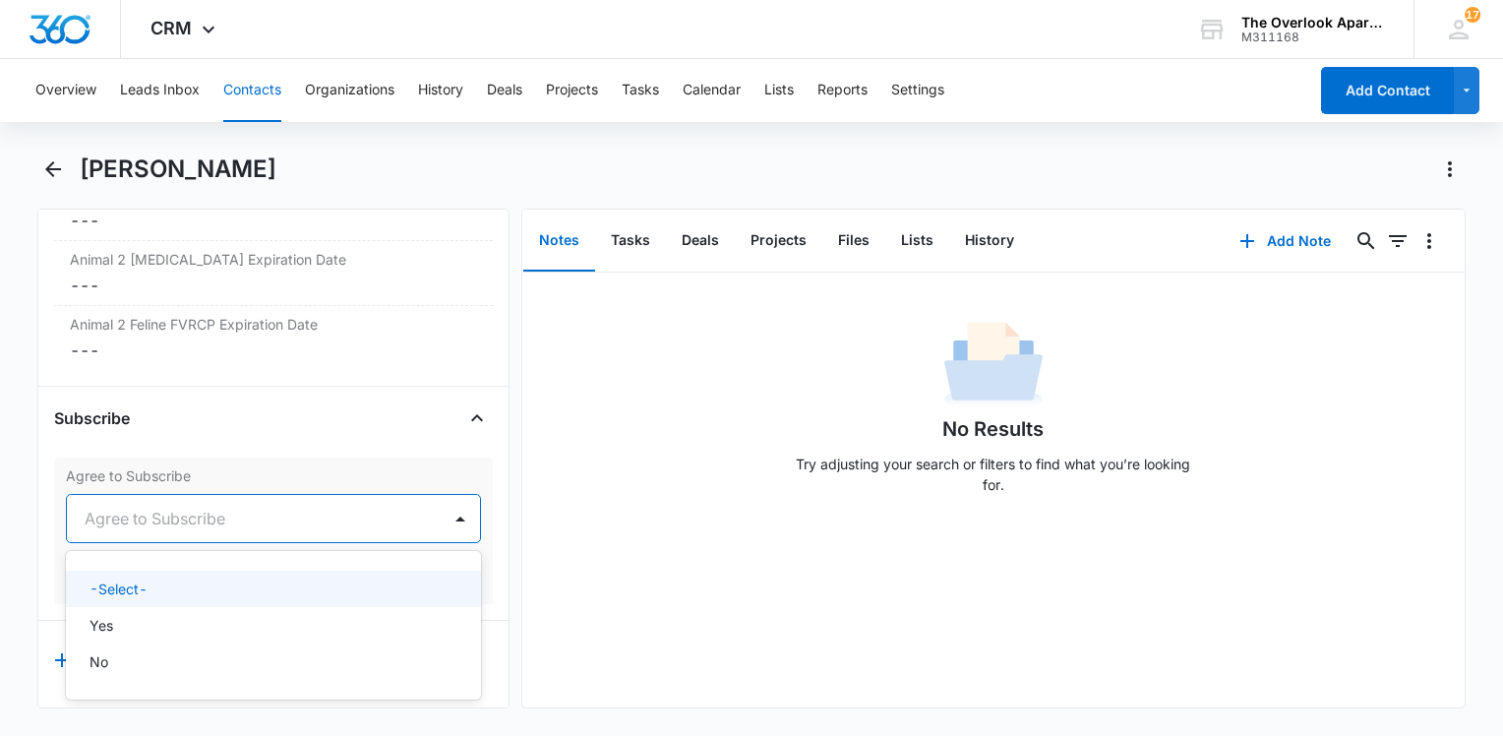
scroll to position [3832, 0]
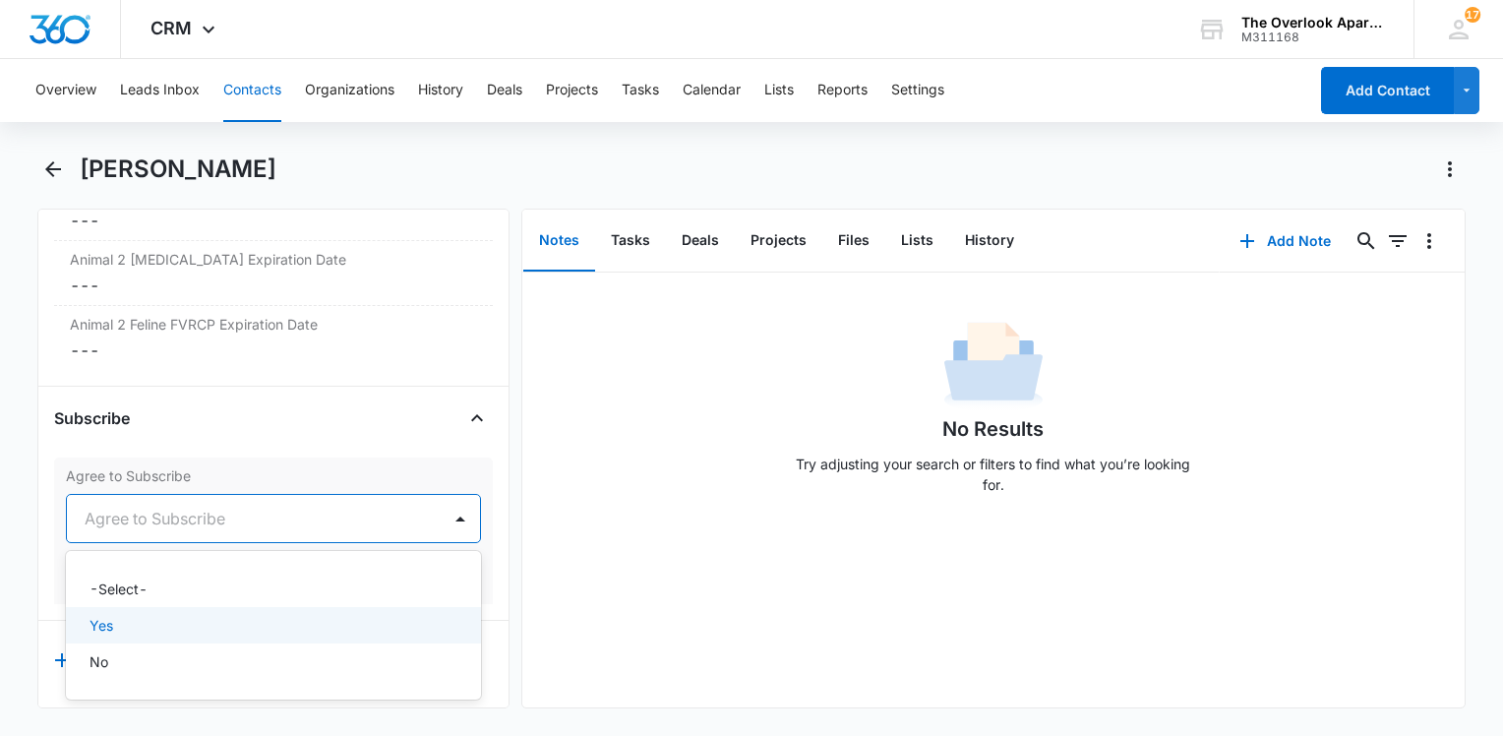
click at [134, 607] on div "Yes" at bounding box center [273, 625] width 415 height 36
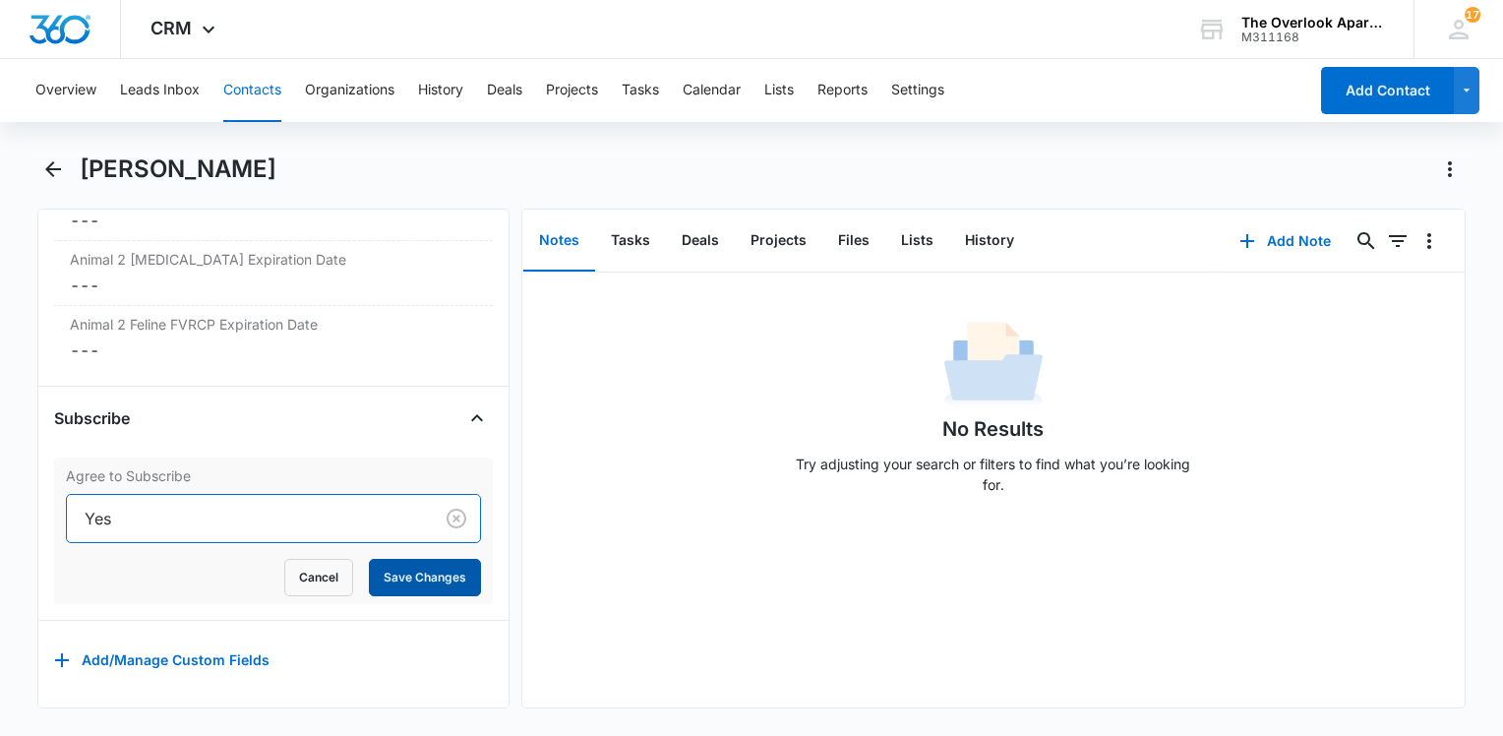
click at [401, 561] on button "Save Changes" at bounding box center [425, 577] width 112 height 37
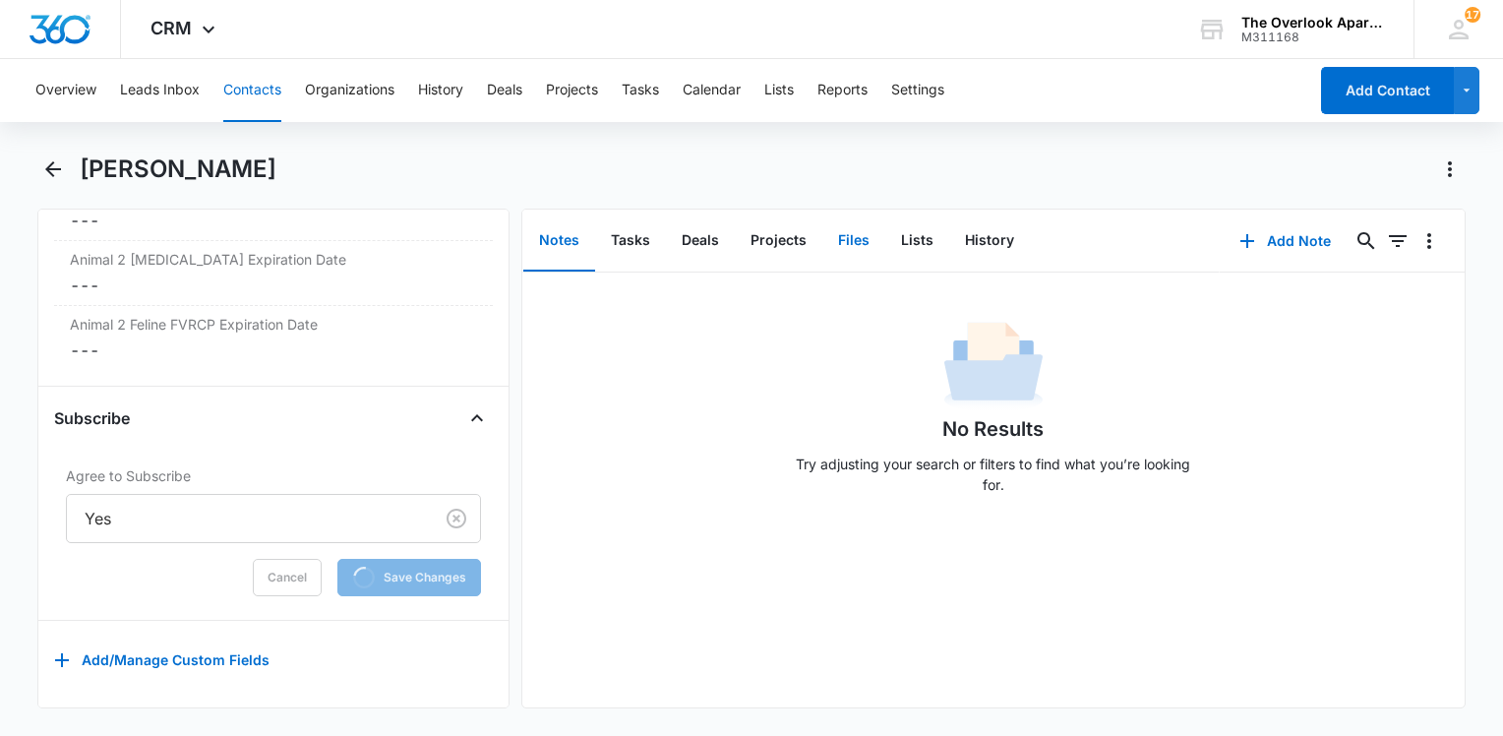
click at [852, 238] on button "Files" at bounding box center [853, 240] width 63 height 61
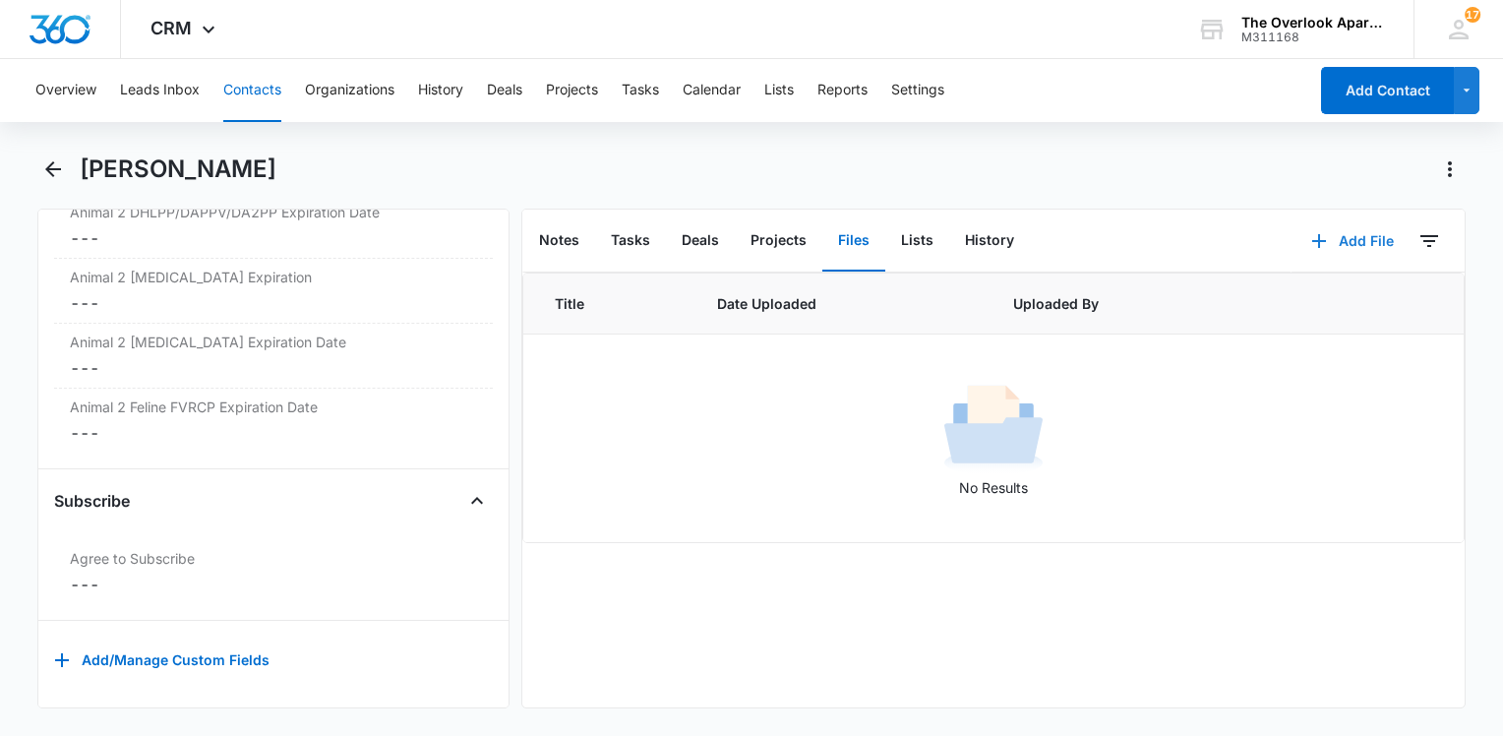
scroll to position [3749, 0]
click at [1350, 238] on button "Add File" at bounding box center [1352, 240] width 122 height 47
click at [1287, 292] on button "Upload Files" at bounding box center [1337, 304] width 149 height 30
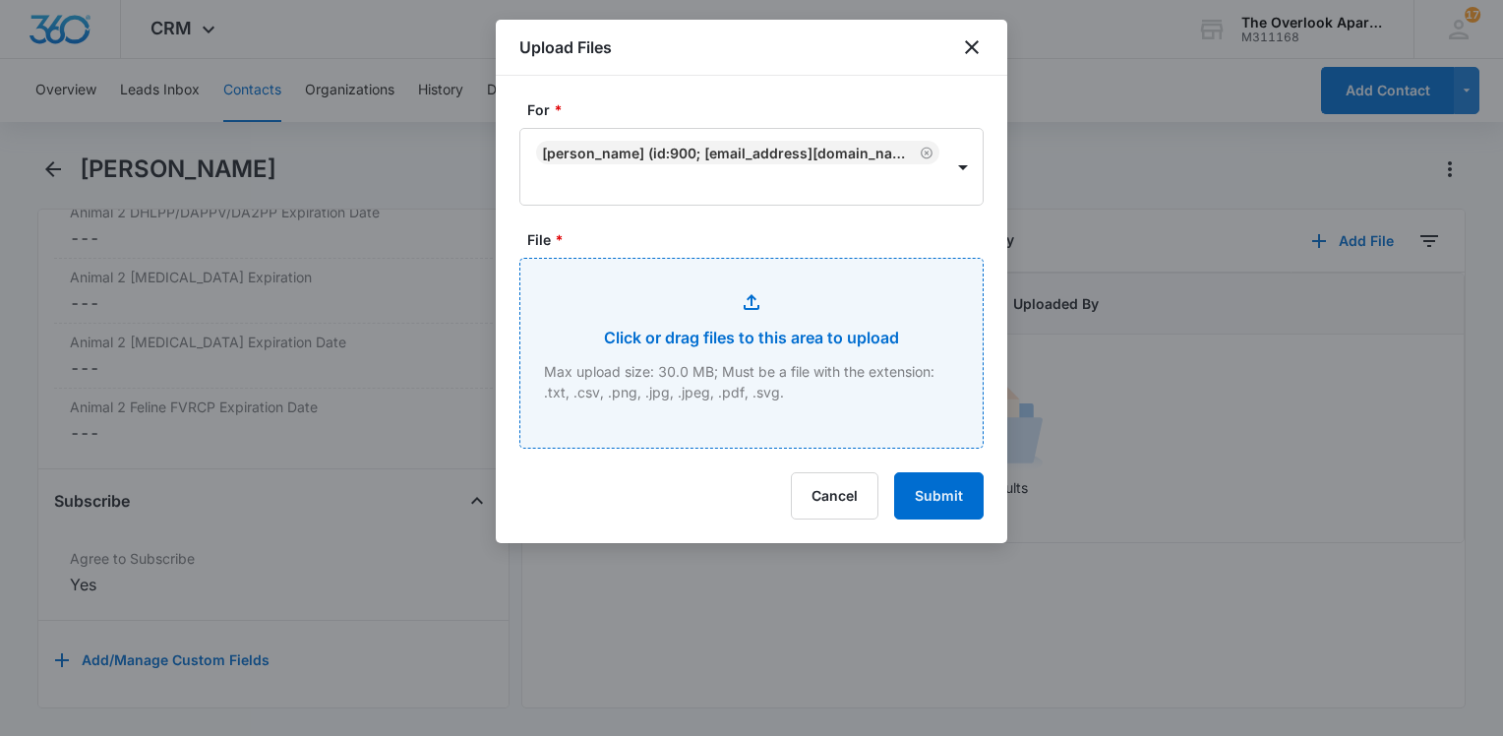
click at [679, 259] on input "File *" at bounding box center [751, 353] width 462 height 189
click at [713, 318] on input "File *" at bounding box center [751, 353] width 462 height 189
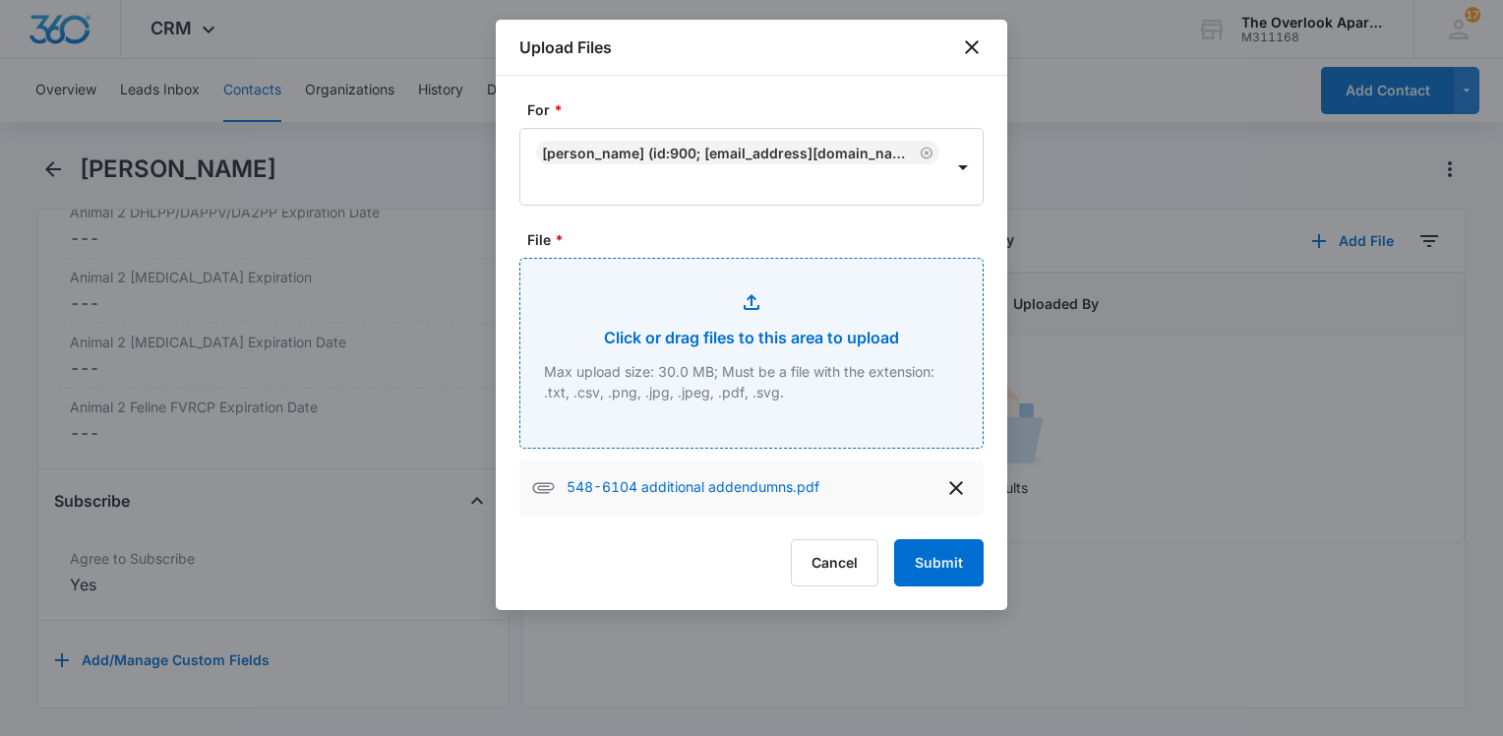
type input "C:\fakepath\548-6104 lease.pdf"
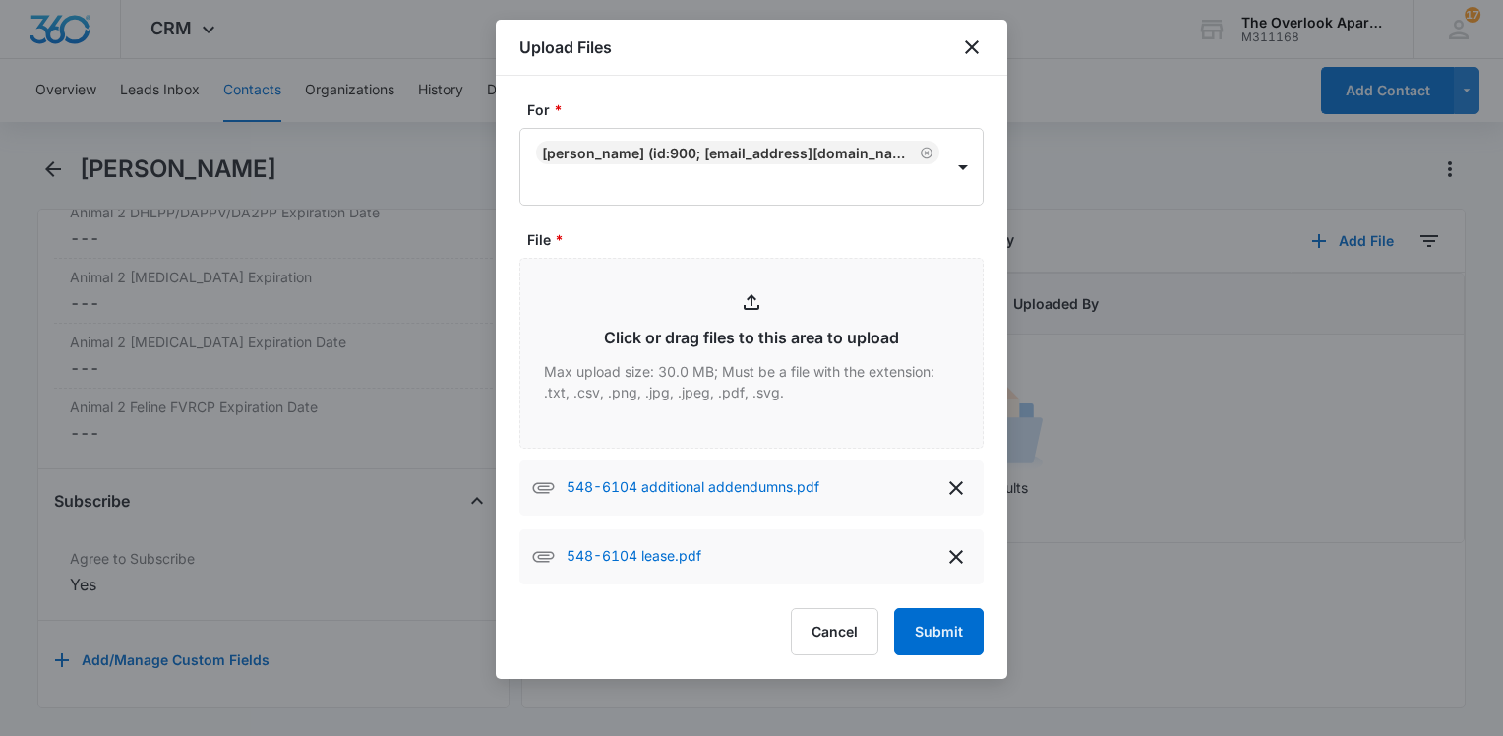
click at [932, 570] on form "For * Kyle Dubeau (ID:900; dubkyle@aol.com; 7144007254) File * Click or drag fi…" at bounding box center [751, 377] width 464 height 556
click at [942, 608] on button "Submit" at bounding box center [938, 631] width 89 height 47
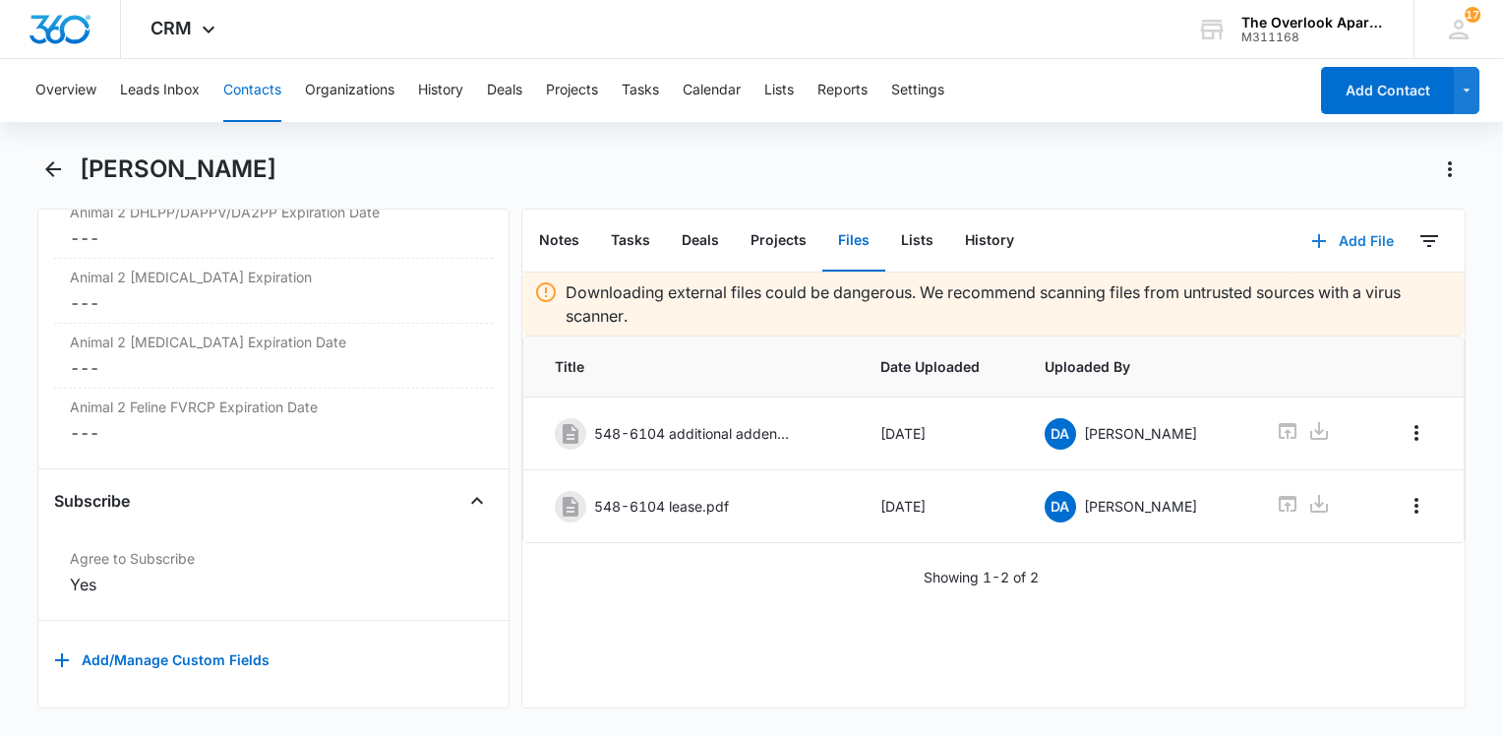
click at [1349, 247] on button "Add File" at bounding box center [1352, 240] width 122 height 47
click at [1286, 298] on div "Upload Files" at bounding box center [1325, 304] width 79 height 14
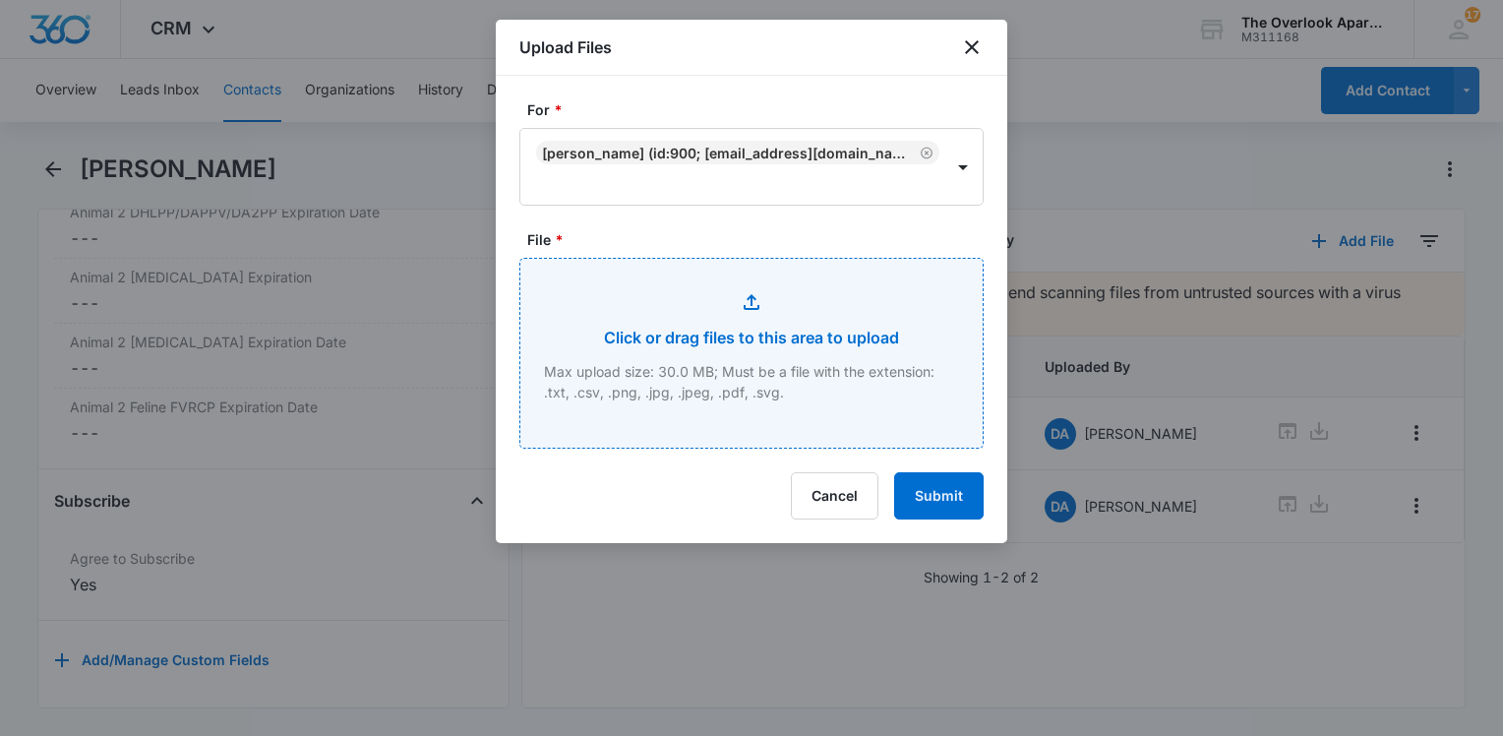
click at [827, 339] on input "File *" at bounding box center [751, 353] width 462 height 189
type input "C:\fakepath\548-6104 App.pdf"
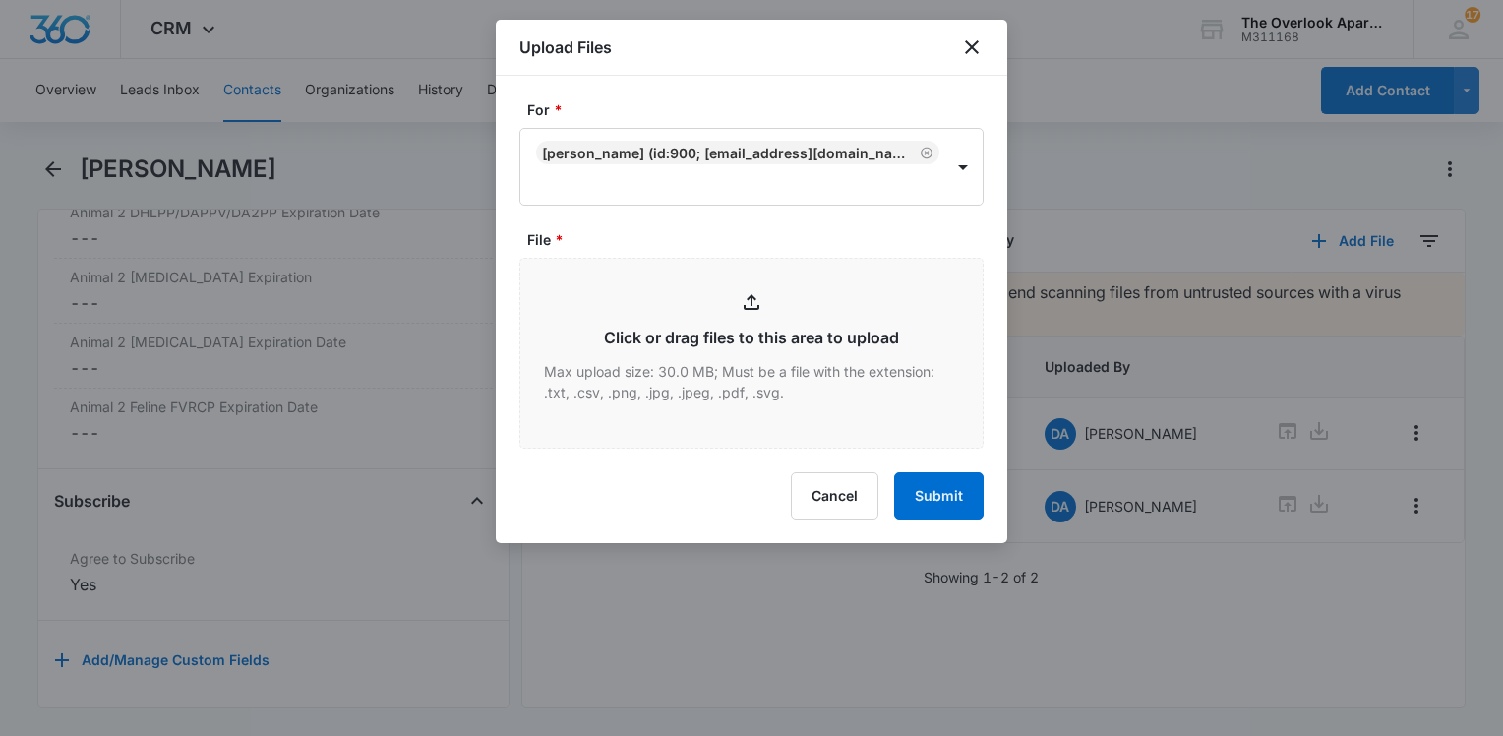
click at [283, 166] on div at bounding box center [751, 368] width 1503 height 736
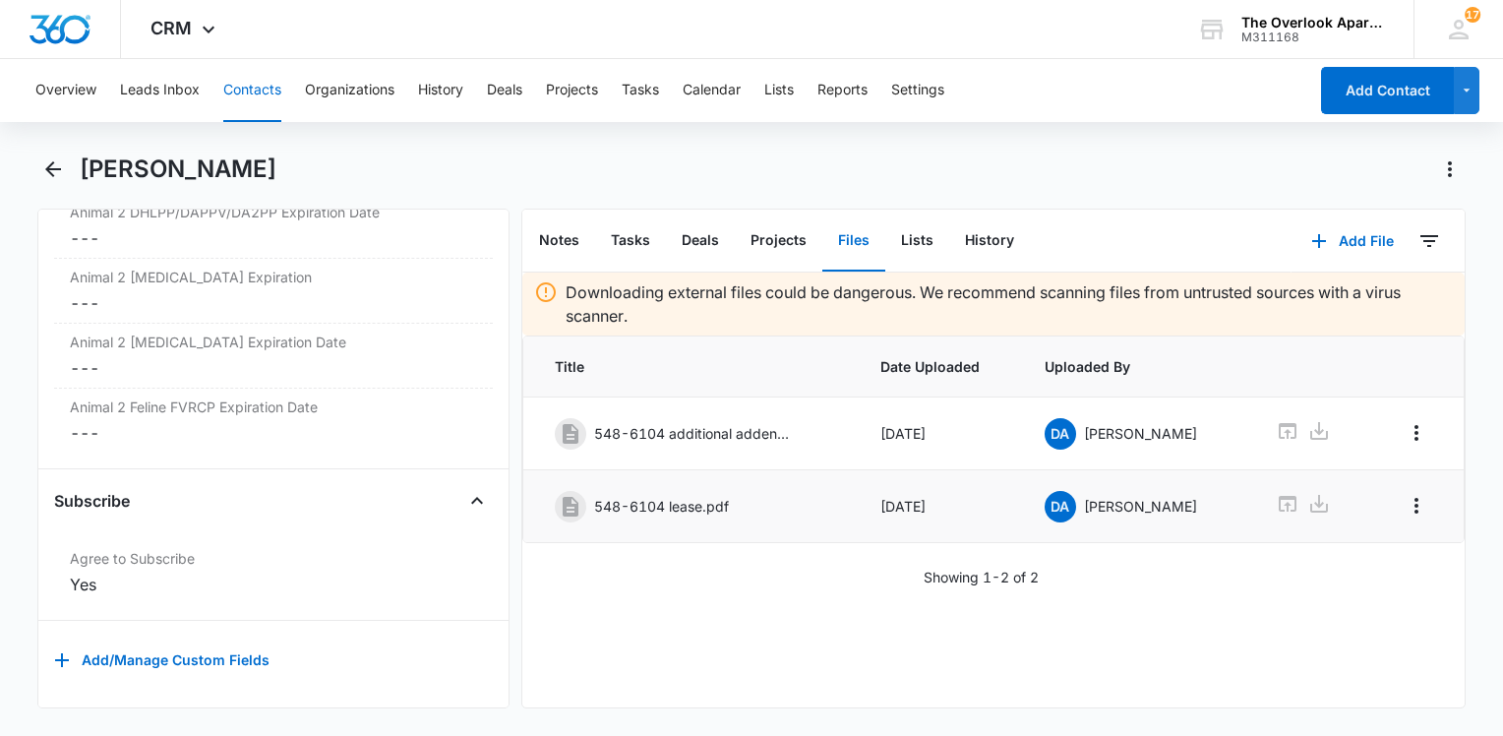
click at [953, 479] on td "Oct 9, 2025" at bounding box center [938, 506] width 163 height 73
click at [1349, 240] on button "Add File" at bounding box center [1352, 240] width 122 height 47
click at [1309, 305] on div "Upload Files" at bounding box center [1325, 304] width 79 height 14
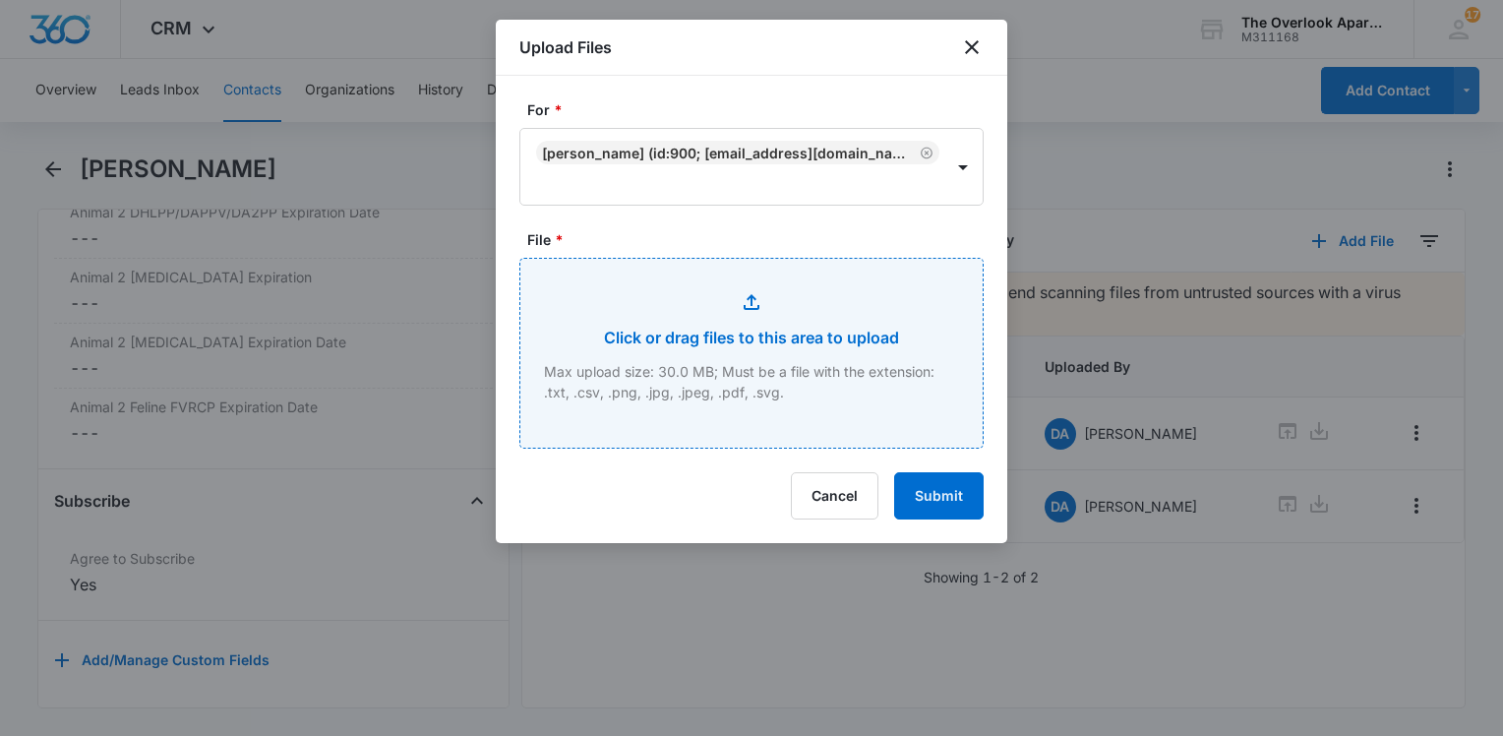
click at [702, 297] on input "File *" at bounding box center [751, 353] width 462 height 189
type input "C:\fakepath\548-6104 App.pdf"
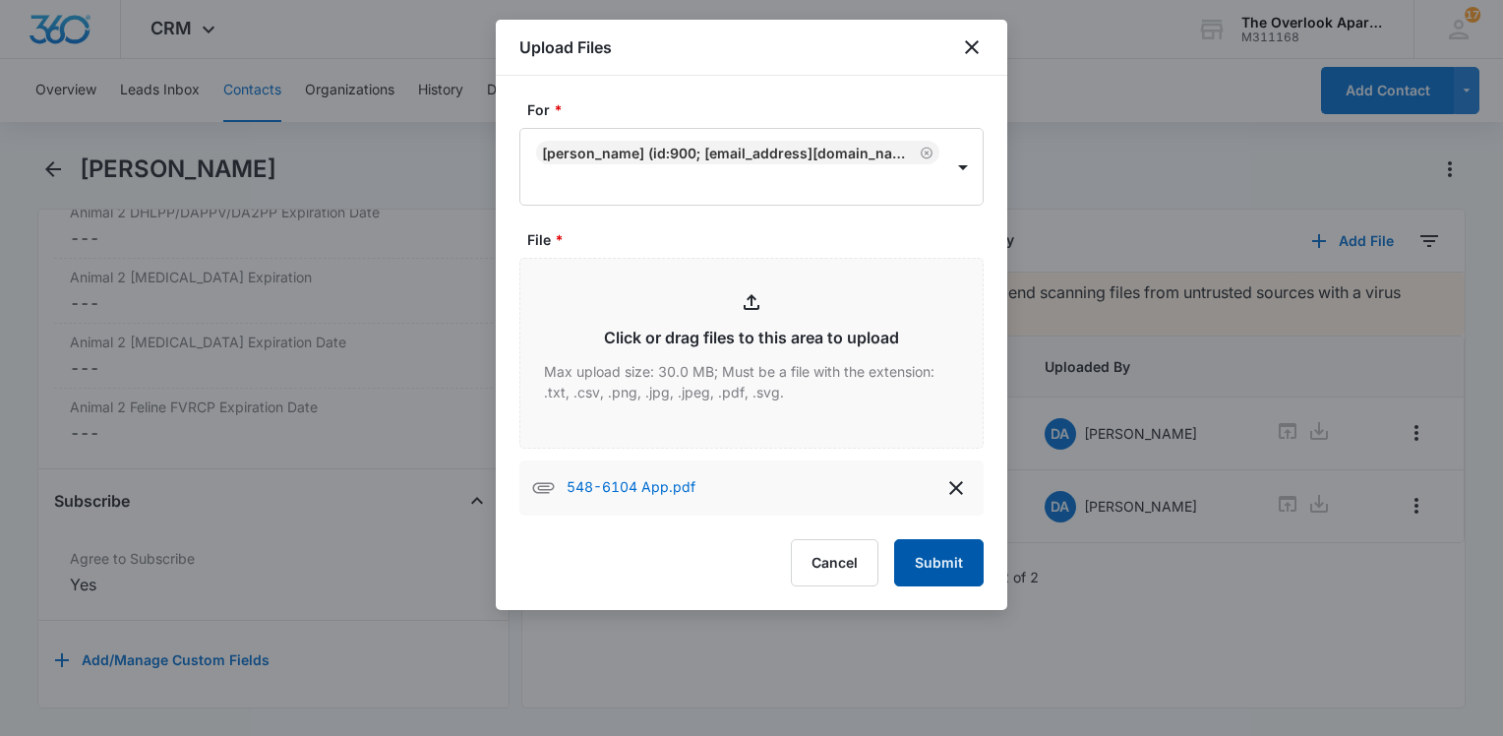
click at [961, 539] on button "Submit" at bounding box center [938, 562] width 89 height 47
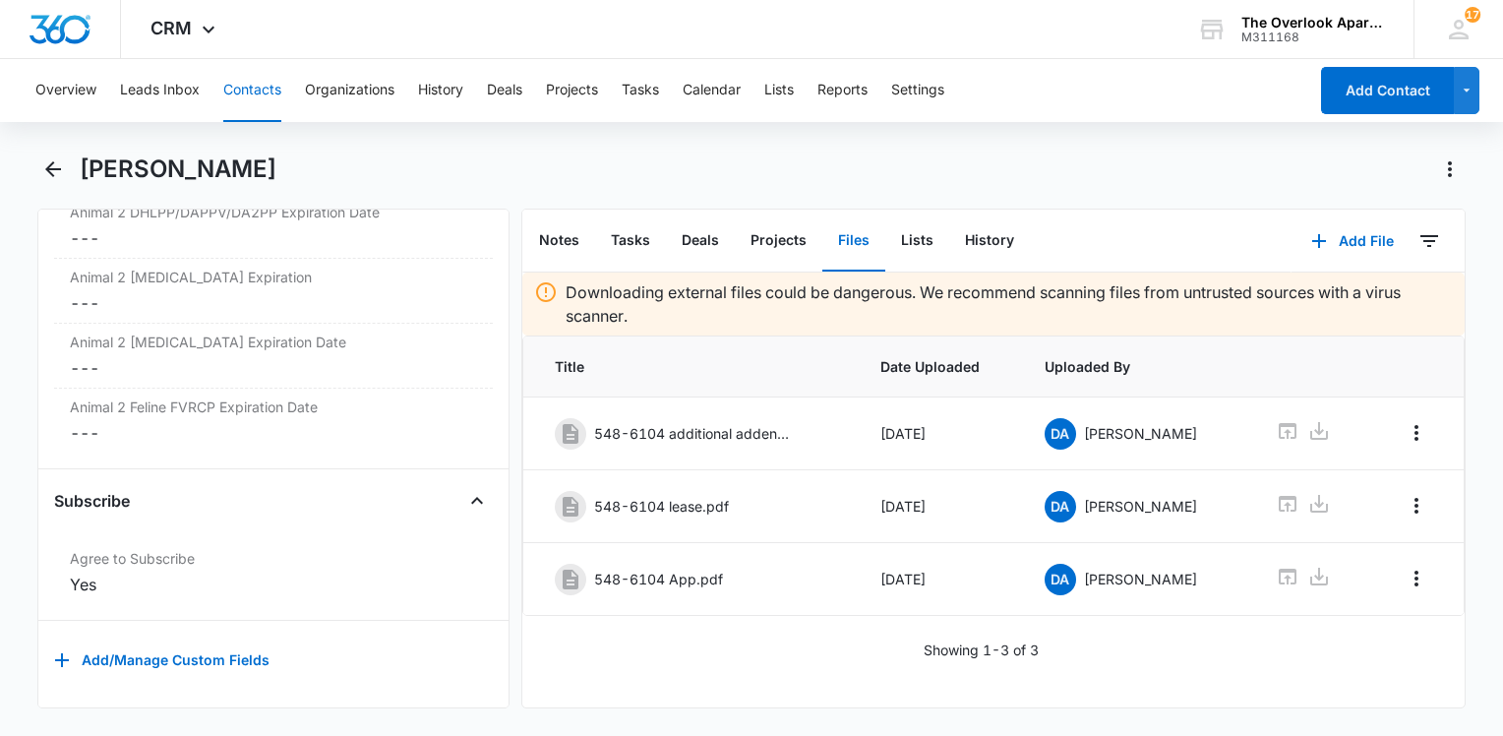
click at [265, 100] on button "Contacts" at bounding box center [252, 90] width 58 height 63
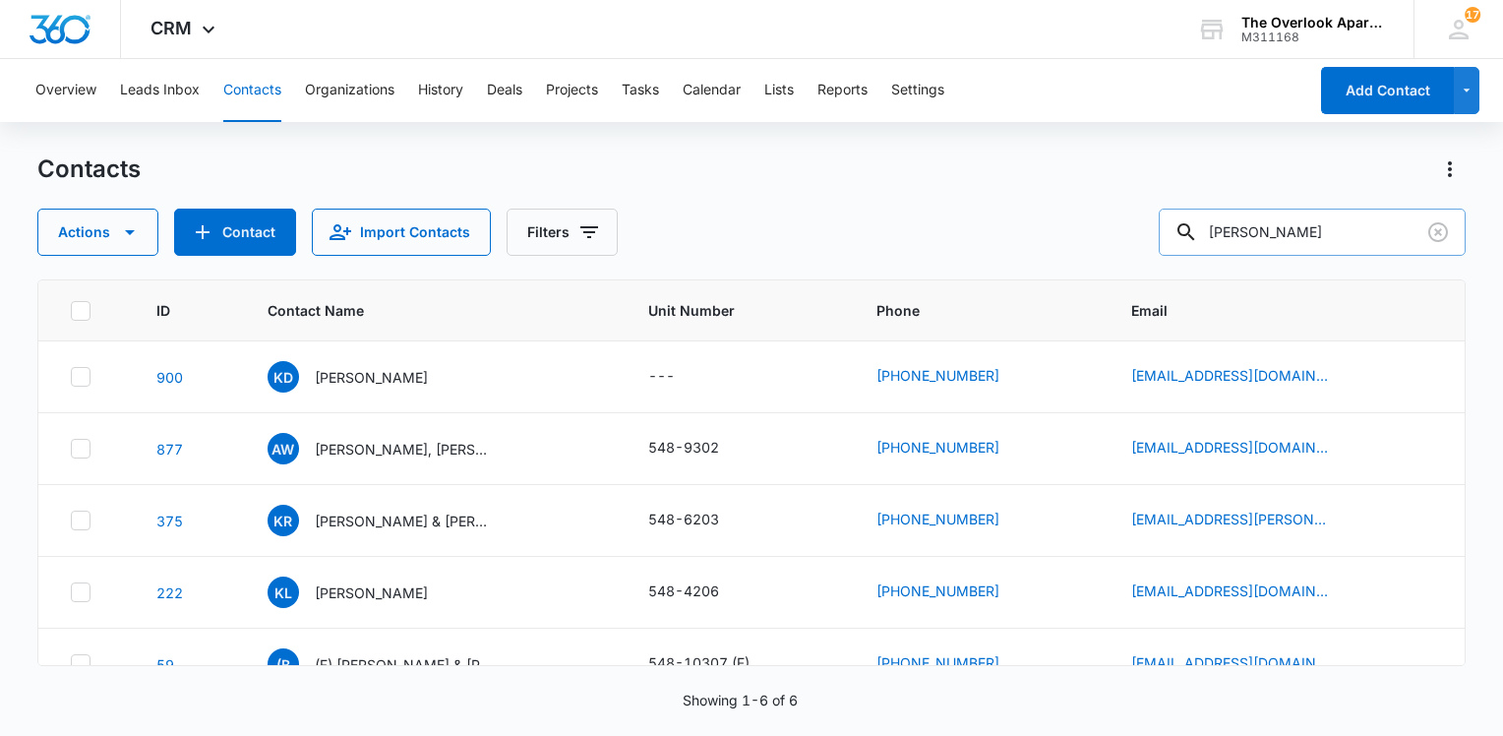
click at [1304, 234] on input "kyle" at bounding box center [1312, 231] width 307 height 47
click at [1303, 234] on input "kyle" at bounding box center [1312, 231] width 307 height 47
type input "8202"
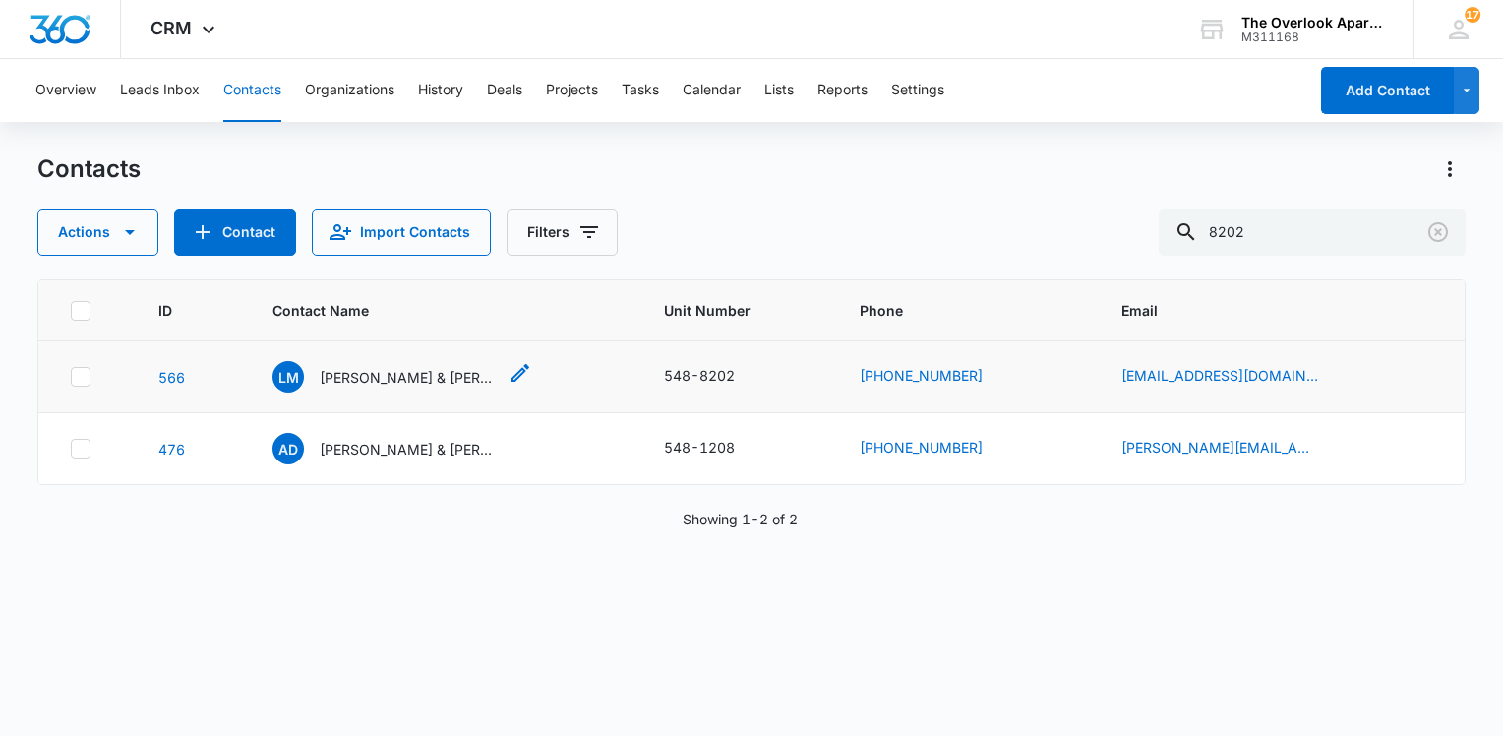
click at [411, 380] on p "Lyssa M. Gallo & Robert William Anthony" at bounding box center [408, 377] width 177 height 21
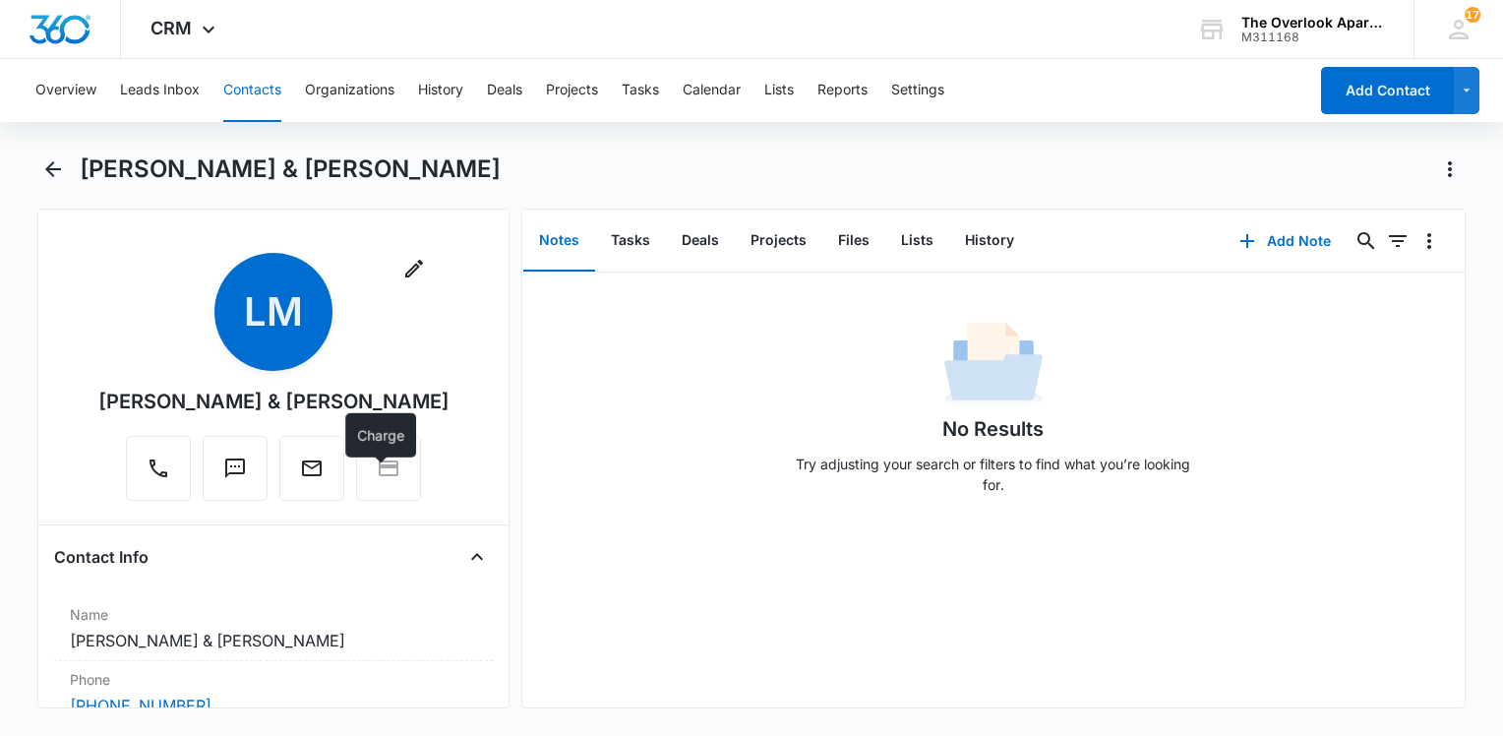
scroll to position [393, 0]
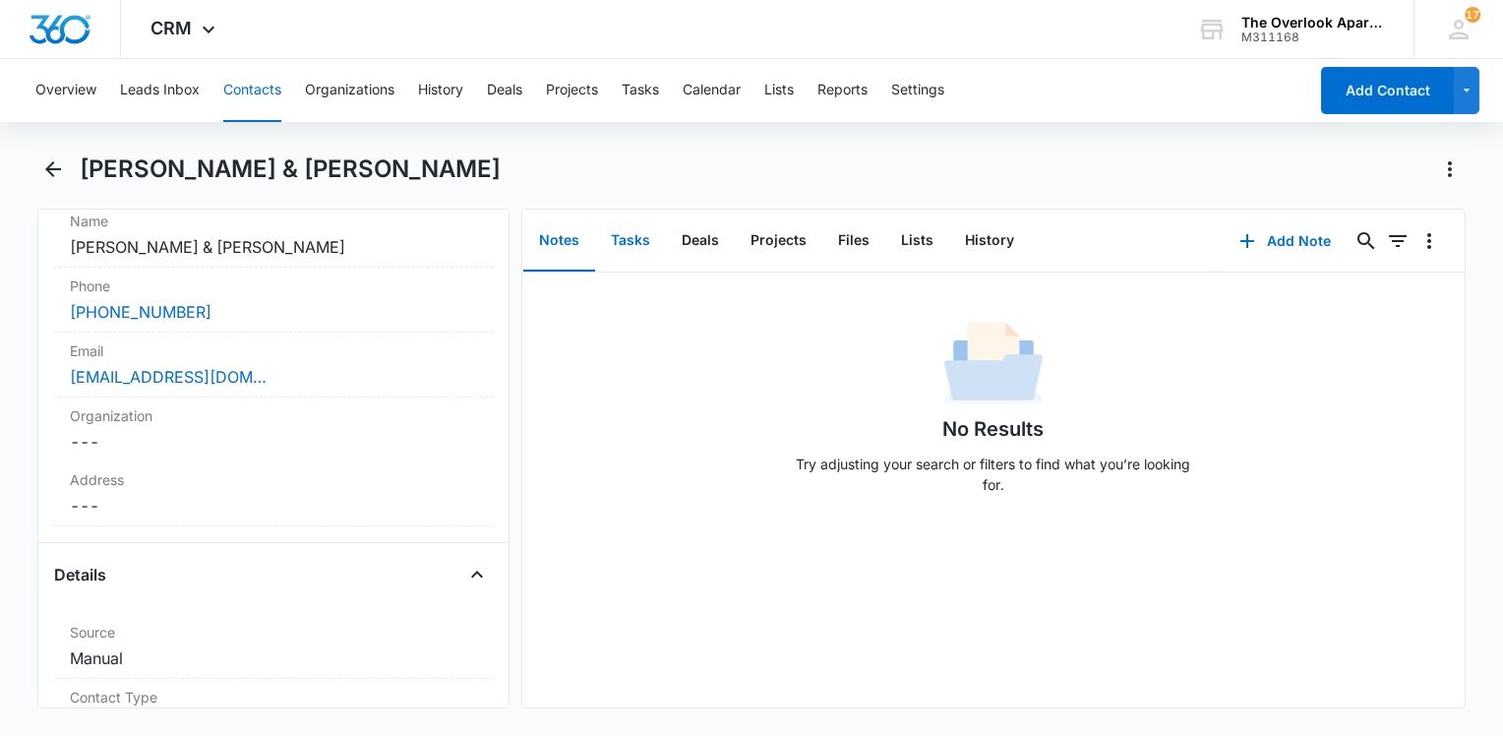
click at [648, 246] on button "Tasks" at bounding box center [630, 240] width 71 height 61
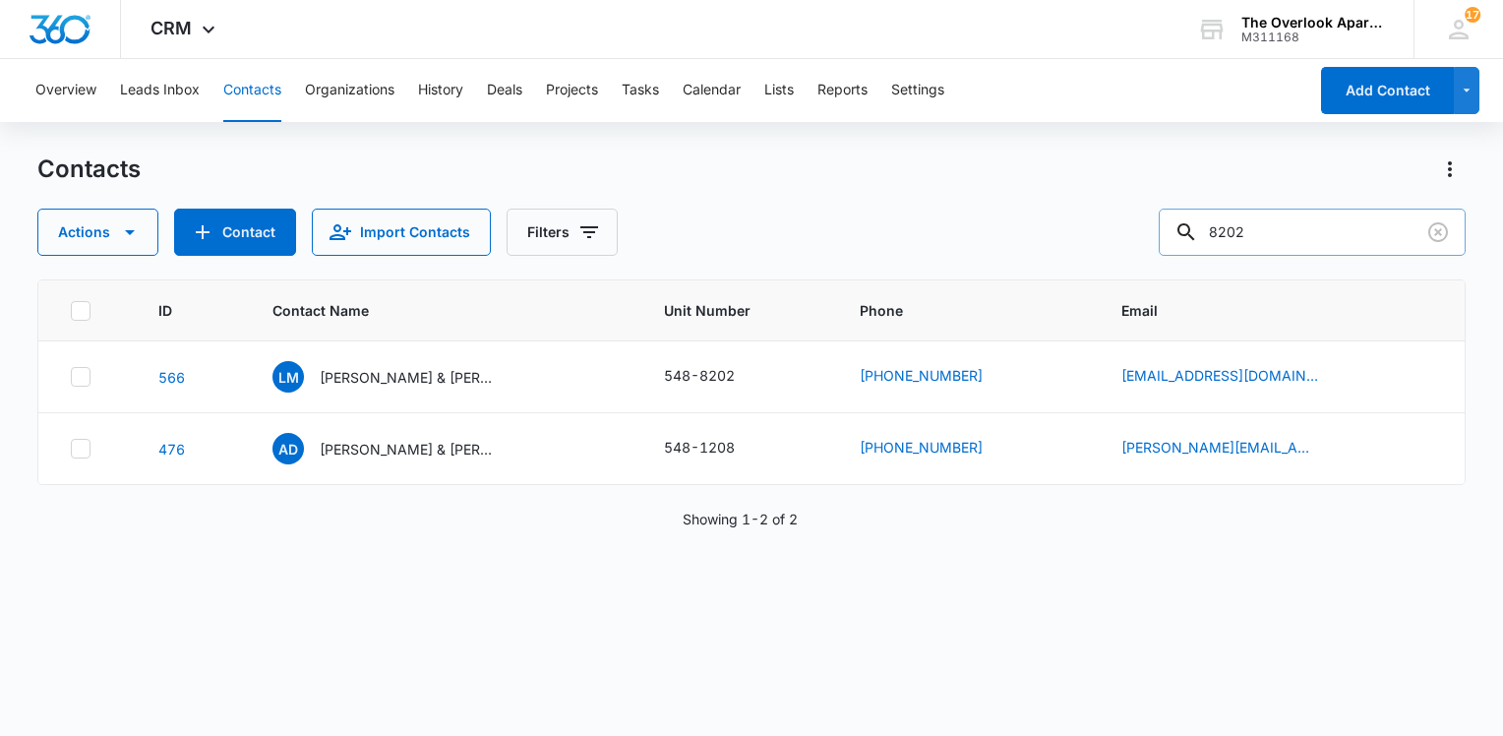
click at [1365, 243] on input "8202" at bounding box center [1312, 231] width 307 height 47
click at [1361, 244] on input "8202" at bounding box center [1312, 231] width 307 height 47
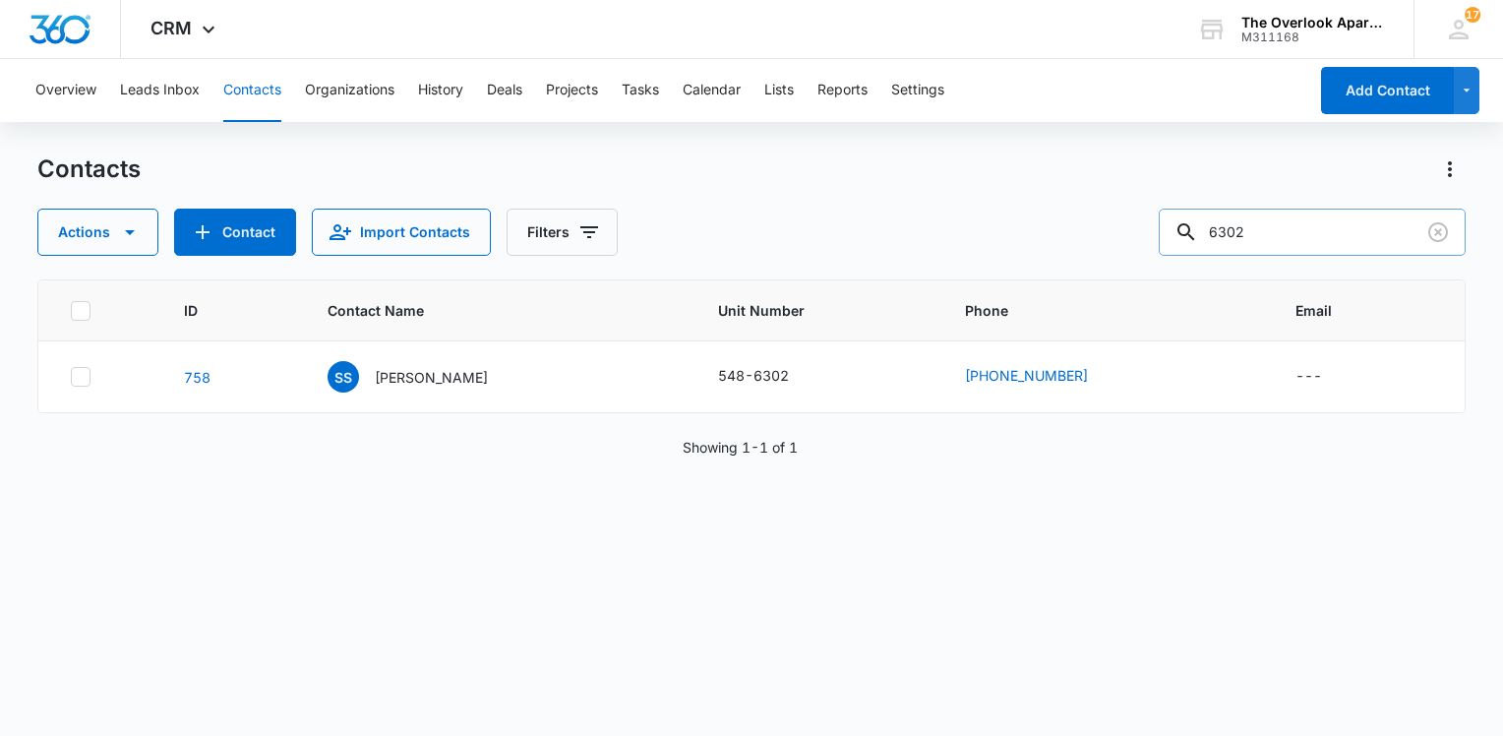
click at [1280, 241] on input "6302" at bounding box center [1312, 231] width 307 height 47
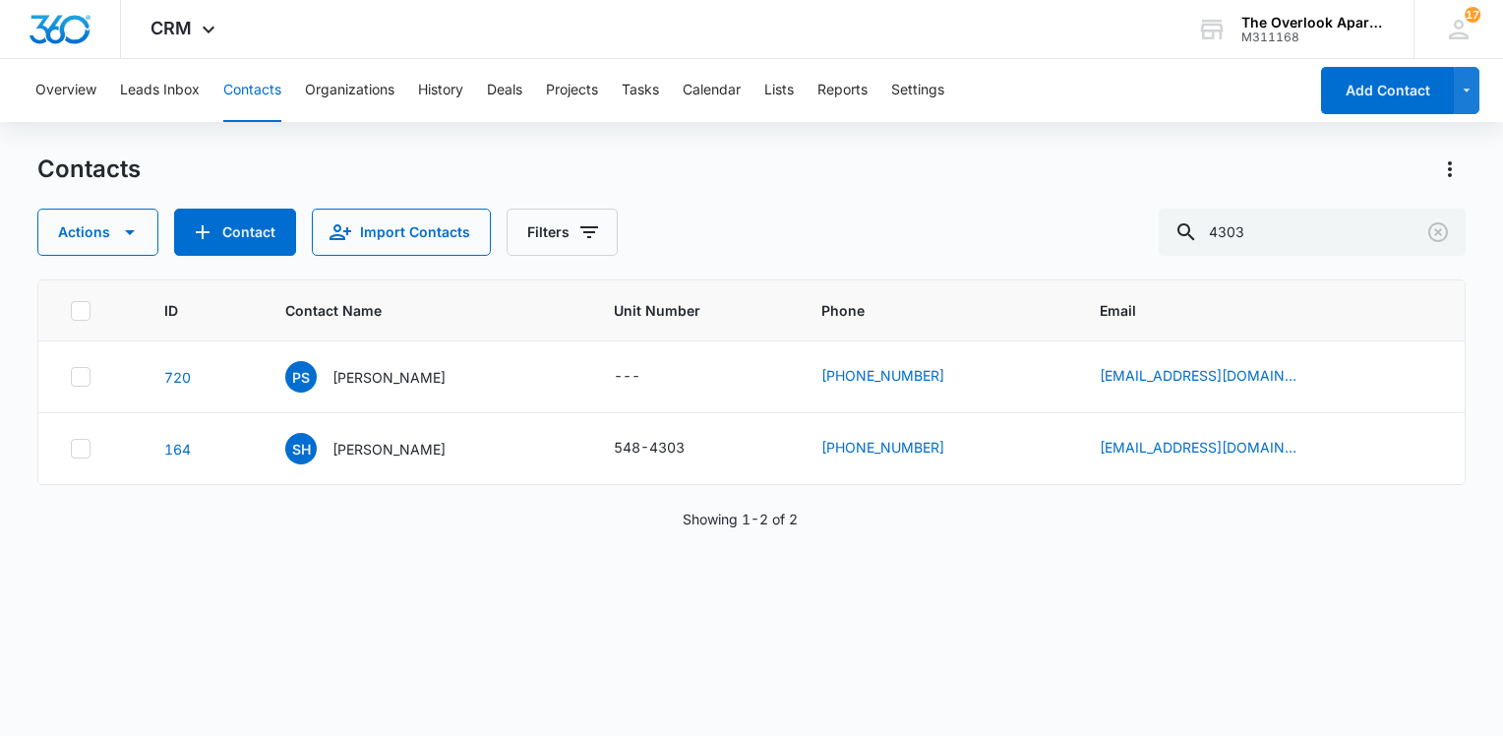
click at [273, 86] on button "Contacts" at bounding box center [252, 90] width 58 height 63
click at [1316, 232] on input "4303" at bounding box center [1312, 231] width 307 height 47
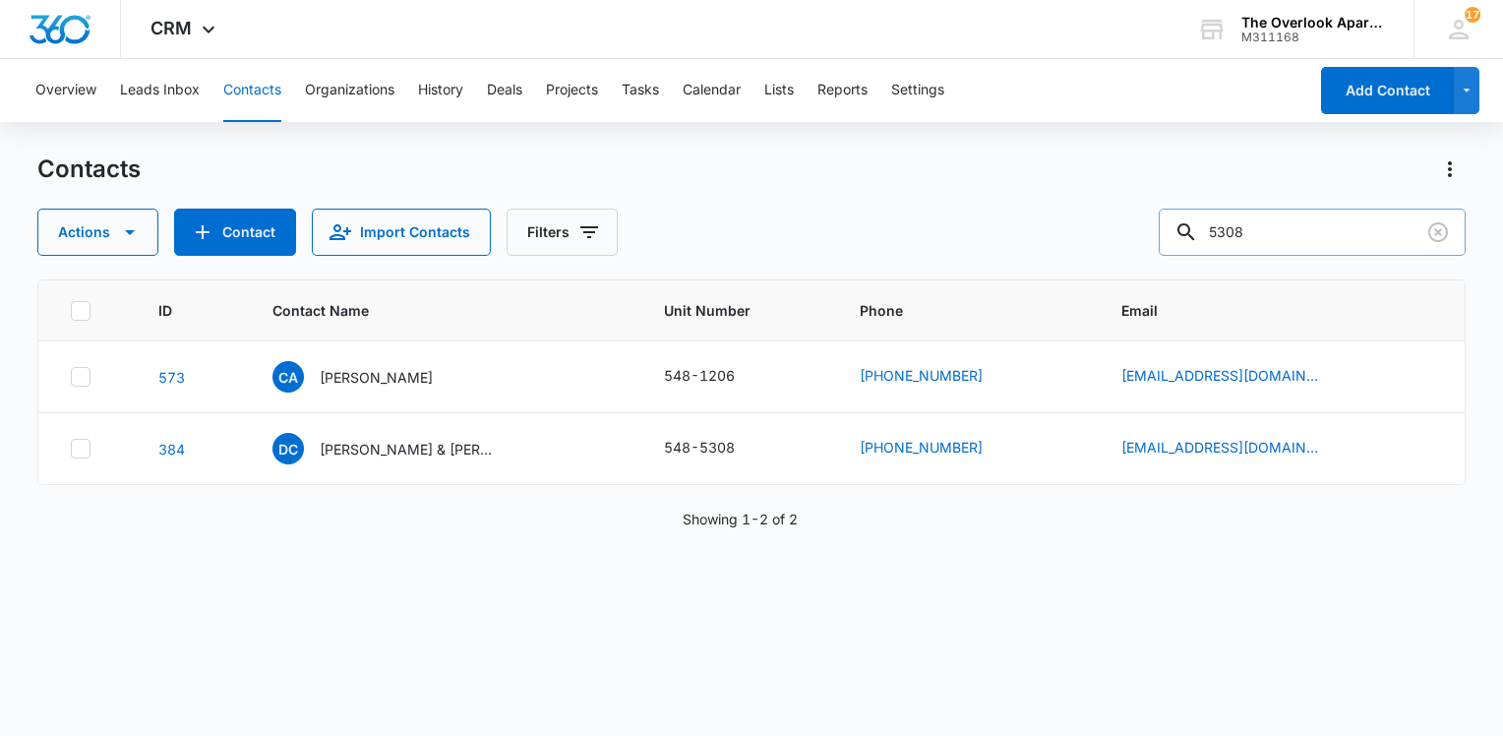
click at [1379, 248] on input "5308" at bounding box center [1312, 231] width 307 height 47
click at [1376, 243] on input "5308" at bounding box center [1312, 231] width 307 height 47
click at [1375, 243] on input "5308" at bounding box center [1312, 231] width 307 height 47
type input "7307"
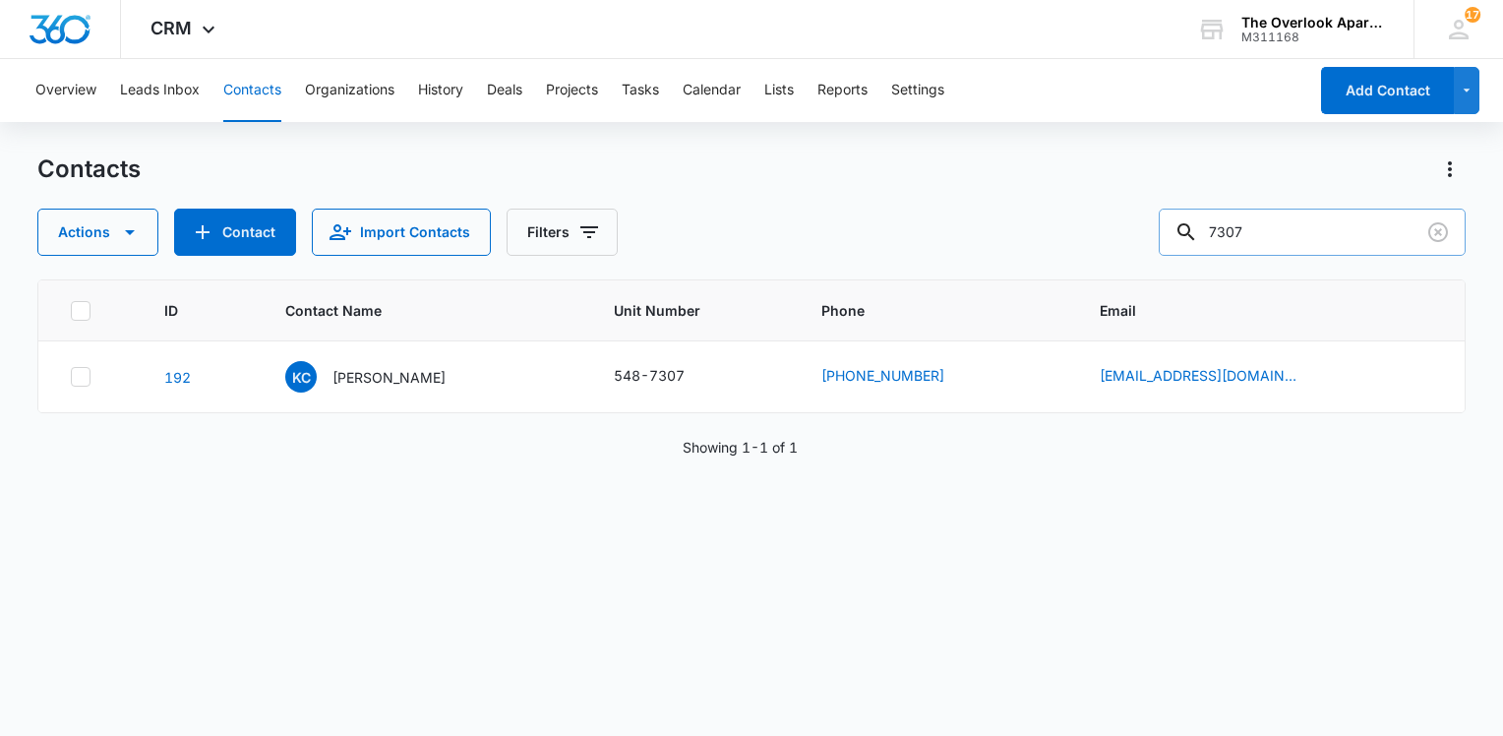
click at [1341, 250] on input "7307" at bounding box center [1312, 231] width 307 height 47
click at [1339, 246] on input "7307" at bounding box center [1312, 231] width 307 height 47
type input "hunter"
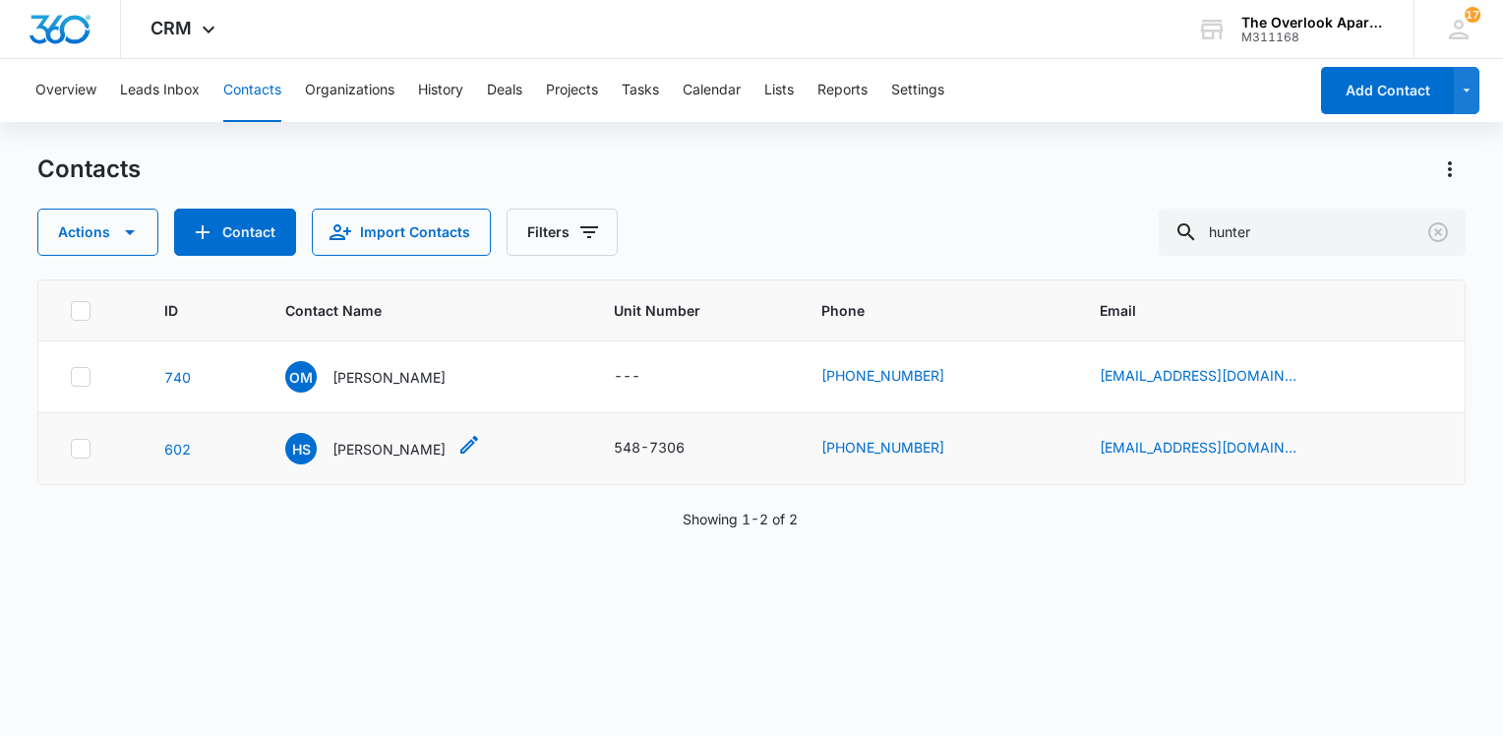
click at [430, 445] on p "Hunter Sackrider" at bounding box center [388, 449] width 113 height 21
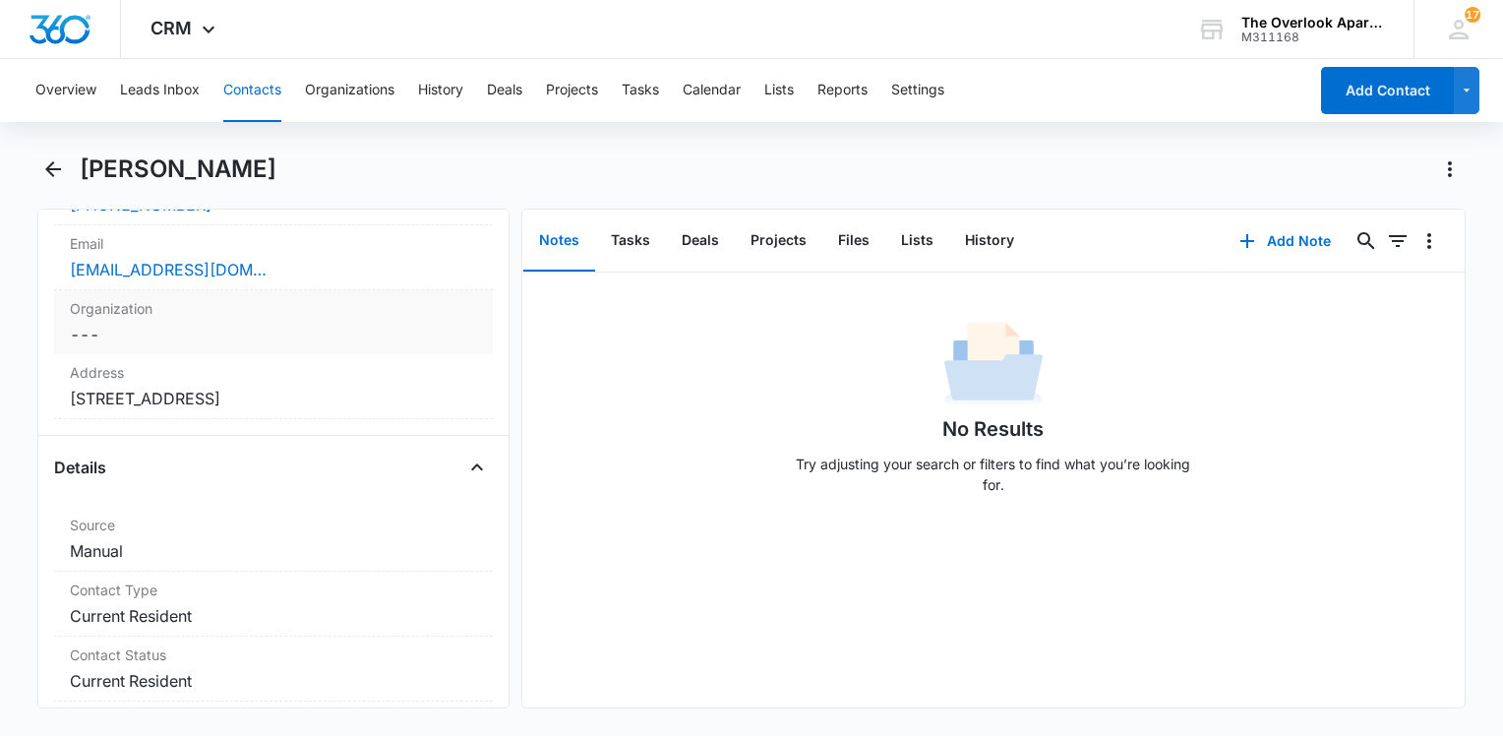
scroll to position [590, 0]
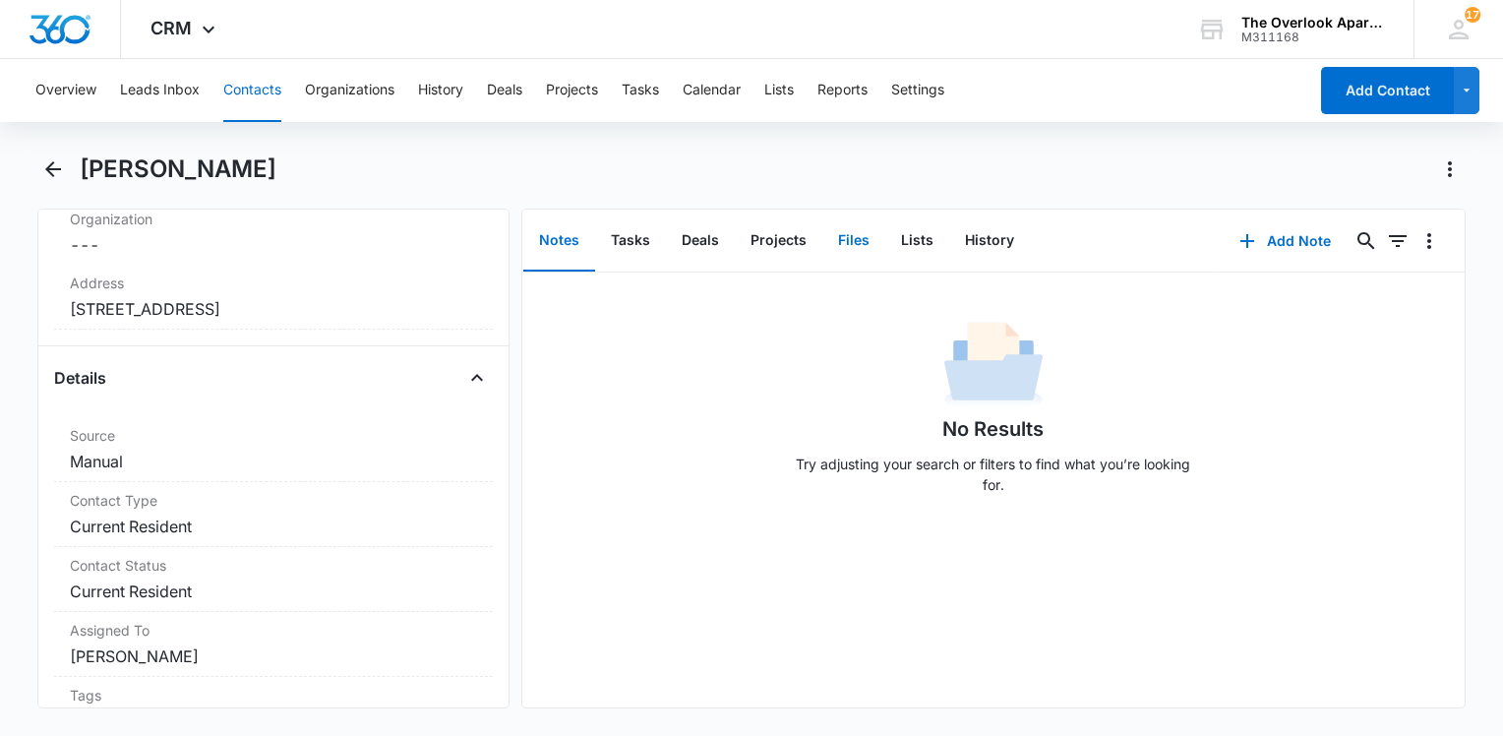
click at [861, 236] on button "Files" at bounding box center [853, 240] width 63 height 61
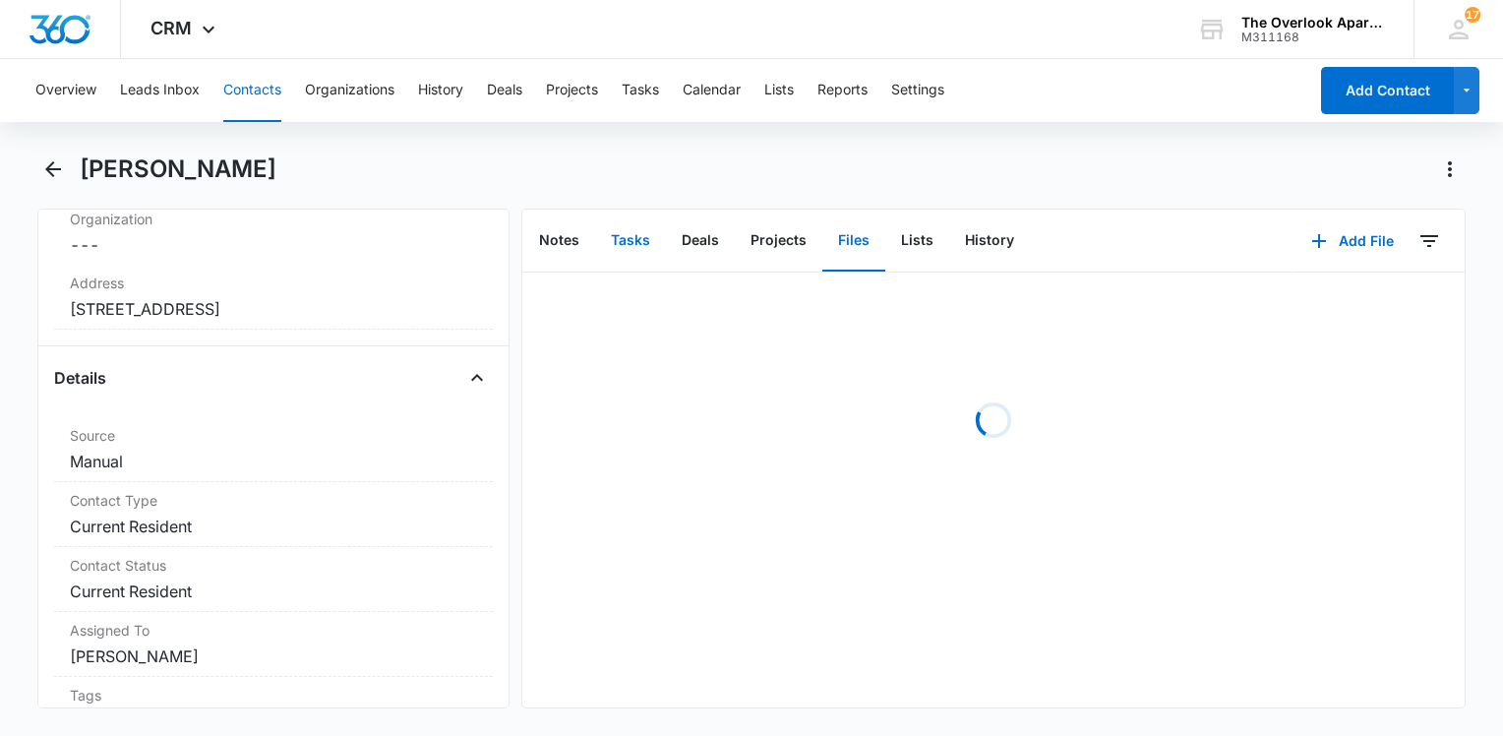
click at [629, 254] on button "Tasks" at bounding box center [630, 240] width 71 height 61
click at [630, 247] on button "Tasks" at bounding box center [630, 240] width 71 height 61
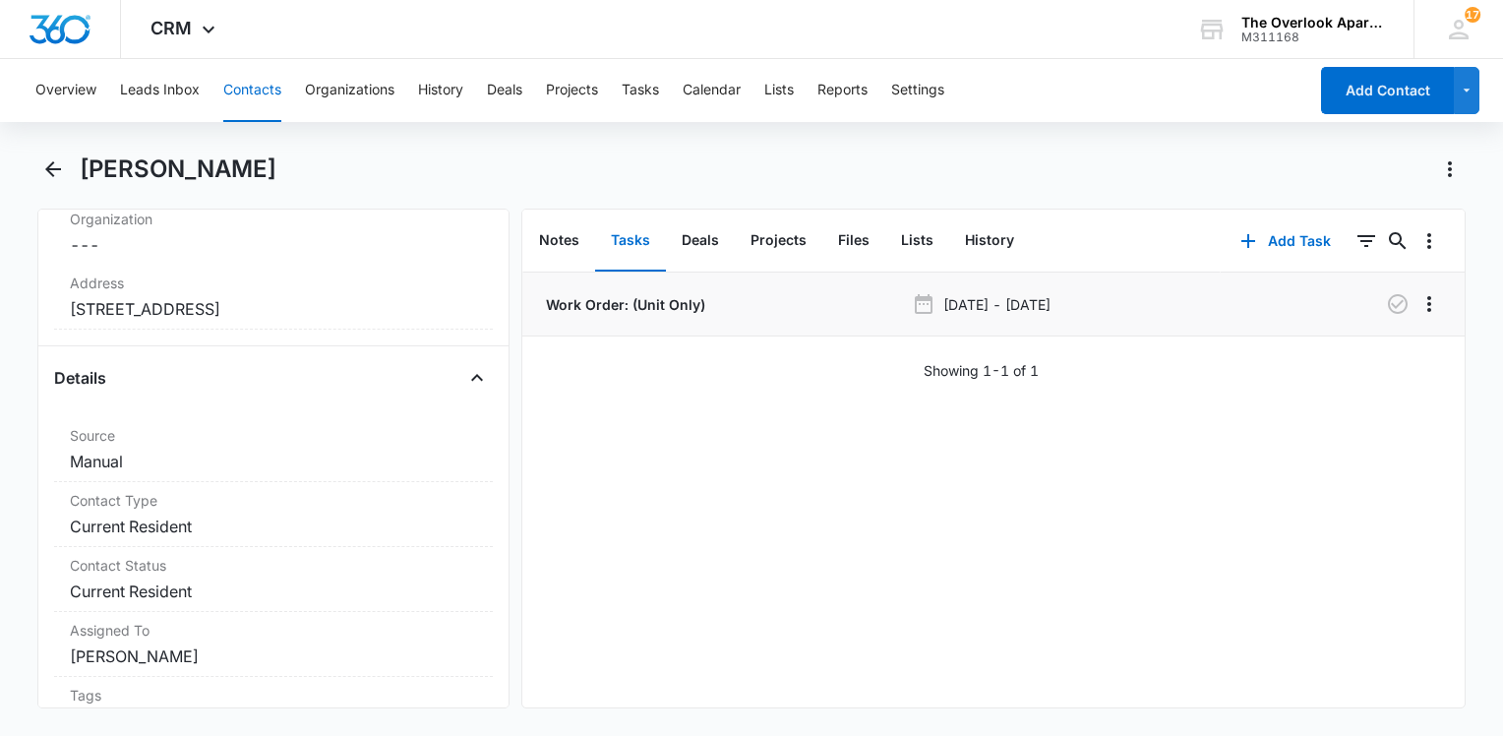
click at [623, 305] on p "Work Order: (Unit Only)" at bounding box center [623, 304] width 163 height 21
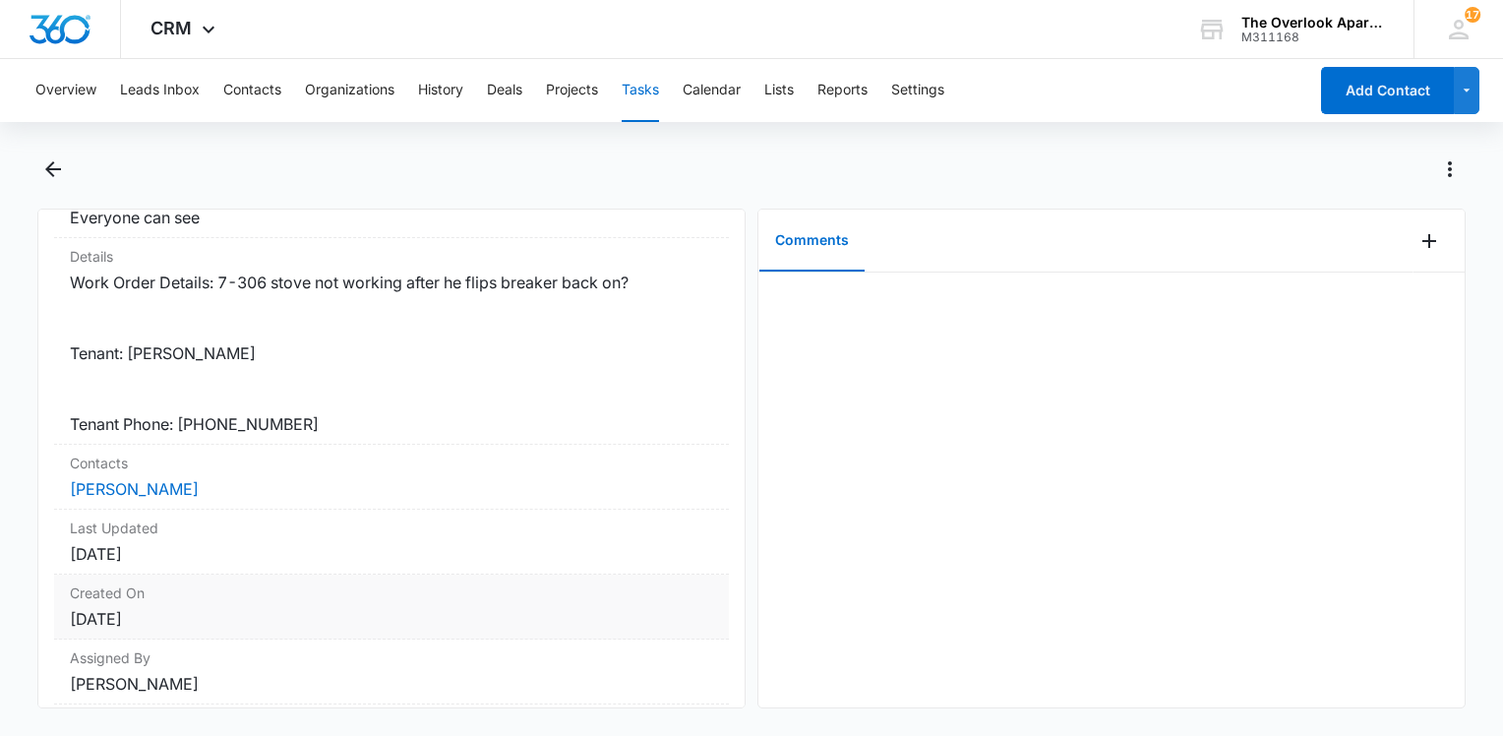
scroll to position [458, 0]
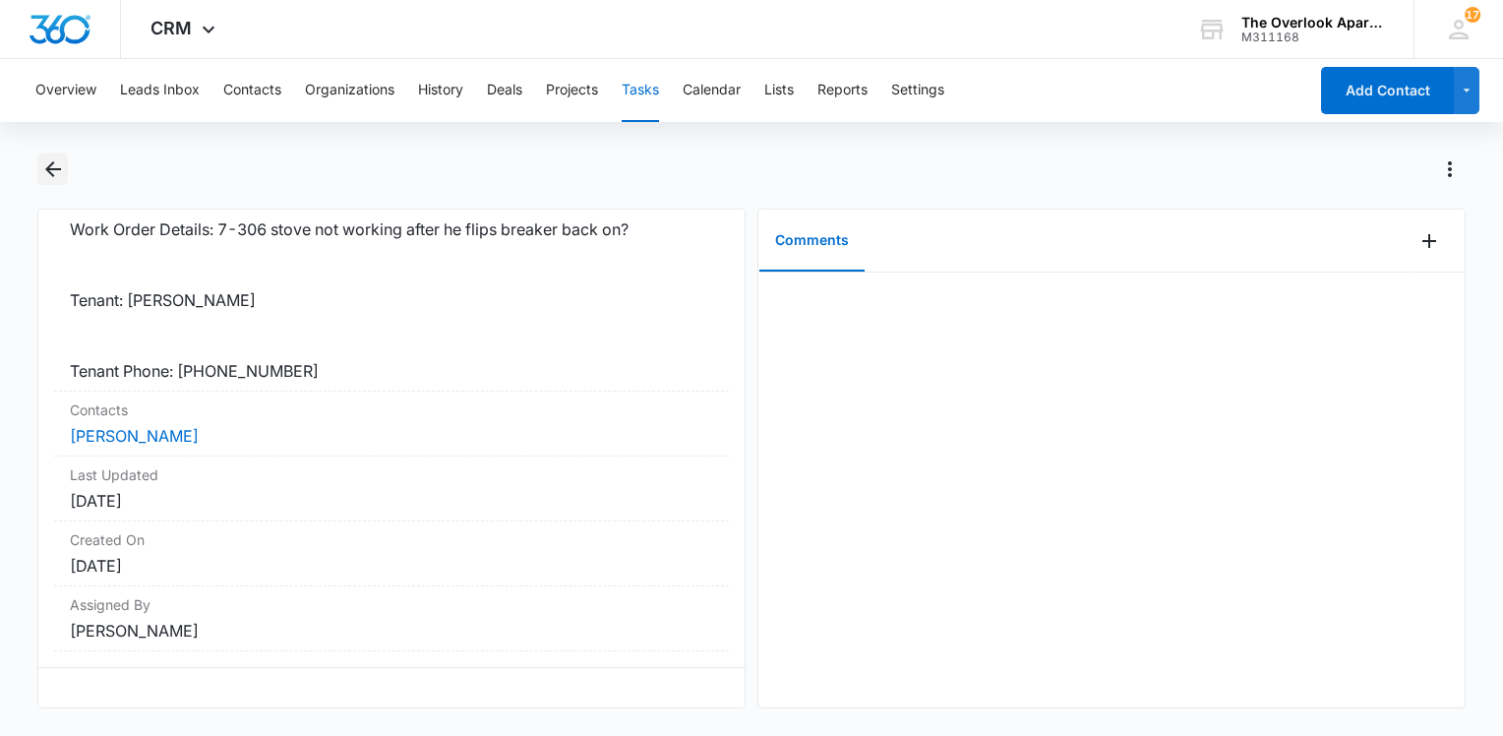
click at [54, 175] on icon "Back" at bounding box center [53, 169] width 24 height 24
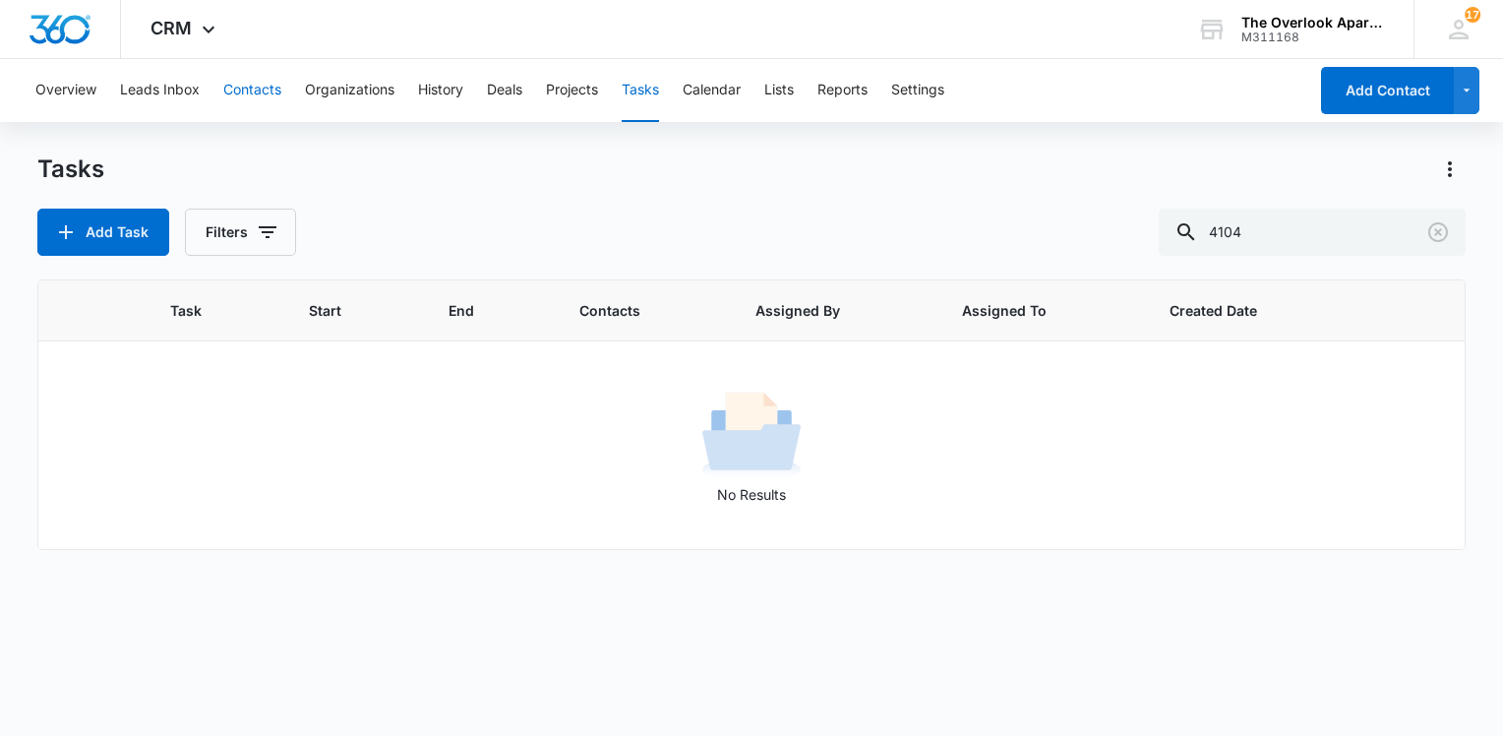
click at [256, 89] on button "Contacts" at bounding box center [252, 90] width 58 height 63
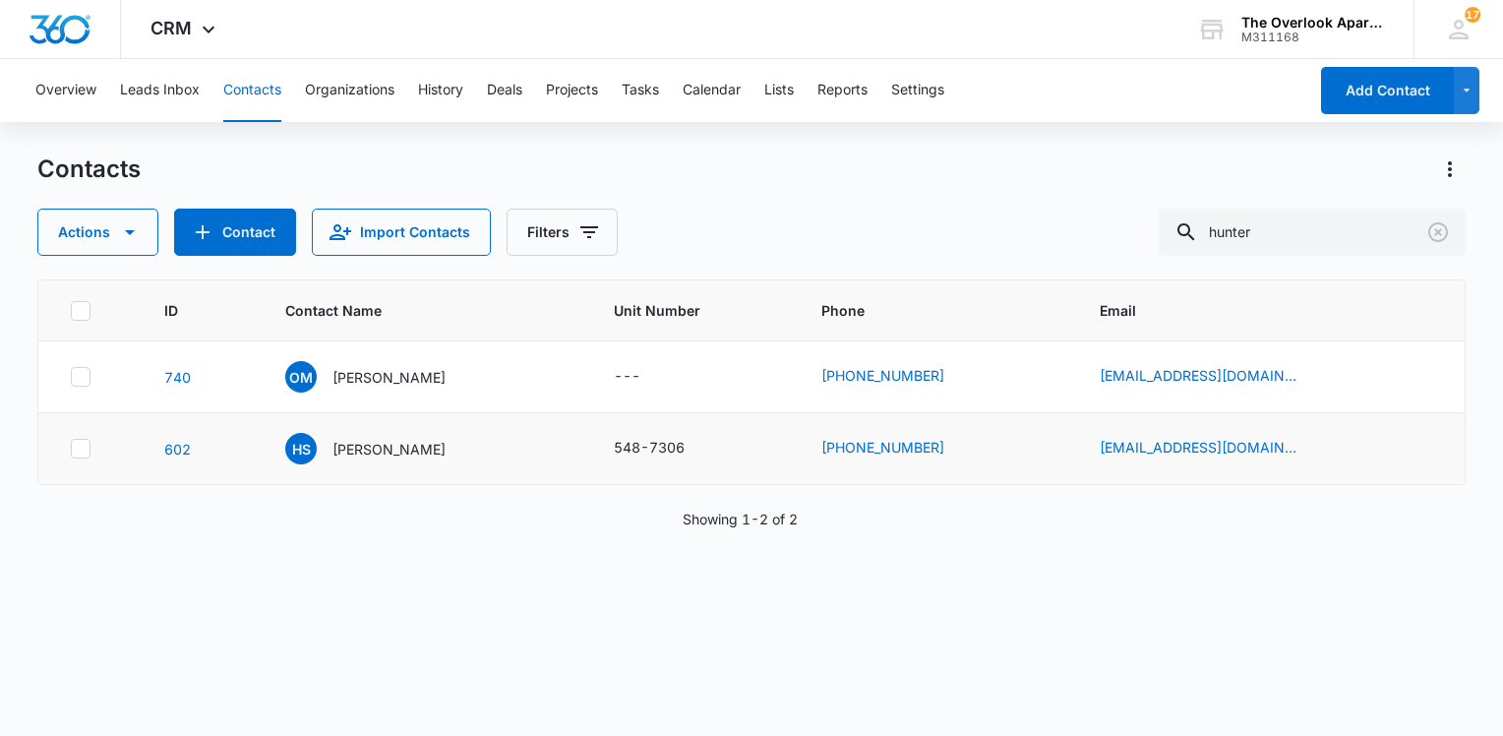
click at [378, 464] on td "HS Hunter Sackrider" at bounding box center [426, 449] width 328 height 72
click at [381, 450] on p "Hunter Sackrider" at bounding box center [388, 449] width 113 height 21
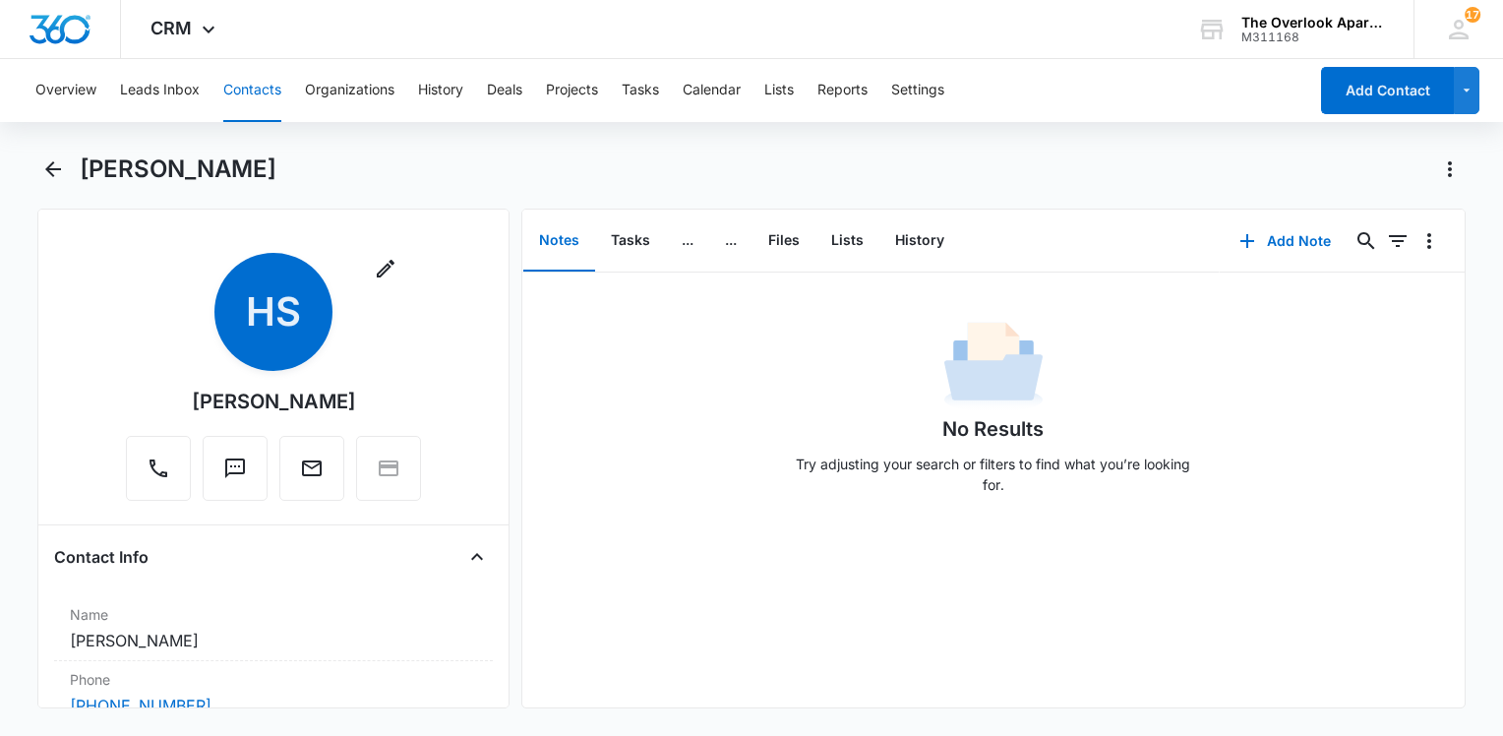
click at [976, 478] on p "Try adjusting your search or filters to find what you’re looking for." at bounding box center [993, 473] width 413 height 41
click at [688, 483] on div "No Results Try adjusting your search or filters to find what you’re looking for." at bounding box center [993, 413] width 942 height 195
click at [831, 403] on div "No Results Try adjusting your search or filters to find what you’re looking for." at bounding box center [993, 413] width 413 height 195
click at [255, 88] on button "Contacts" at bounding box center [252, 90] width 58 height 63
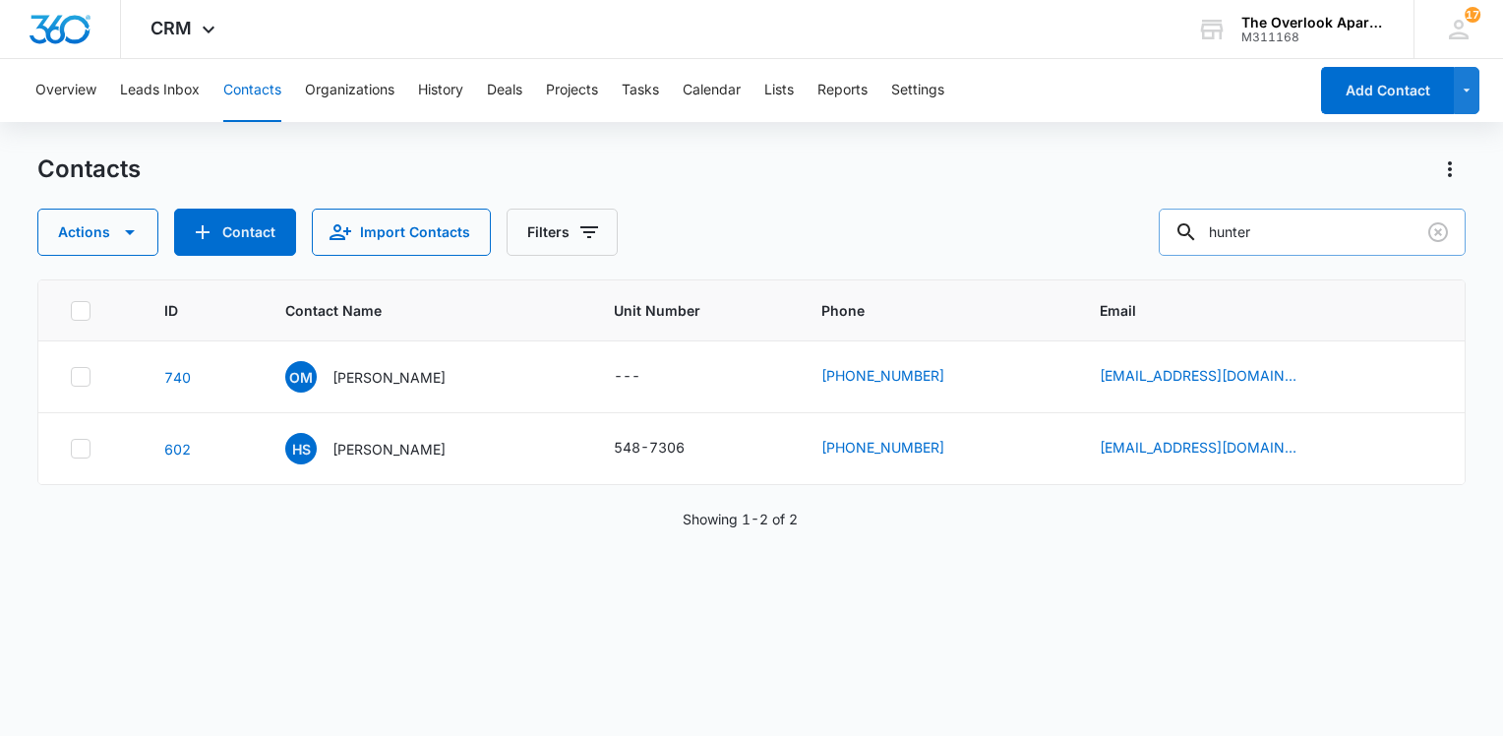
click at [1294, 225] on input "hunter" at bounding box center [1312, 231] width 307 height 47
type input "9308"
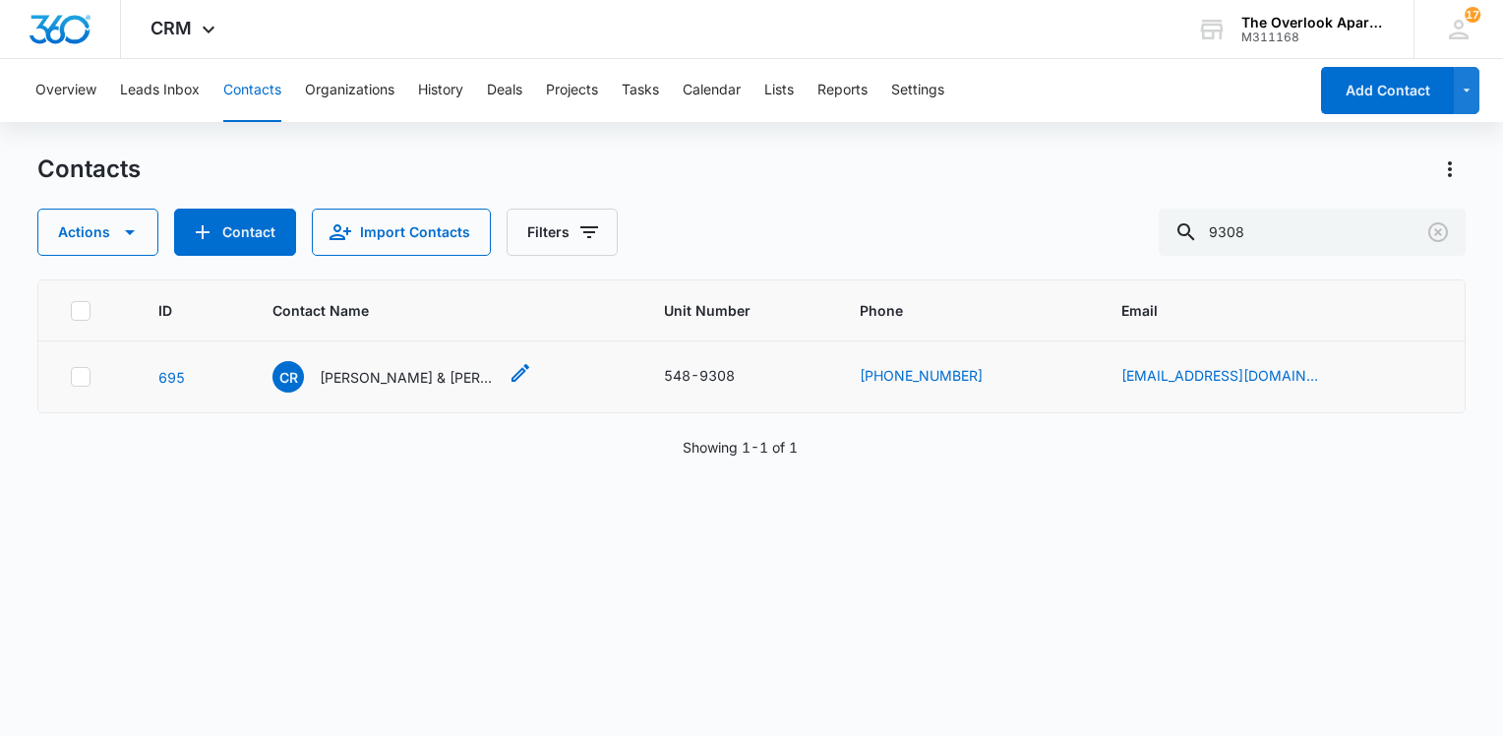
click at [407, 384] on p "Chase Roberts & Trystan Andersen" at bounding box center [408, 377] width 177 height 21
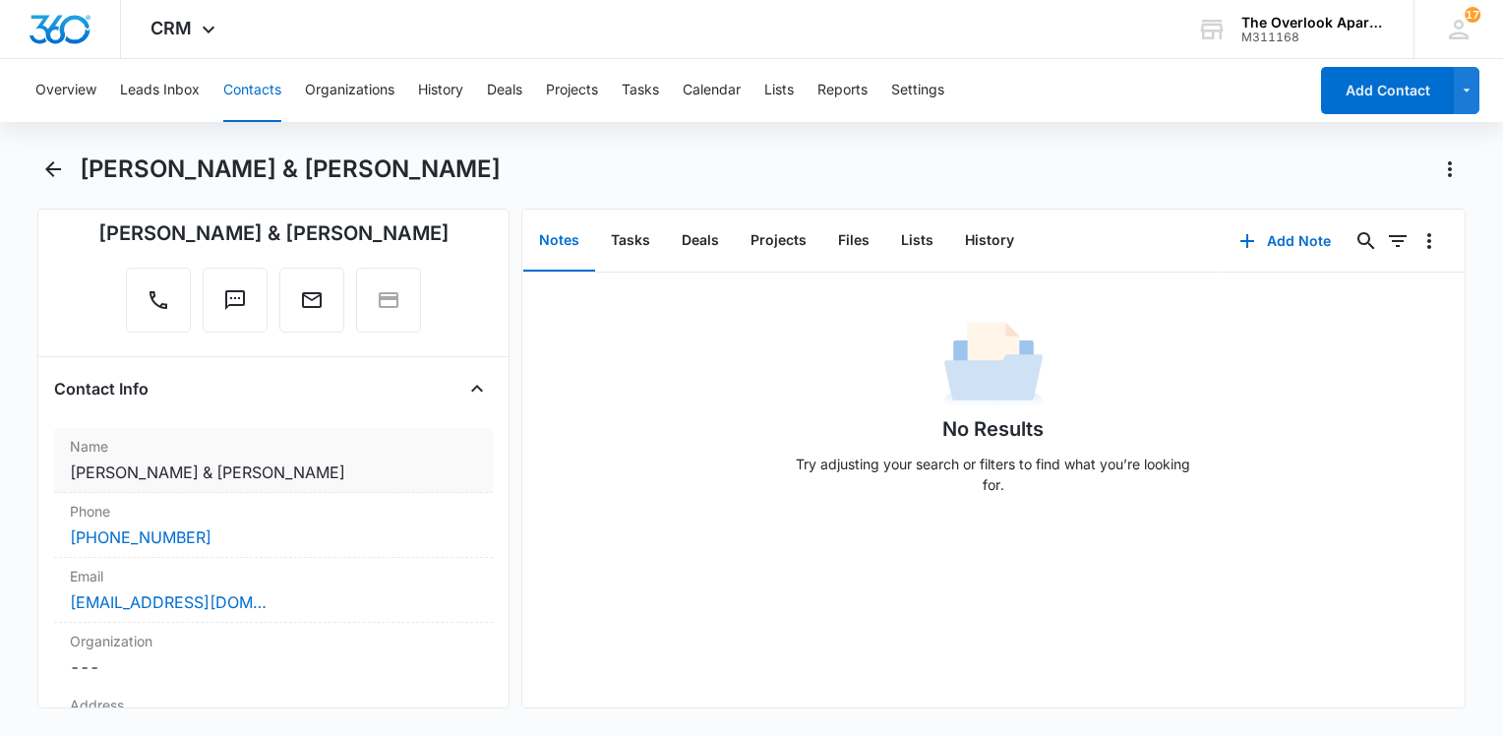
scroll to position [295, 0]
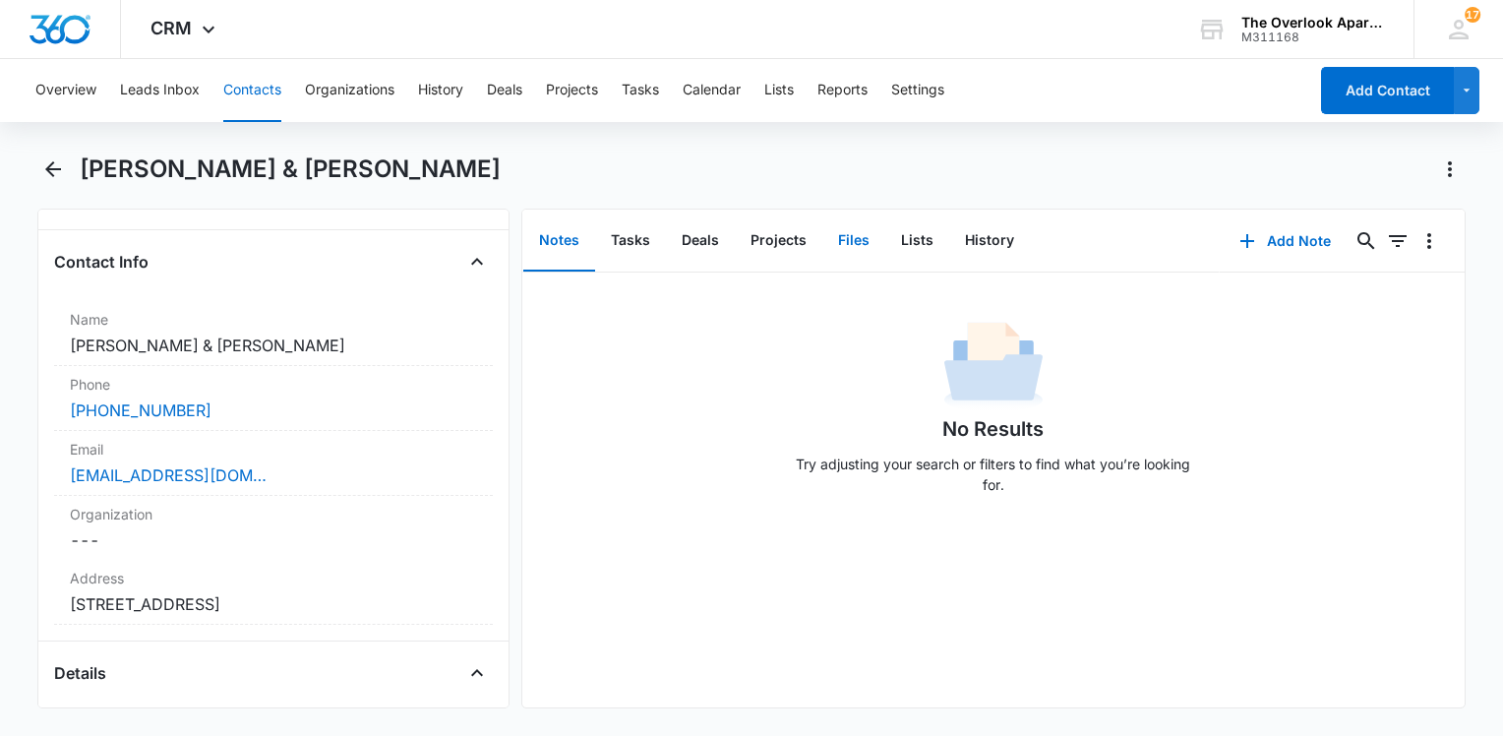
click at [836, 238] on button "Files" at bounding box center [853, 240] width 63 height 61
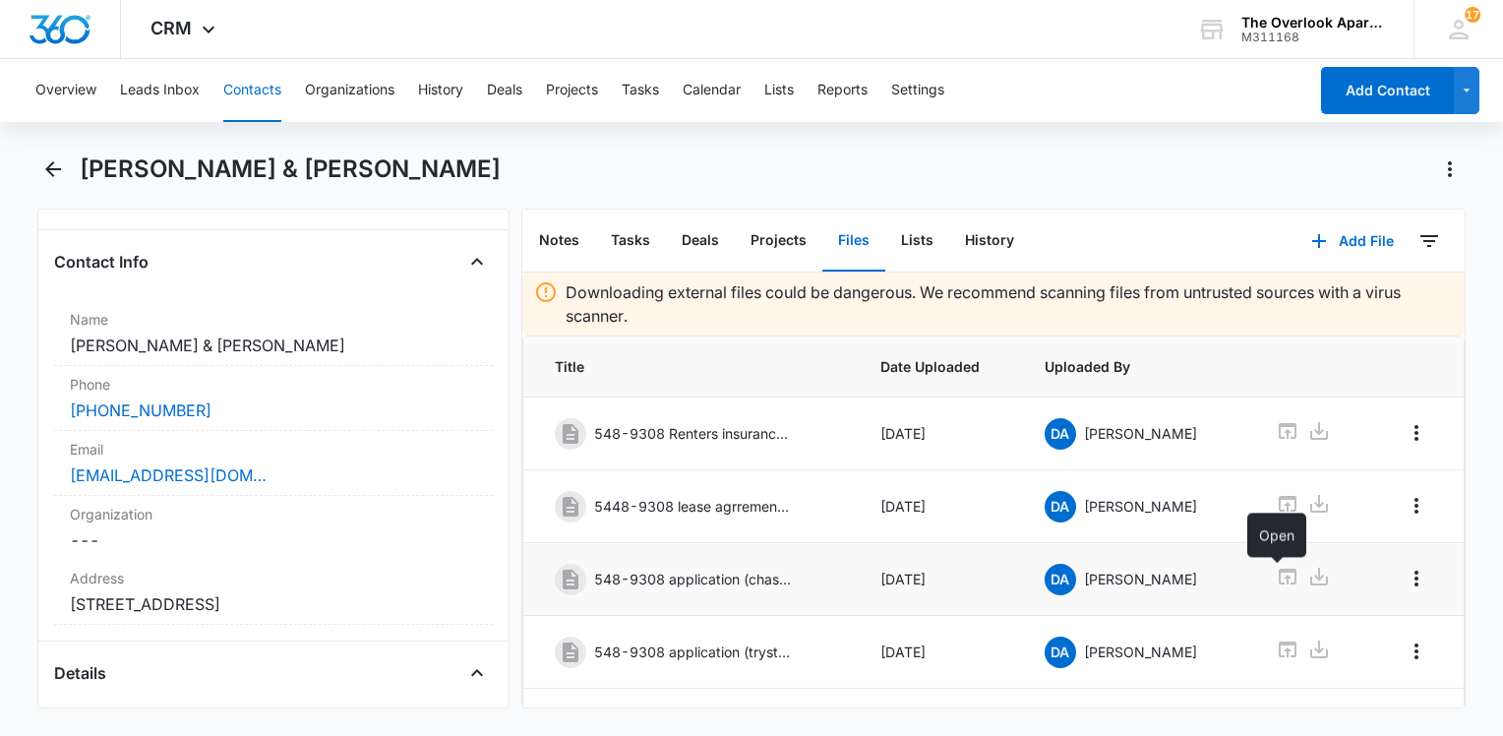
click at [1286, 569] on icon at bounding box center [1288, 577] width 24 height 24
click at [735, 151] on div "Overview Leads Inbox Contacts Organizations History Deals Projects Tasks Calend…" at bounding box center [751, 395] width 1503 height 673
click at [704, 190] on div "Chase Roberts & Trystan Andersen" at bounding box center [751, 180] width 1428 height 55
click at [247, 100] on button "Contacts" at bounding box center [252, 90] width 58 height 63
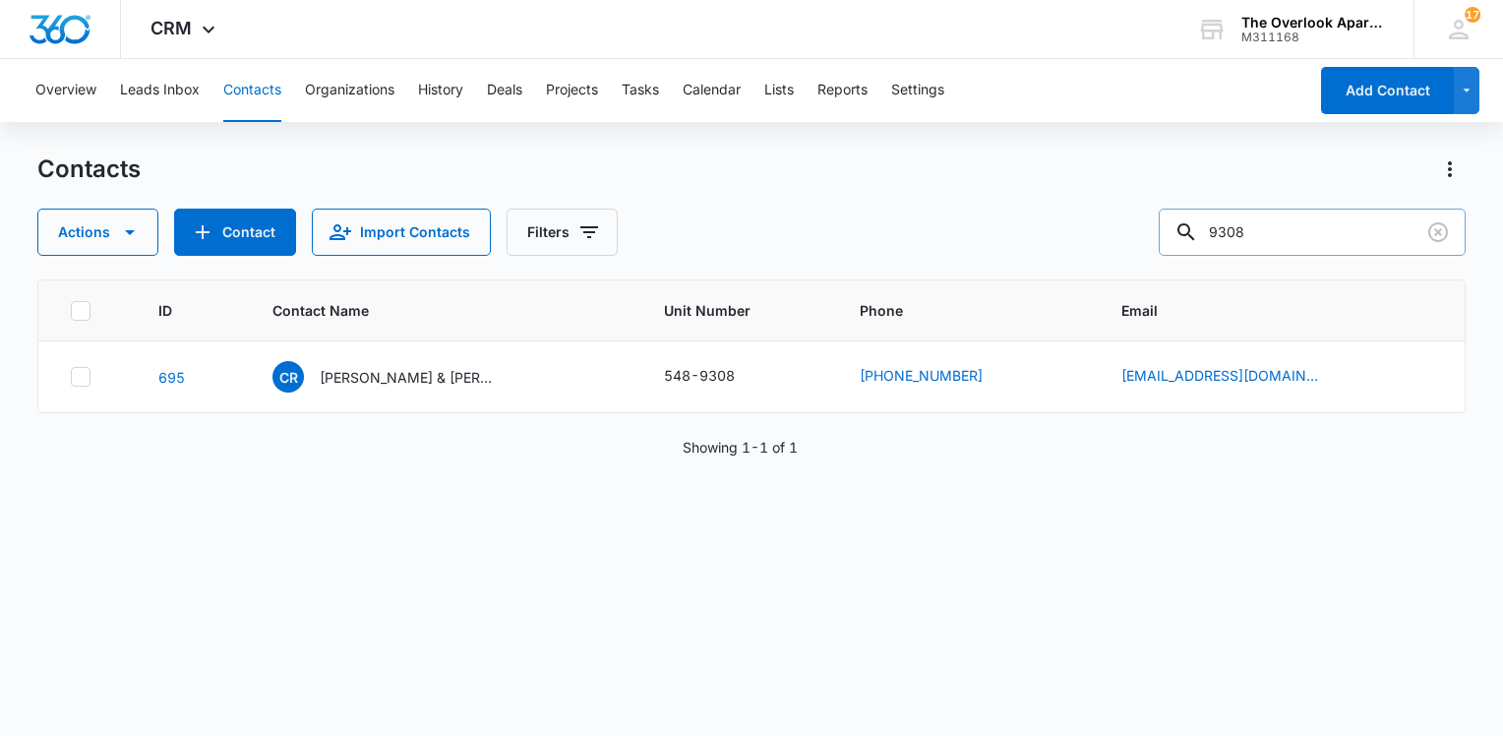
click at [1278, 242] on input "9308" at bounding box center [1312, 231] width 307 height 47
type input "6306"
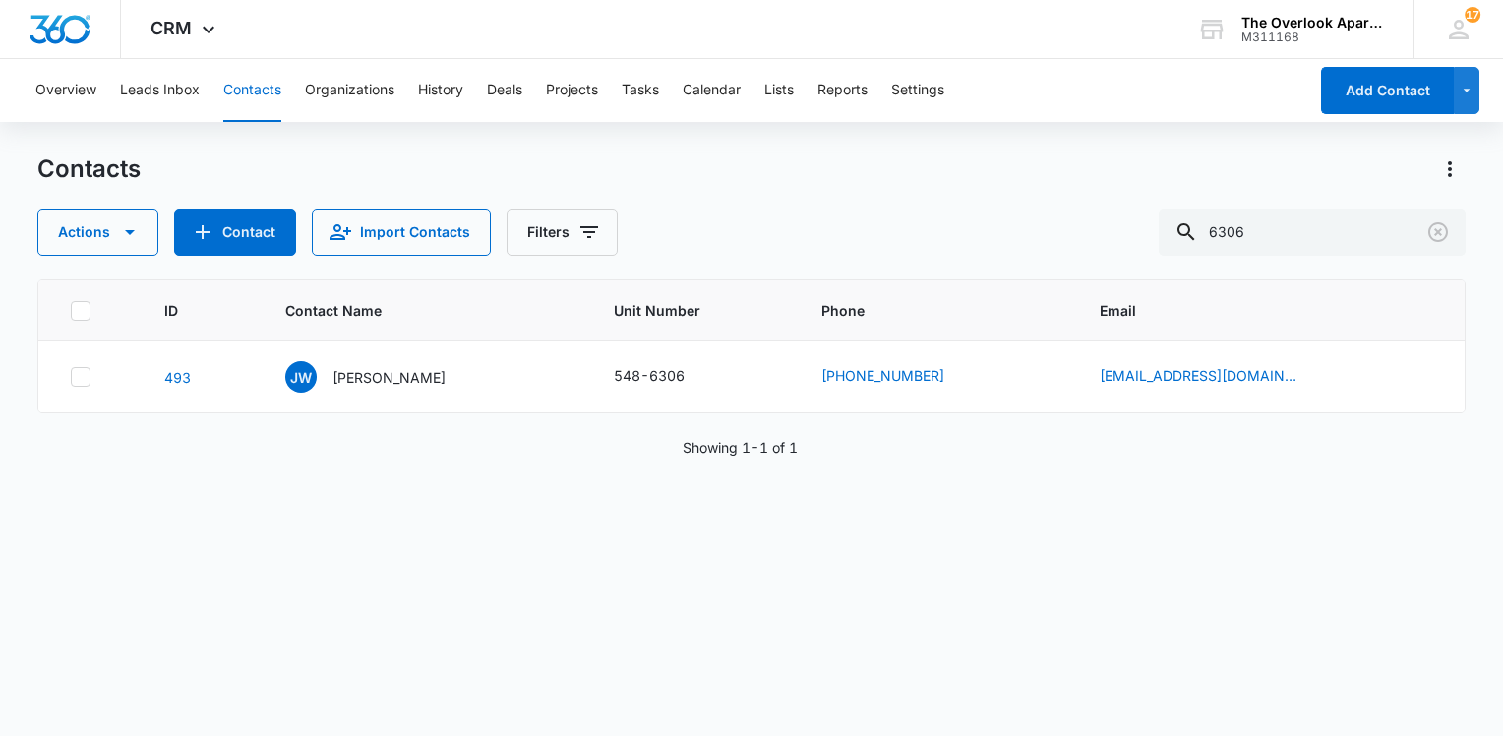
click at [729, 592] on div "ID Contact Name Unit Number Phone Email 493 JW Justin Wampler 548-6306 (970) 56…" at bounding box center [751, 494] width 1428 height 431
click at [730, 599] on div "ID Contact Name Unit Number Phone Email 493 JW Justin Wampler 548-6306 (970) 56…" at bounding box center [751, 494] width 1428 height 431
click at [730, 600] on div "ID Contact Name Unit Number Phone Email 493 JW Justin Wampler 548-6306 (970) 56…" at bounding box center [751, 494] width 1428 height 431
drag, startPoint x: 730, startPoint y: 600, endPoint x: 634, endPoint y: 629, distance: 99.9
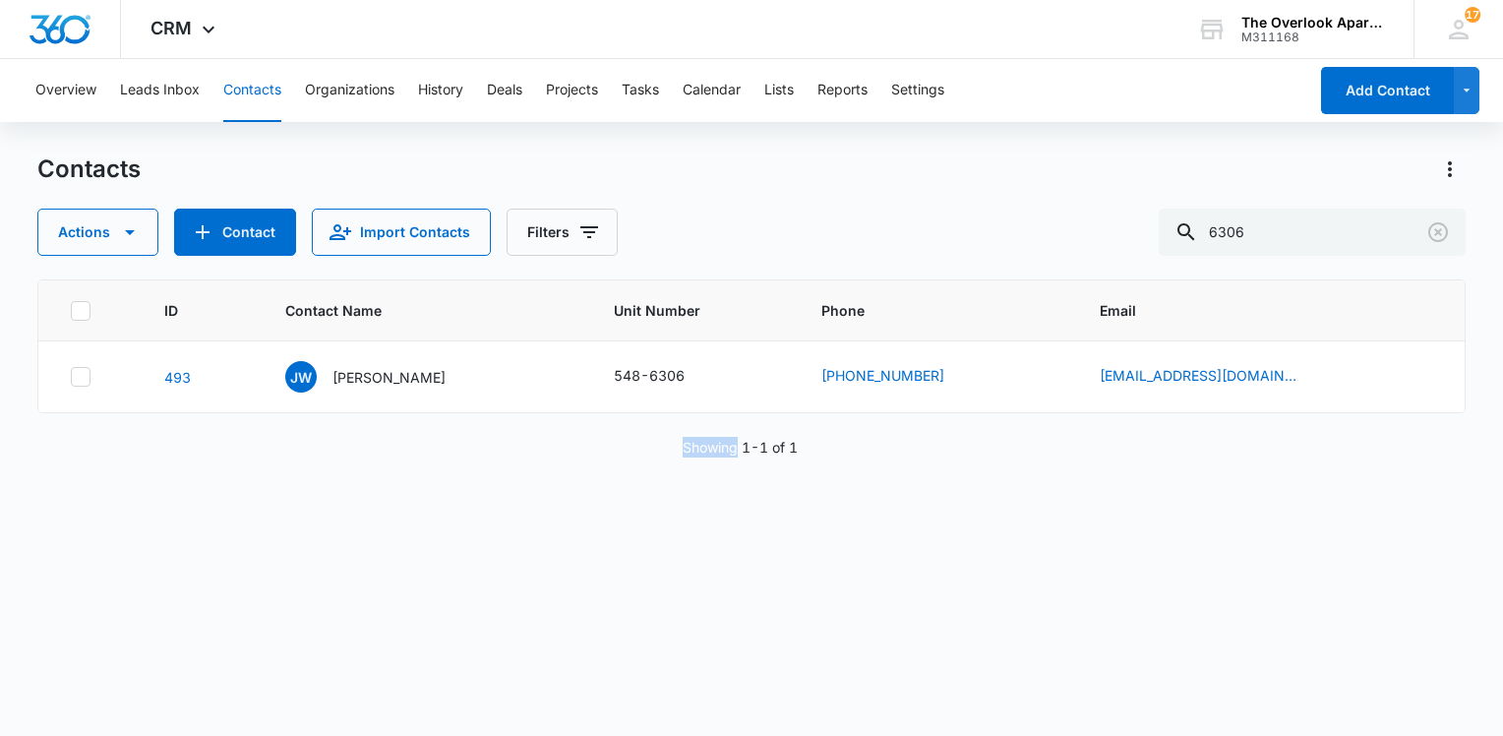
click at [634, 629] on div "ID Contact Name Unit Number Phone Email 493 JW Justin Wampler 548-6306 (970) 56…" at bounding box center [751, 494] width 1428 height 431
click at [657, 647] on div "ID Contact Name Unit Number Phone Email 493 JW Justin Wampler 548-6306 (970) 56…" at bounding box center [751, 494] width 1428 height 431
click at [663, 601] on div "ID Contact Name Unit Number Phone Email 493 JW Justin Wampler 548-6306 (970) 56…" at bounding box center [751, 494] width 1428 height 431
click at [568, 616] on div "ID Contact Name Unit Number Phone Email 493 JW Justin Wampler 548-6306 (970) 56…" at bounding box center [751, 494] width 1428 height 431
click at [805, 422] on div "ID Contact Name Unit Number Phone Email 493 JW Justin Wampler 548-6306 (970) 56…" at bounding box center [751, 494] width 1428 height 431
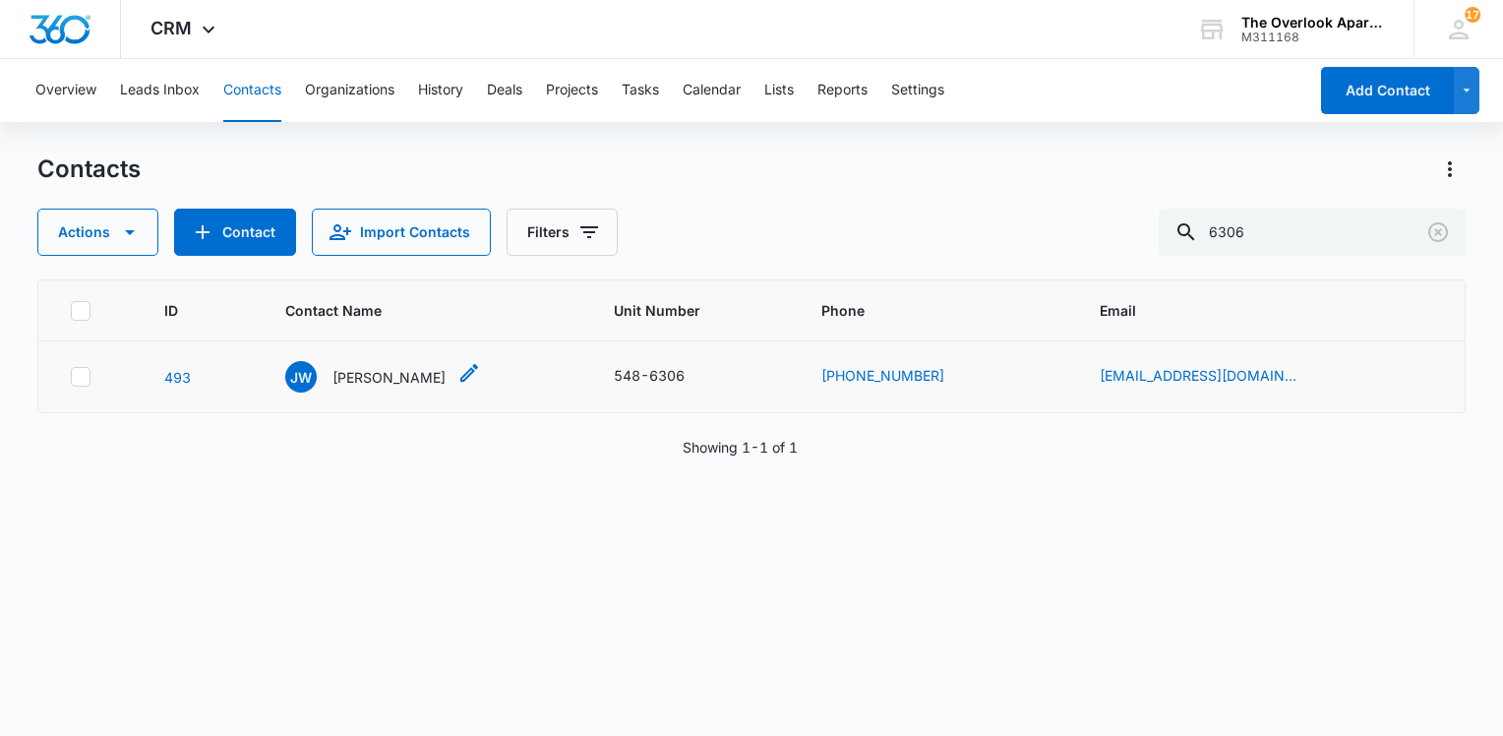
click at [366, 367] on p "Justin Wampler" at bounding box center [388, 377] width 113 height 21
